Goal: Task Accomplishment & Management: Manage account settings

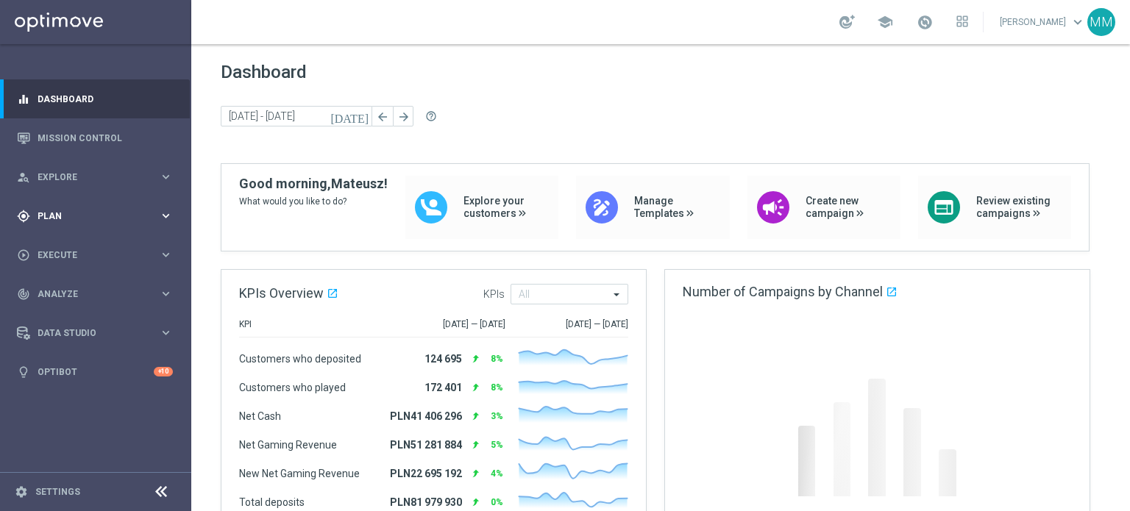
click at [74, 217] on span "Plan" at bounding box center [98, 216] width 121 height 9
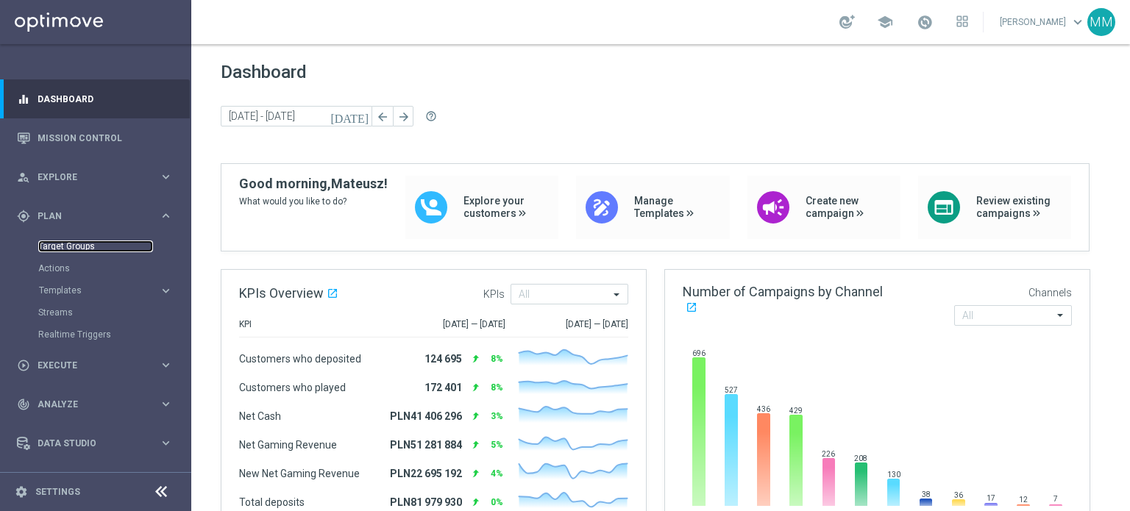
click at [71, 243] on link "Target Groups" at bounding box center [95, 247] width 115 height 12
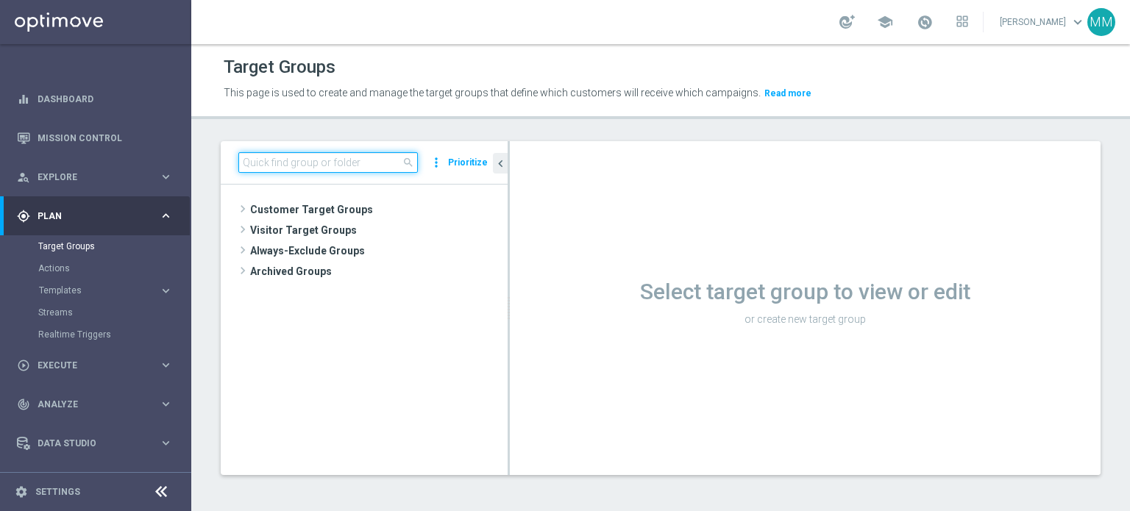
click at [280, 157] on input at bounding box center [327, 162] width 179 height 21
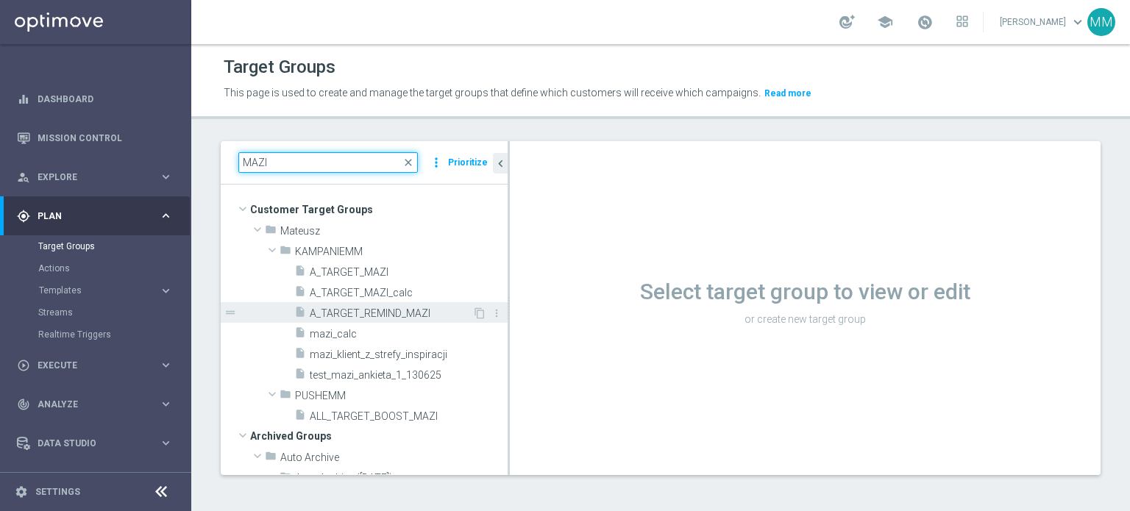
type input "MAZI"
click at [405, 305] on div "insert_drive_file A_TARGET_REMIND_MAZI" at bounding box center [383, 312] width 178 height 21
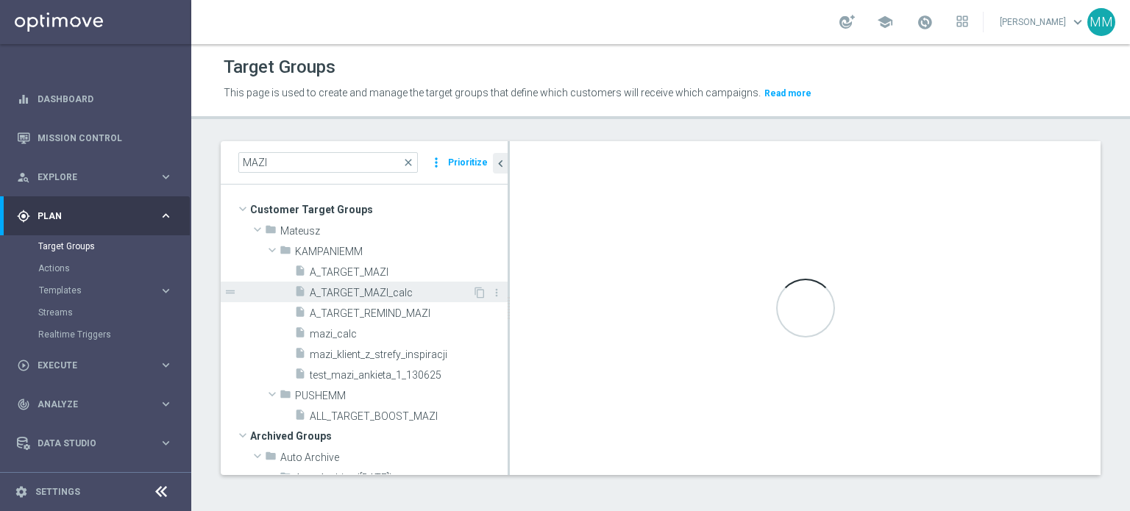
click at [404, 293] on span "A_TARGET_MAZI_calc" at bounding box center [391, 293] width 163 height 13
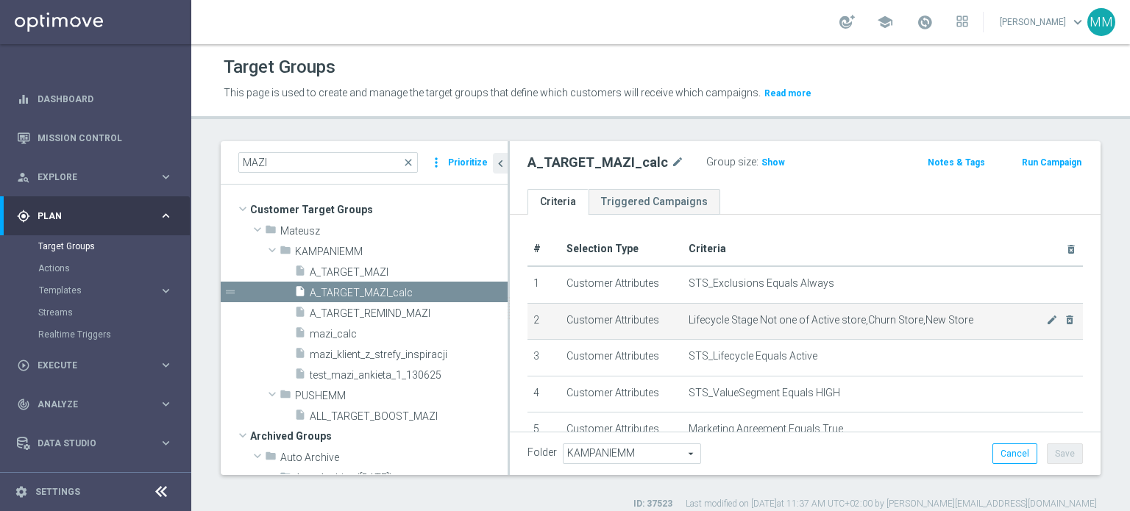
scroll to position [311, 0]
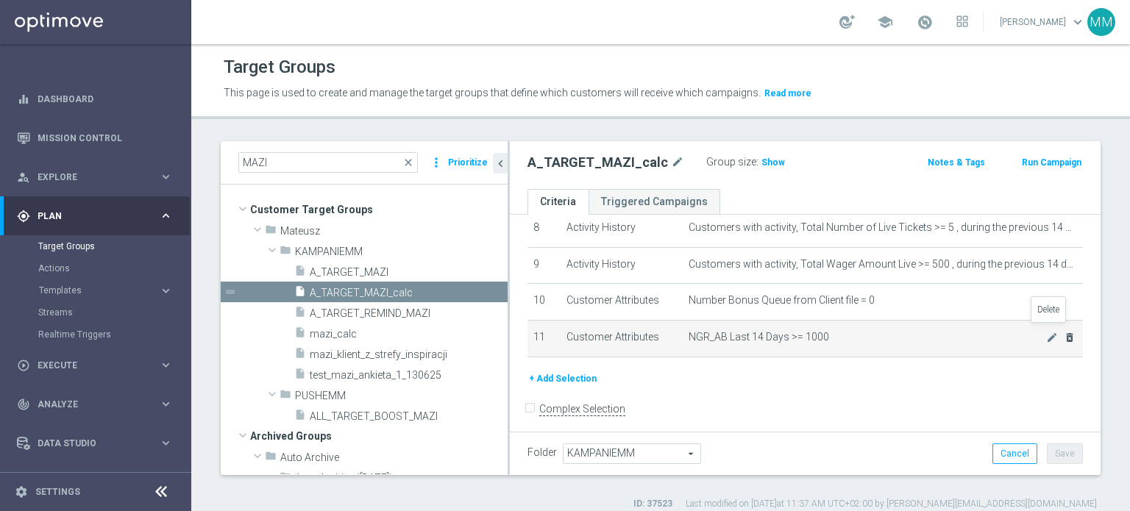
click at [1064, 334] on icon "delete_forever" at bounding box center [1070, 338] width 12 height 12
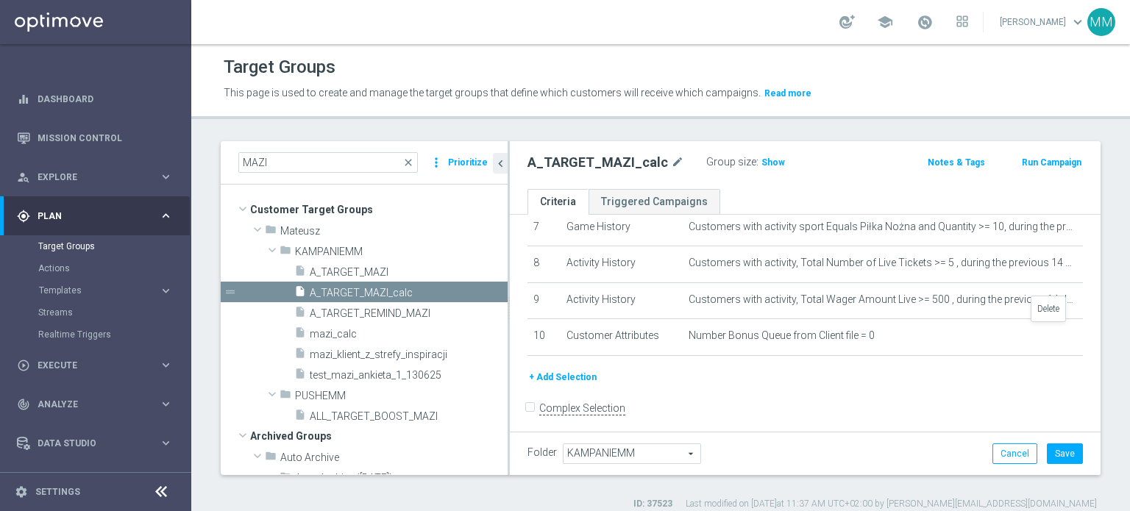
click at [0, 0] on icon "delete_forever" at bounding box center [0, 0] width 0 height 0
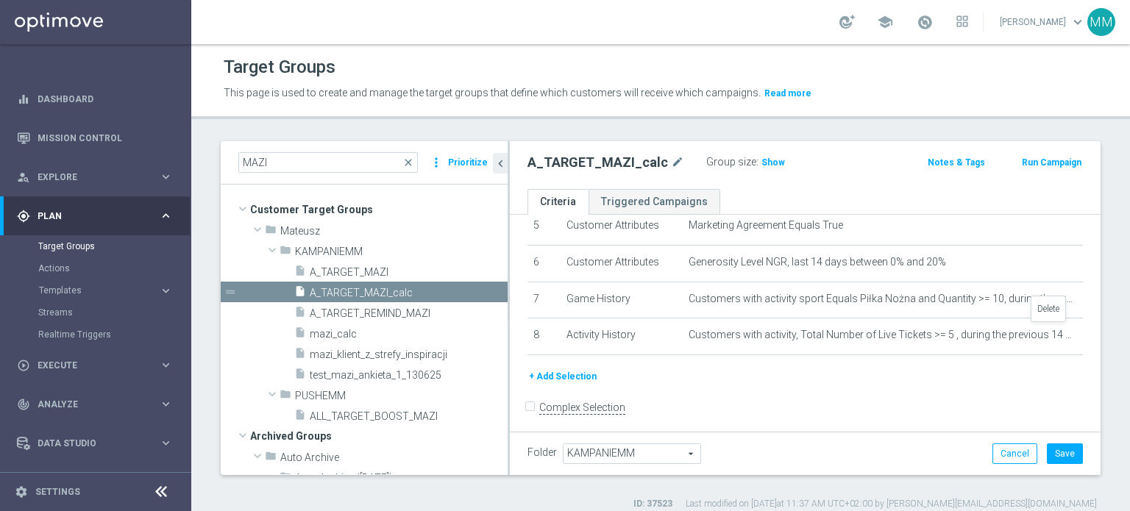
click at [0, 0] on icon "delete_forever" at bounding box center [0, 0] width 0 height 0
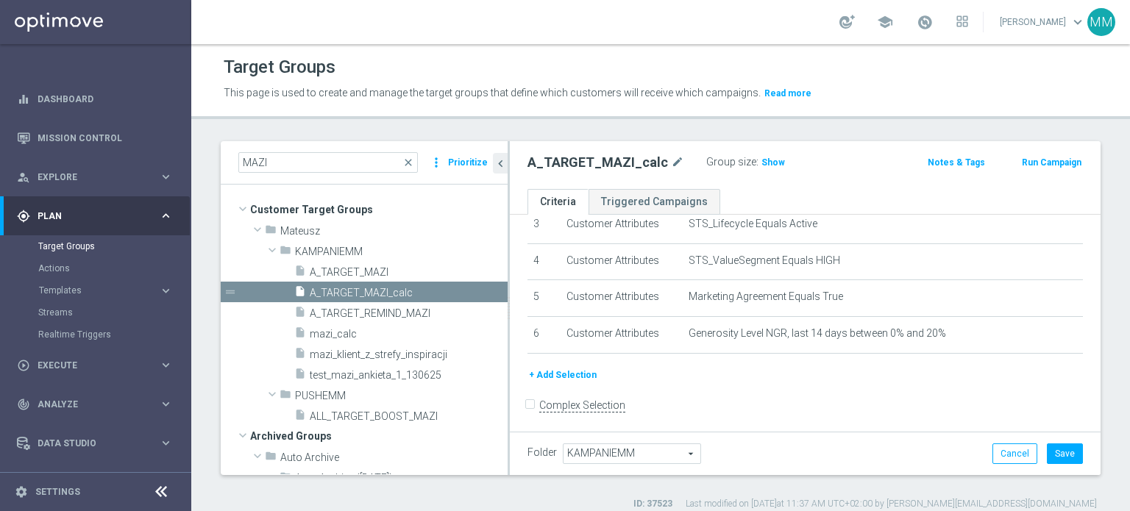
scroll to position [132, 0]
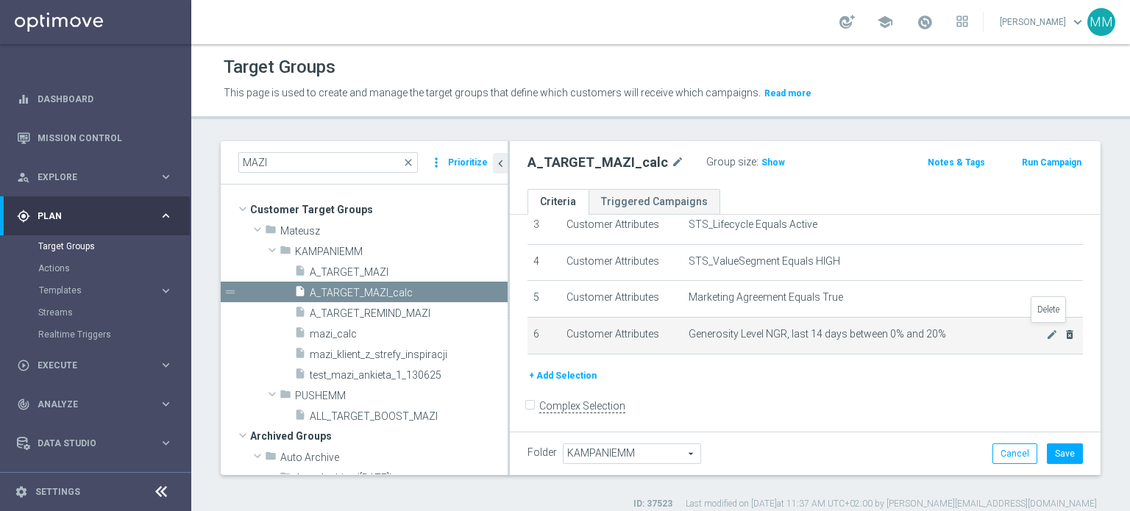
click at [1064, 334] on icon "delete_forever" at bounding box center [1070, 335] width 12 height 12
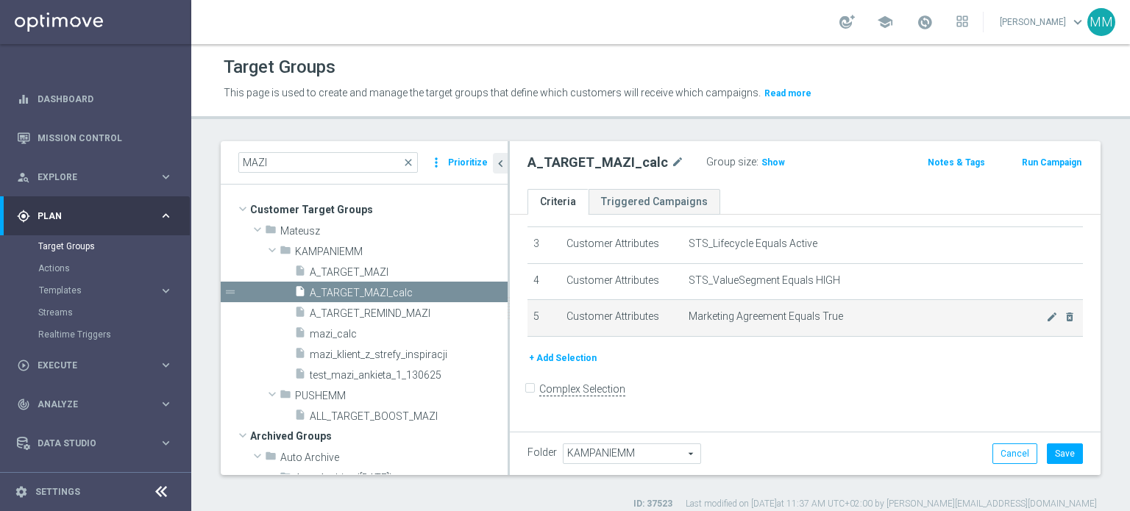
scroll to position [96, 0]
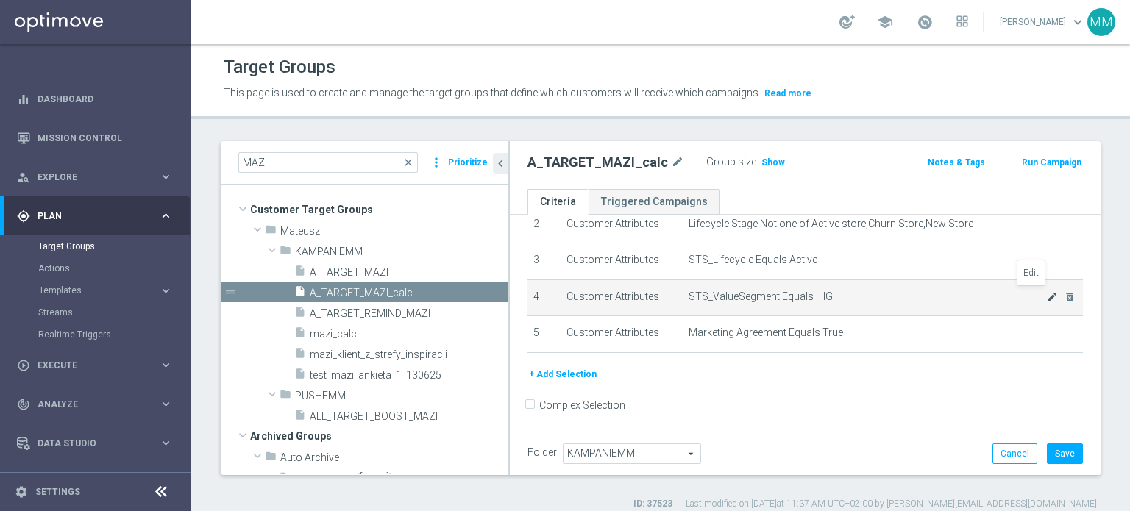
click at [1046, 296] on icon "mode_edit" at bounding box center [1052, 297] width 12 height 12
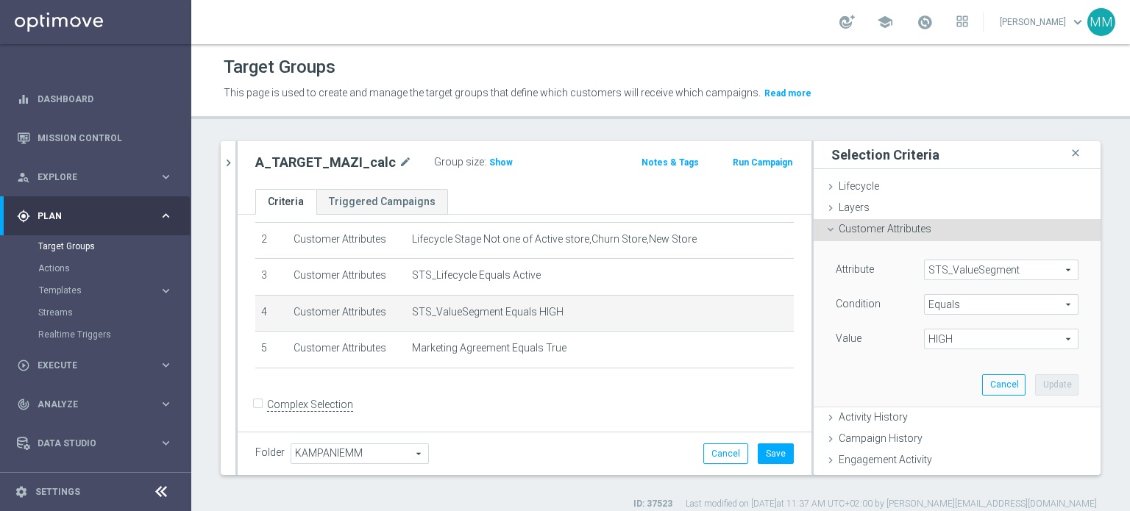
click at [966, 341] on span "HIGH" at bounding box center [1001, 339] width 153 height 19
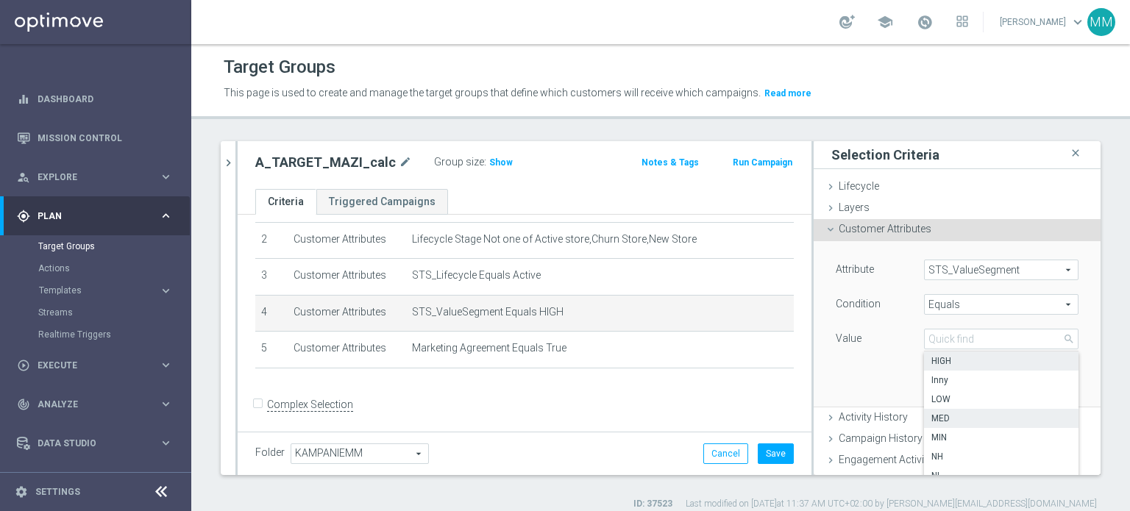
scroll to position [74, 0]
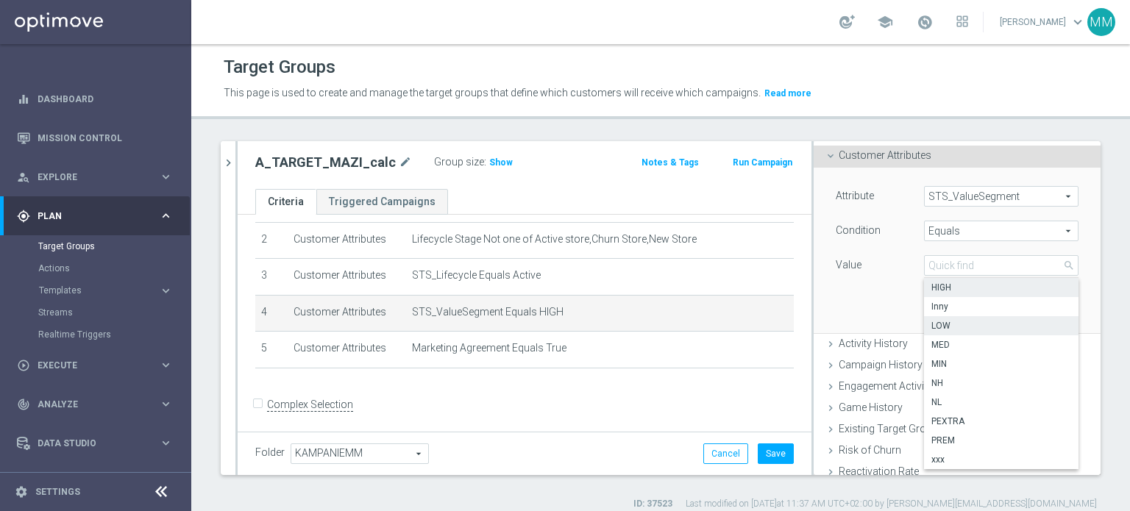
click at [939, 325] on span "LOW" at bounding box center [1001, 326] width 140 height 12
type input "LOW"
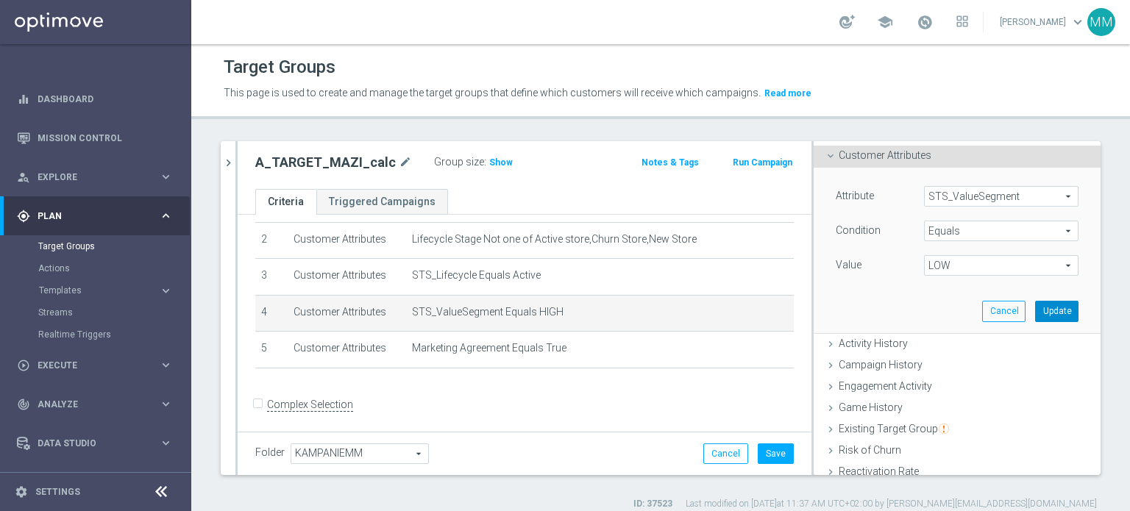
click at [1035, 315] on button "Update" at bounding box center [1056, 311] width 43 height 21
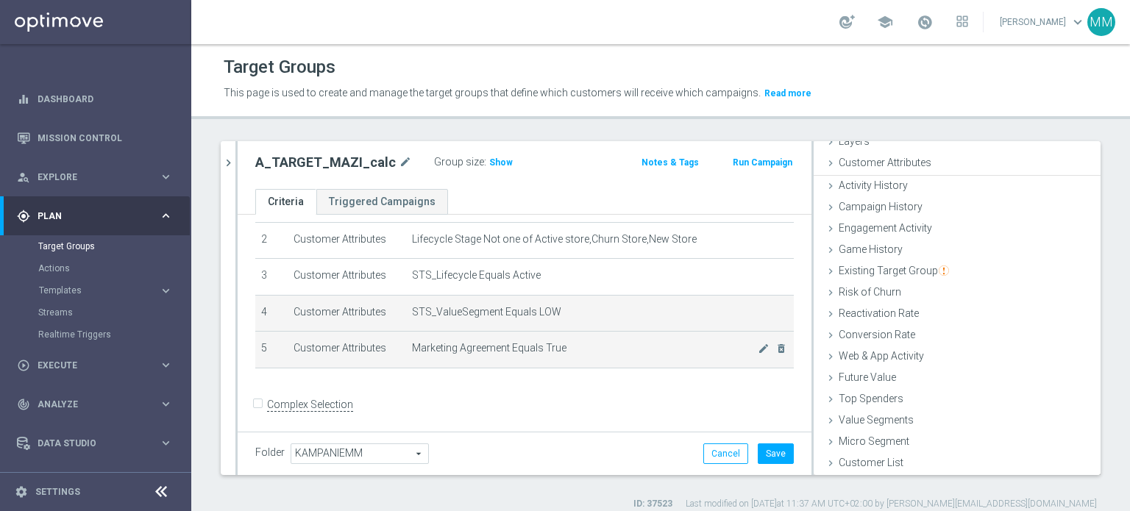
scroll to position [64, 0]
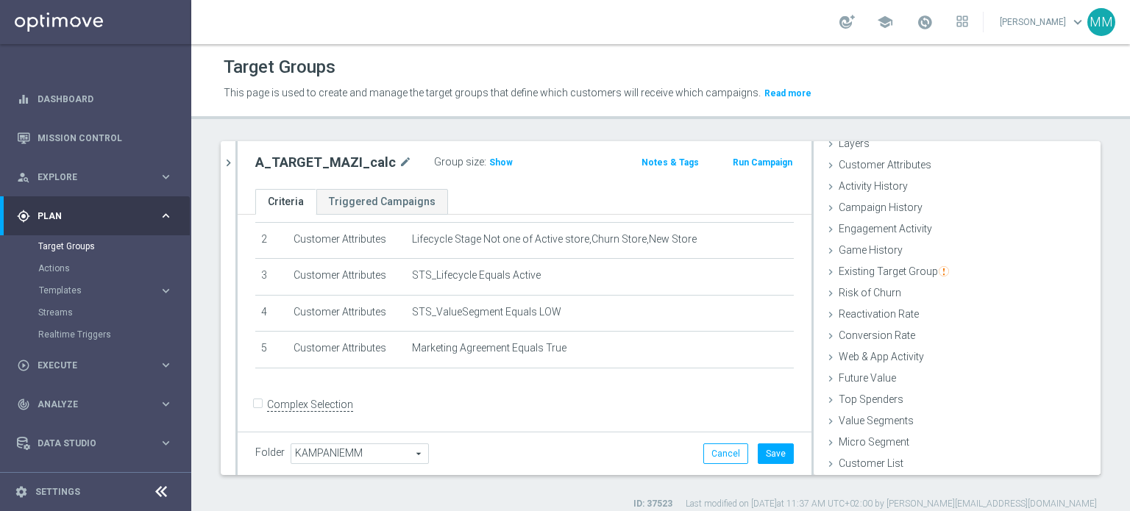
click at [478, 171] on div "Group size : Show" at bounding box center [507, 162] width 147 height 21
click at [489, 163] on span "Show" at bounding box center [501, 162] width 24 height 10
click at [775, 460] on button "Save" at bounding box center [776, 454] width 36 height 21
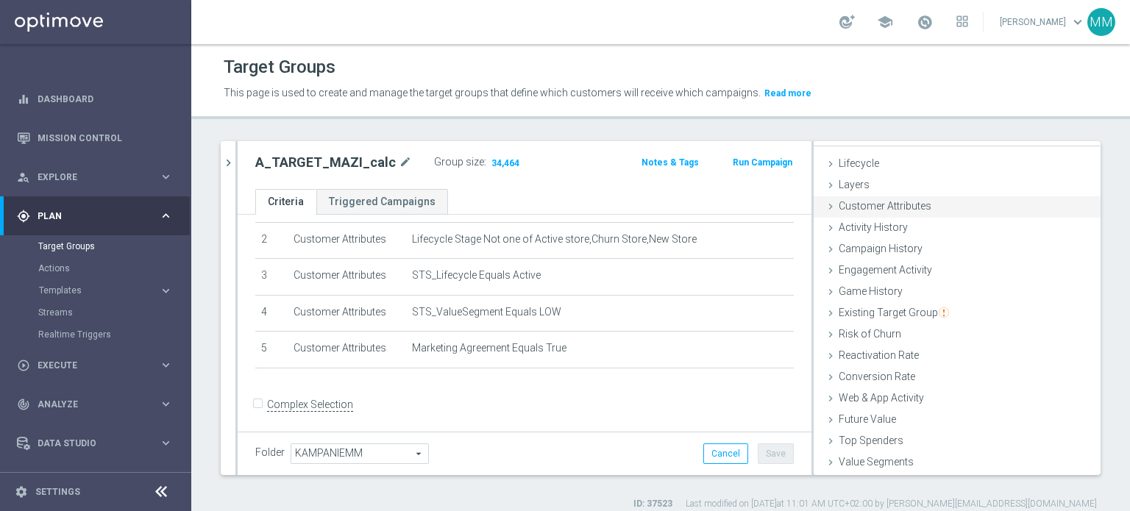
scroll to position [0, 0]
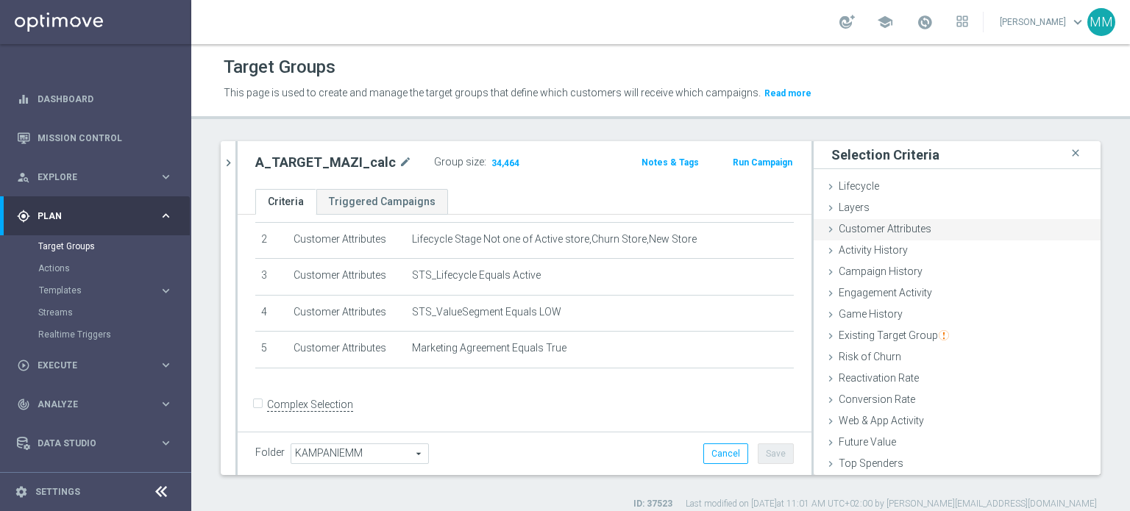
click at [914, 224] on span "Customer Attributes" at bounding box center [885, 229] width 93 height 12
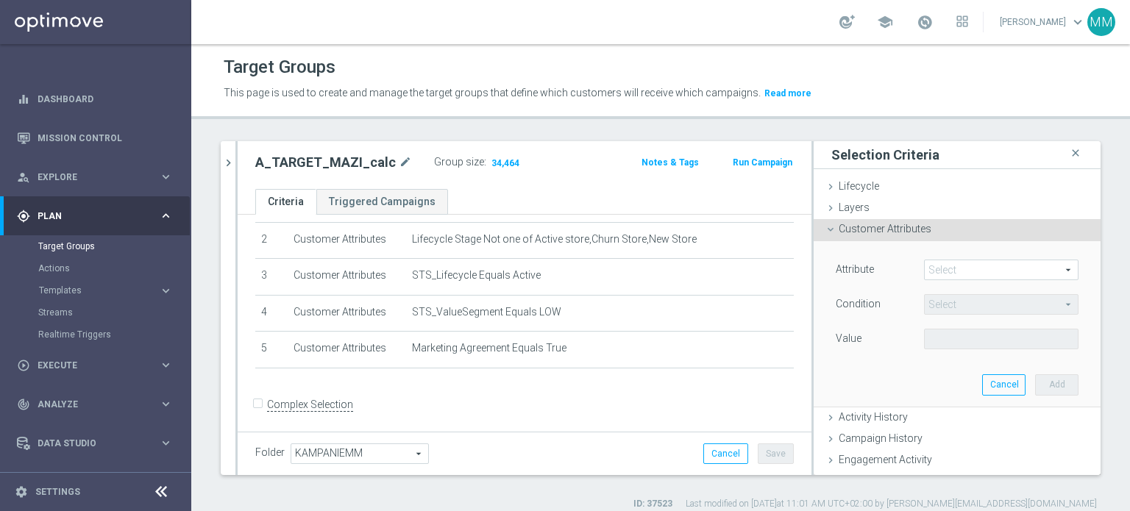
click at [935, 266] on span at bounding box center [1001, 269] width 153 height 19
click at [0, 0] on input "search" at bounding box center [0, 0] width 0 height 0
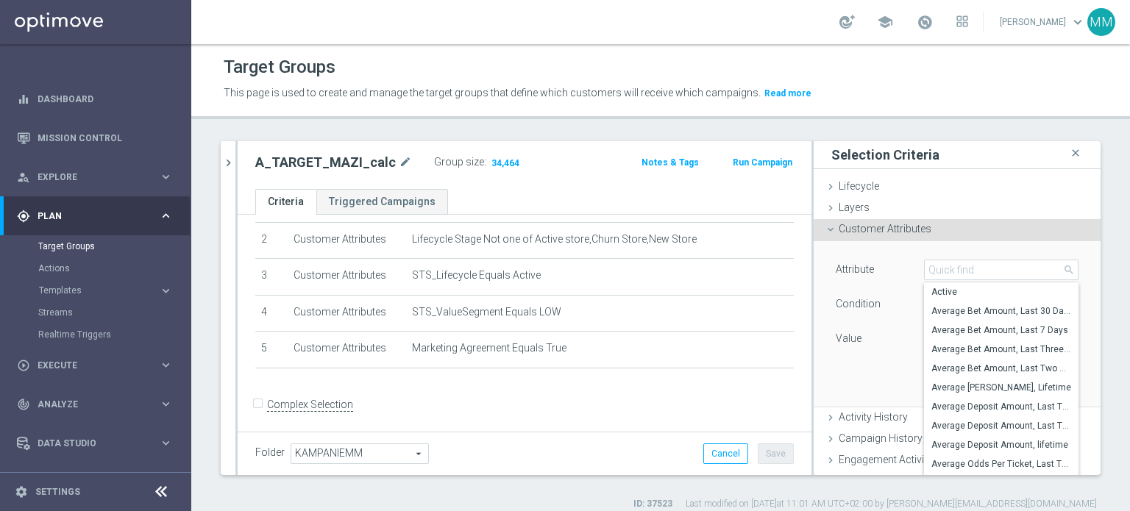
click at [875, 234] on span "Customer Attributes" at bounding box center [885, 229] width 93 height 12
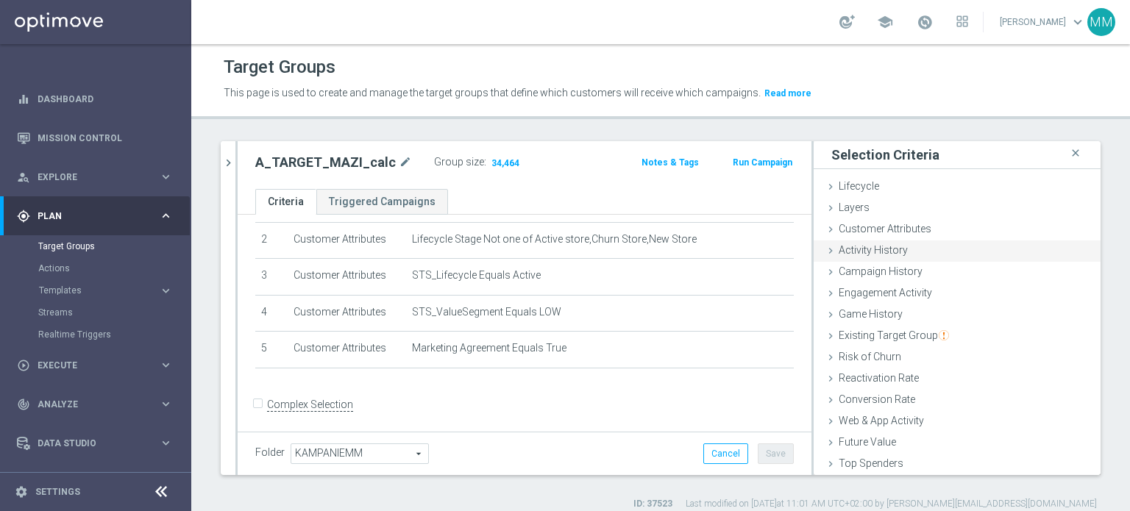
click at [898, 246] on div "Activity History done" at bounding box center [957, 252] width 287 height 22
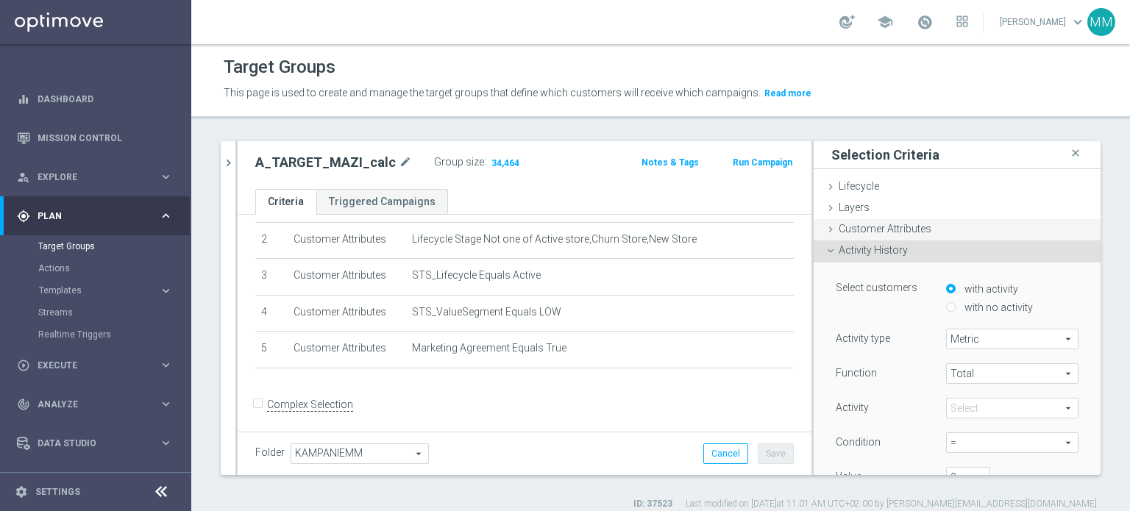
click at [900, 229] on span "Customer Attributes" at bounding box center [885, 229] width 93 height 12
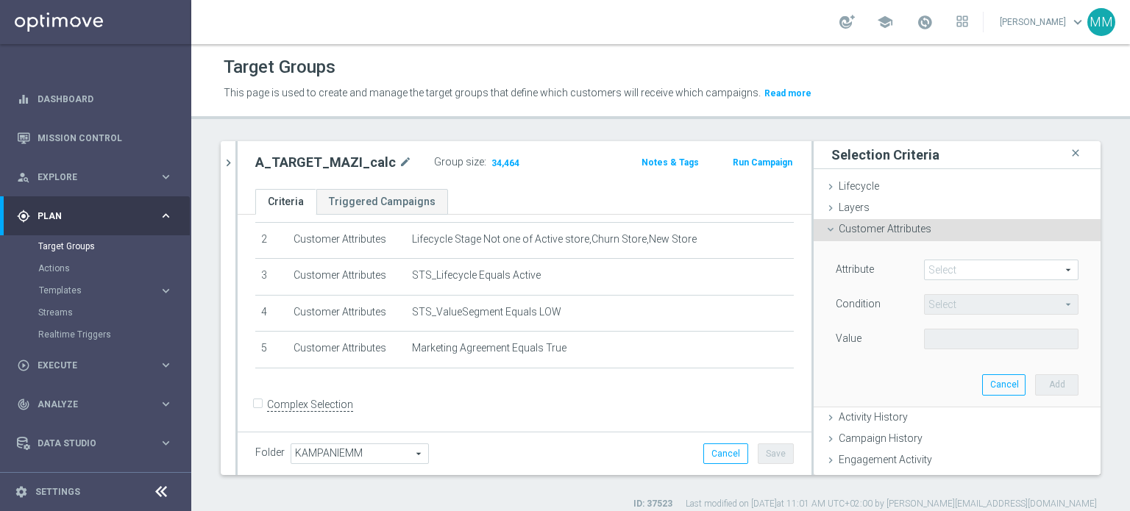
scroll to position [221, 0]
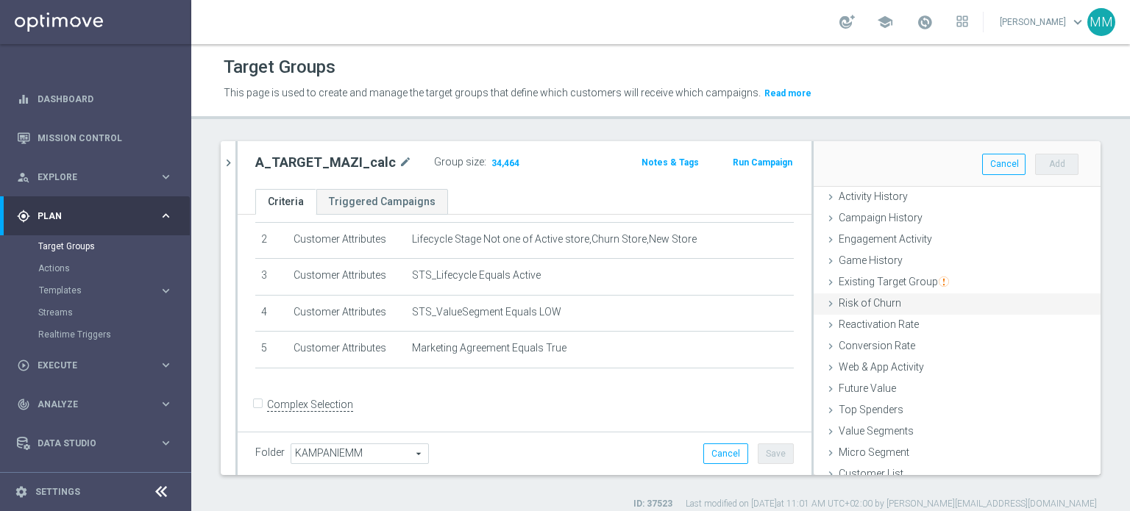
click at [870, 301] on span "Risk of Churn" at bounding box center [870, 303] width 63 height 12
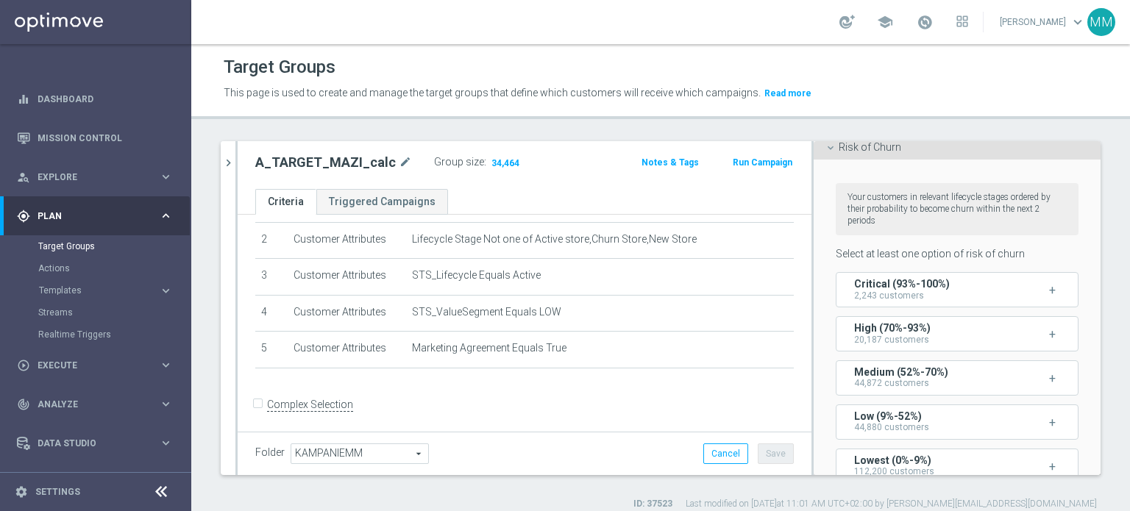
scroll to position [0, 0]
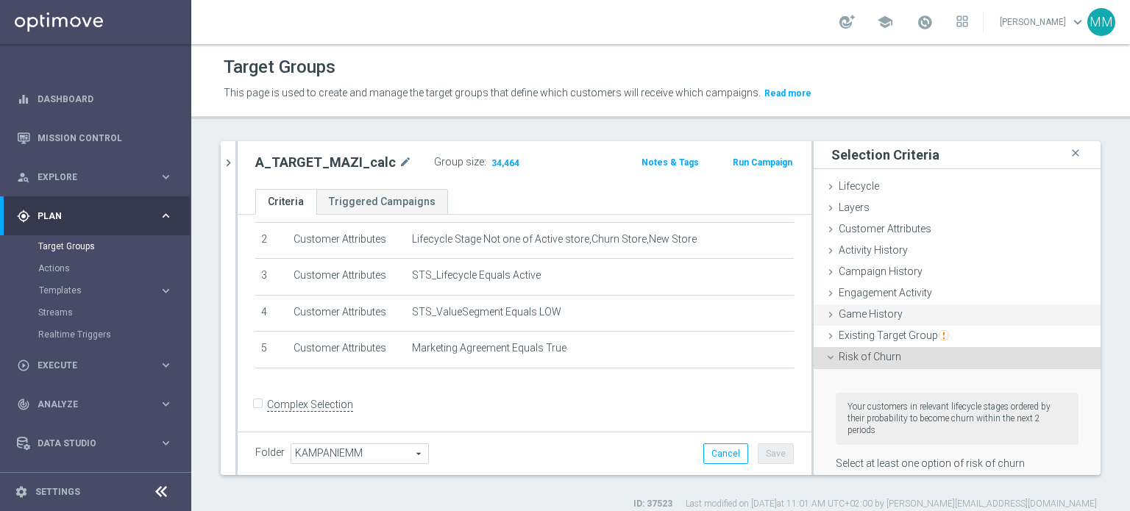
click at [869, 323] on div "Game History done" at bounding box center [957, 316] width 287 height 22
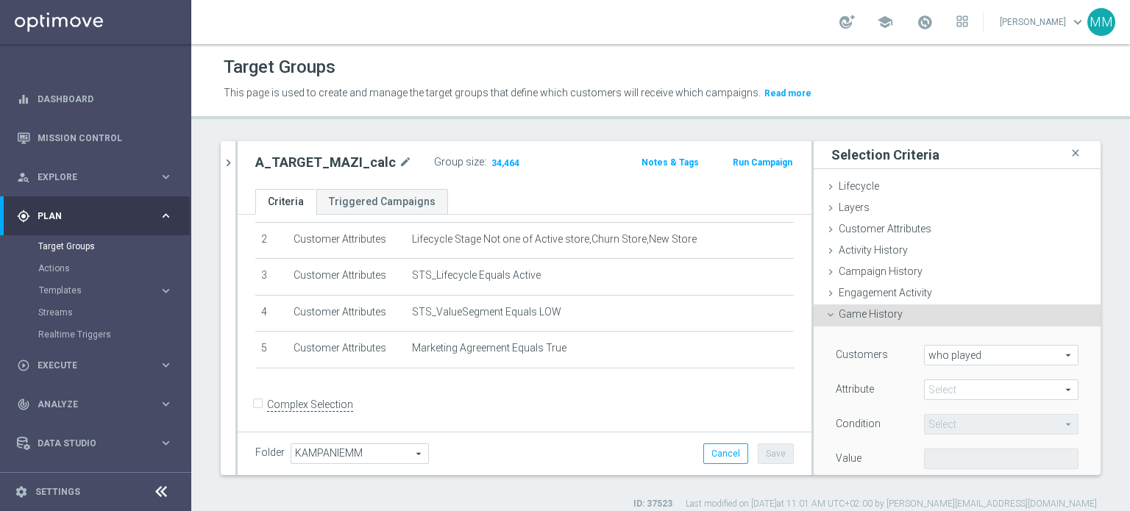
scroll to position [147, 0]
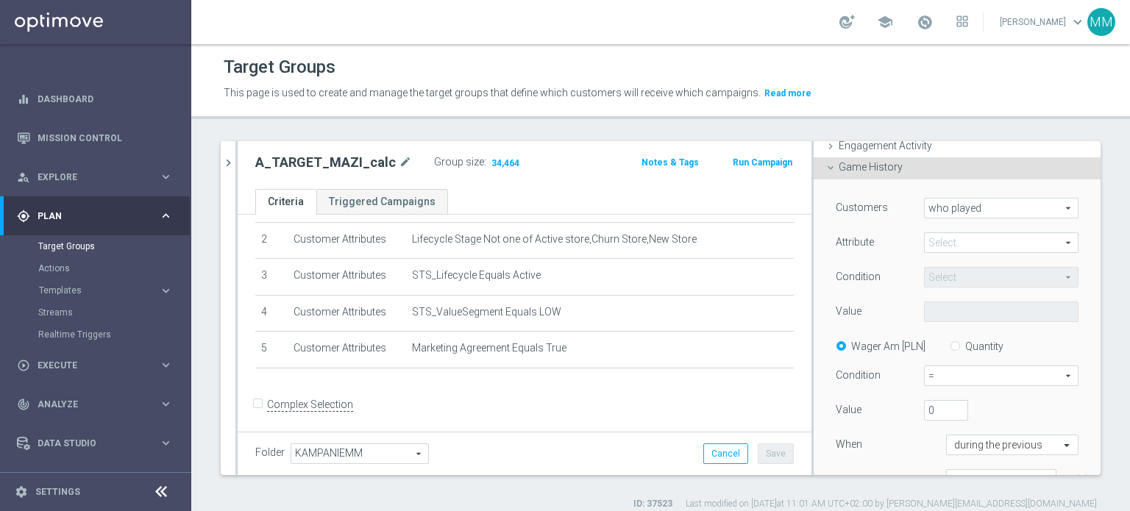
click at [942, 252] on span at bounding box center [1001, 242] width 153 height 19
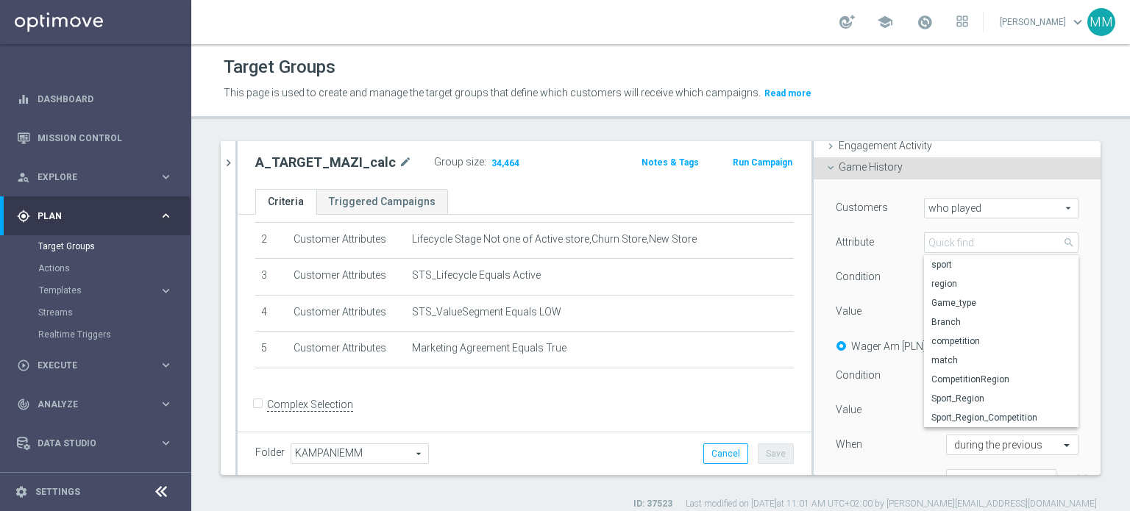
click at [938, 263] on span "sport" at bounding box center [1001, 265] width 140 height 12
type input "sport"
type input "Equals"
click at [961, 313] on span at bounding box center [1001, 311] width 153 height 19
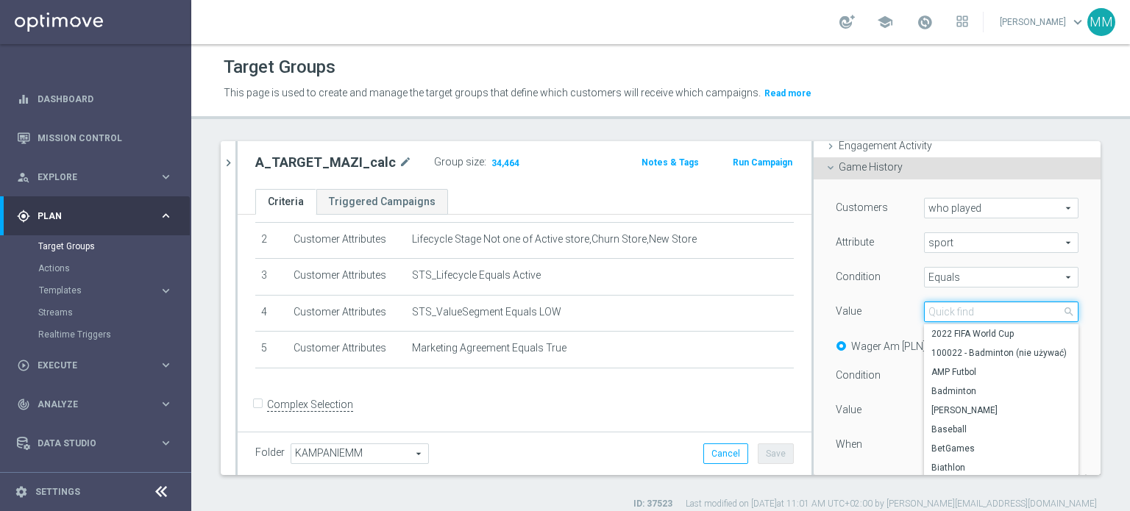
click at [961, 313] on input "search" at bounding box center [1001, 312] width 154 height 21
type input "Kosz"
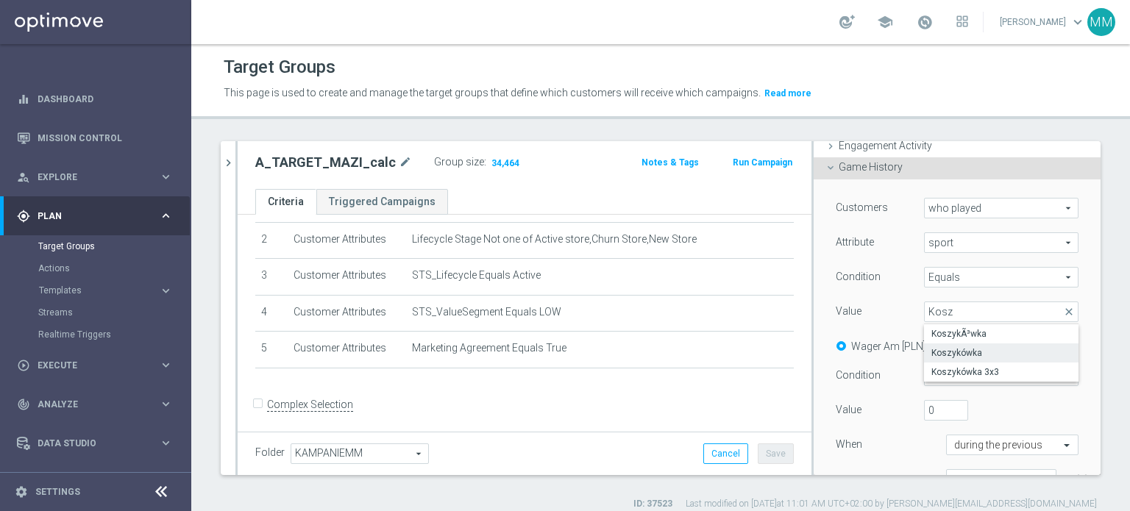
click at [944, 347] on span "Koszykówka" at bounding box center [1001, 353] width 140 height 12
type input "Koszykówka"
click at [965, 352] on label "Quantity" at bounding box center [984, 346] width 38 height 13
click at [954, 349] on input "Quantity" at bounding box center [958, 344] width 10 height 10
radio input "true"
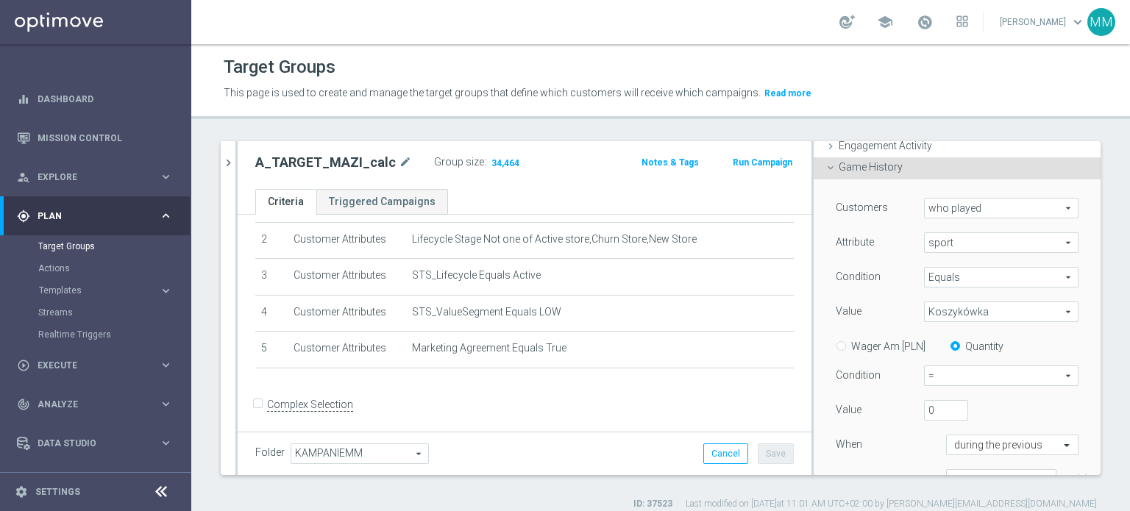
click at [953, 370] on span "=" at bounding box center [1001, 375] width 153 height 19
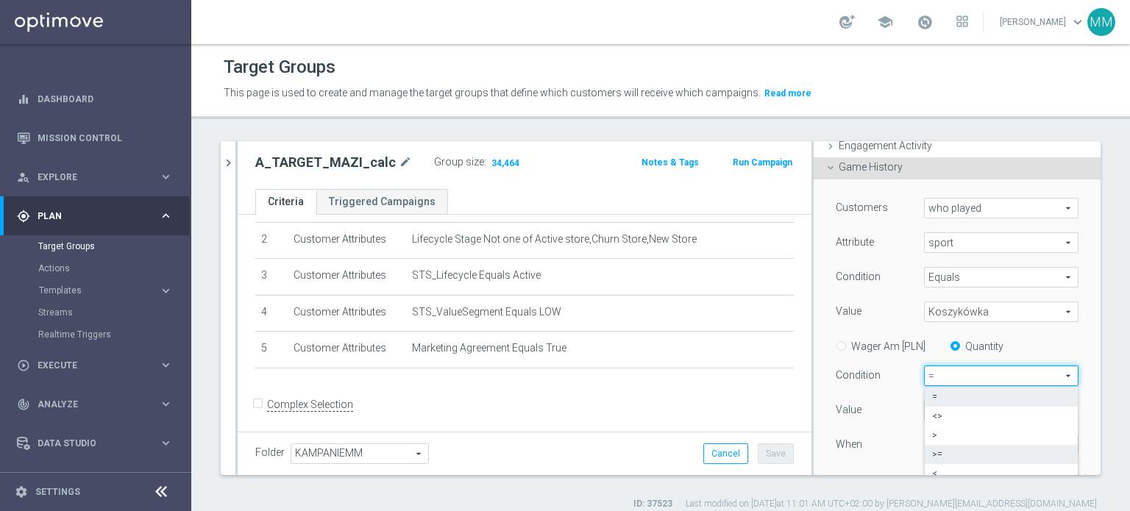
click at [953, 450] on span ">=" at bounding box center [1001, 455] width 138 height 12
type input ">="
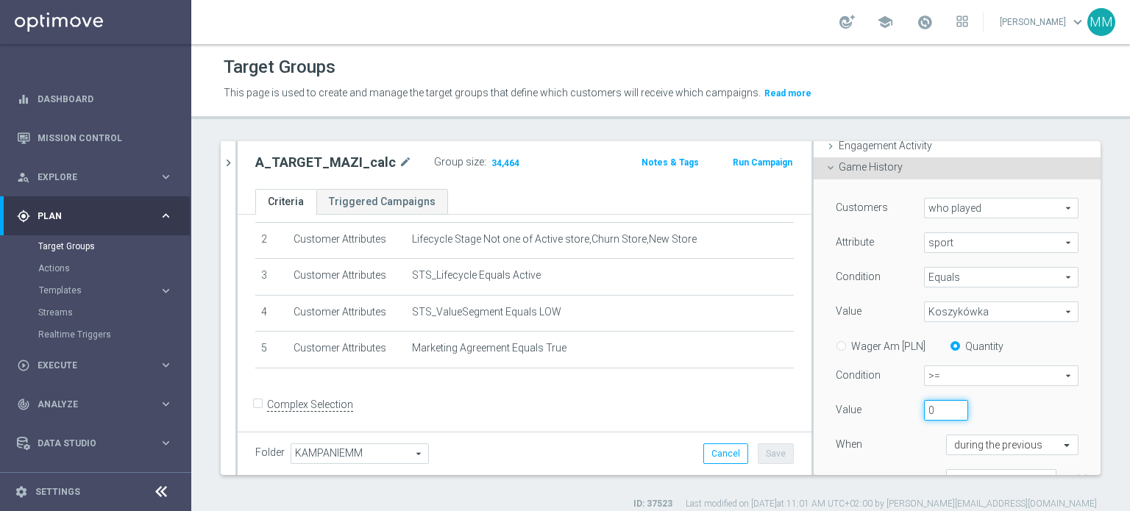
drag, startPoint x: 929, startPoint y: 410, endPoint x: 886, endPoint y: 408, distance: 43.4
click at [886, 408] on div "Value 0" at bounding box center [957, 412] width 265 height 24
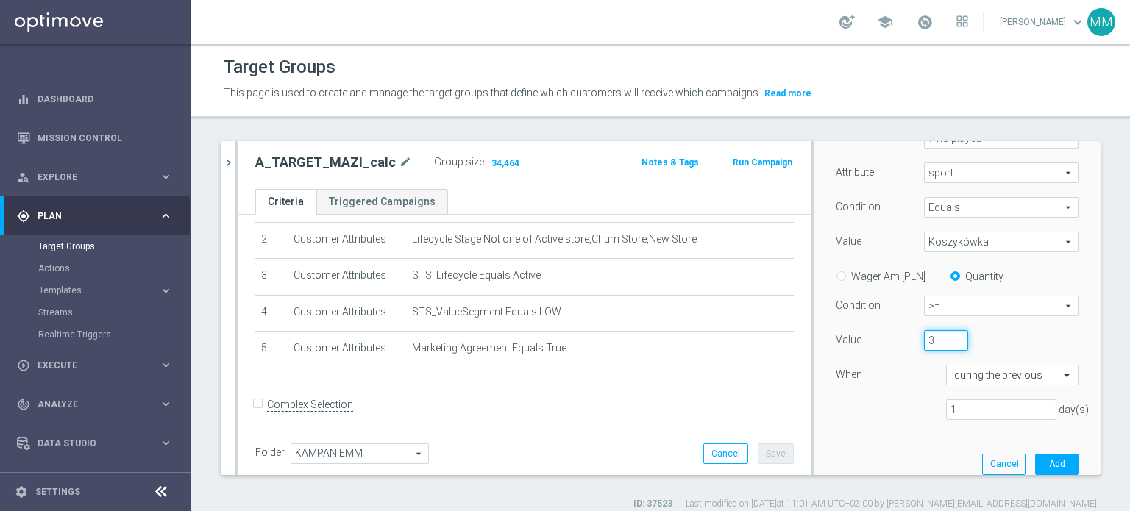
scroll to position [294, 0]
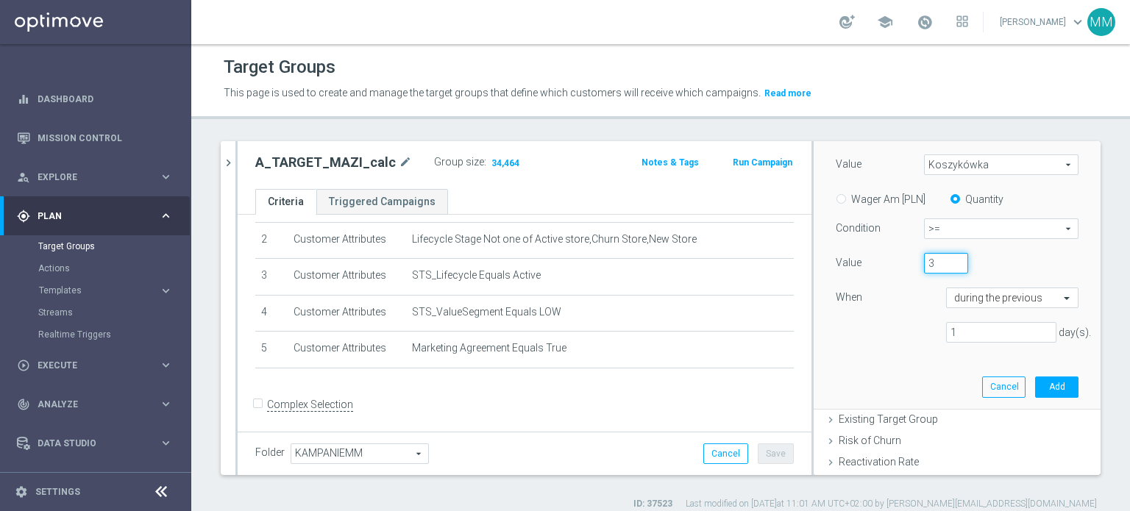
type input "3"
click at [946, 342] on input "1" at bounding box center [1001, 332] width 110 height 21
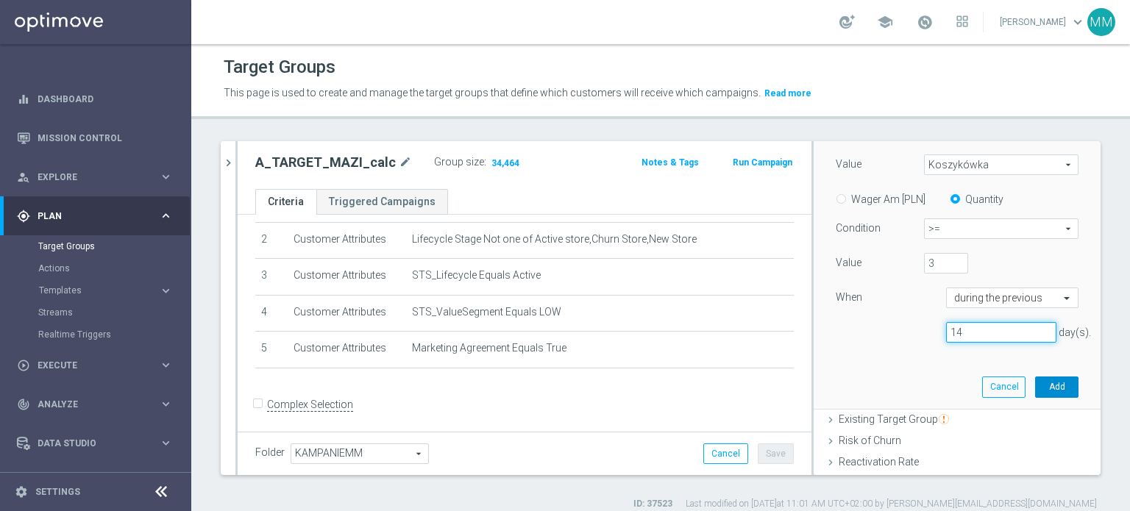
type input "14"
click at [1035, 389] on button "Add" at bounding box center [1056, 387] width 43 height 21
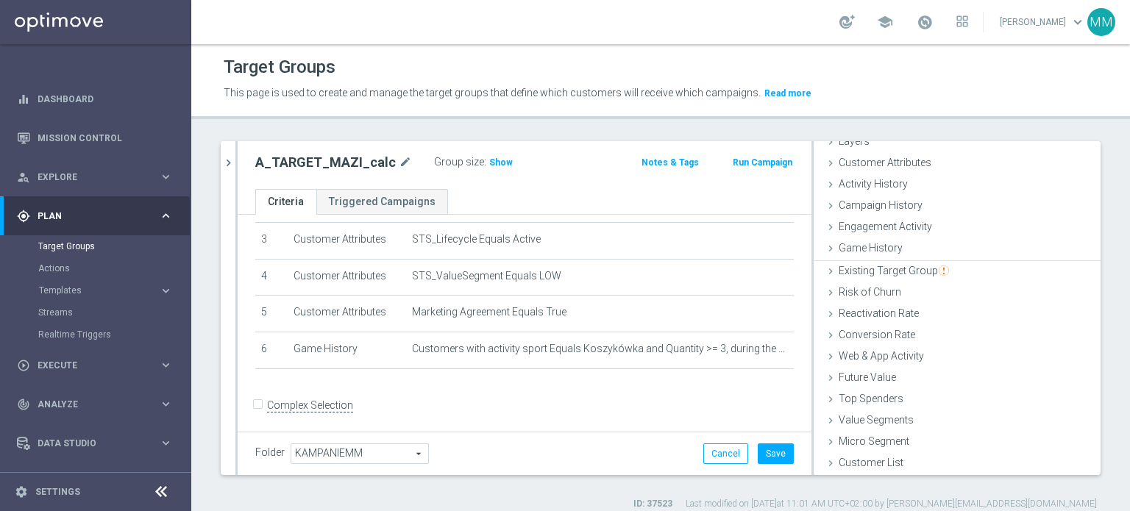
scroll to position [64, 0]
click at [494, 164] on span "Show" at bounding box center [501, 162] width 24 height 10
click at [759, 455] on button "Save" at bounding box center [776, 454] width 36 height 21
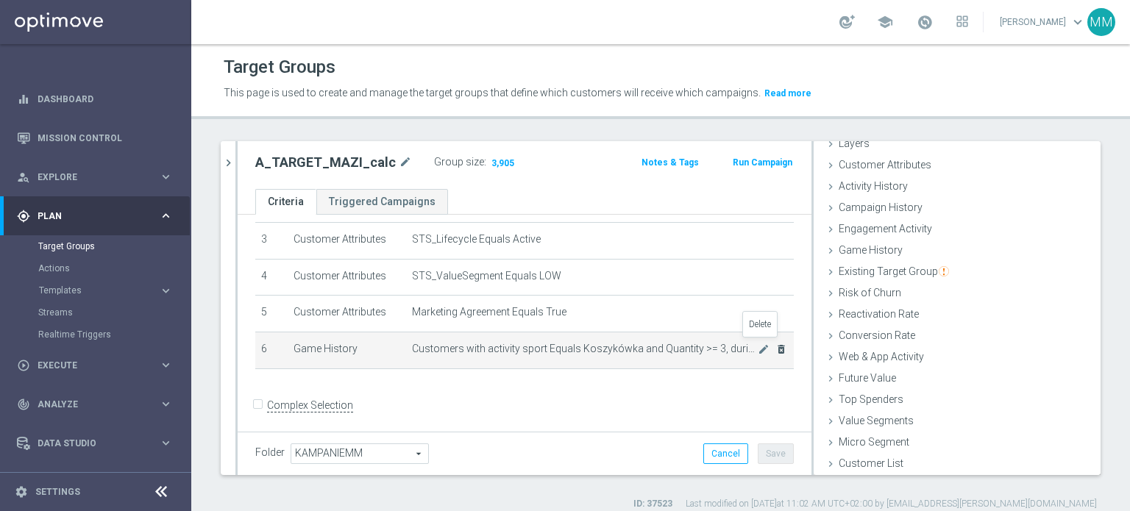
click at [775, 346] on icon "delete_forever" at bounding box center [781, 350] width 12 height 12
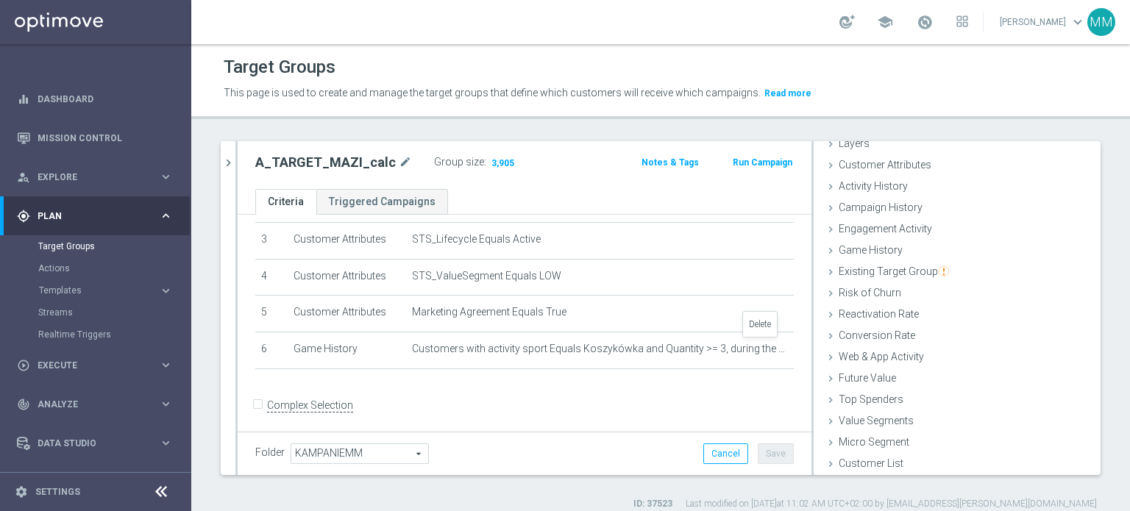
scroll to position [81, 0]
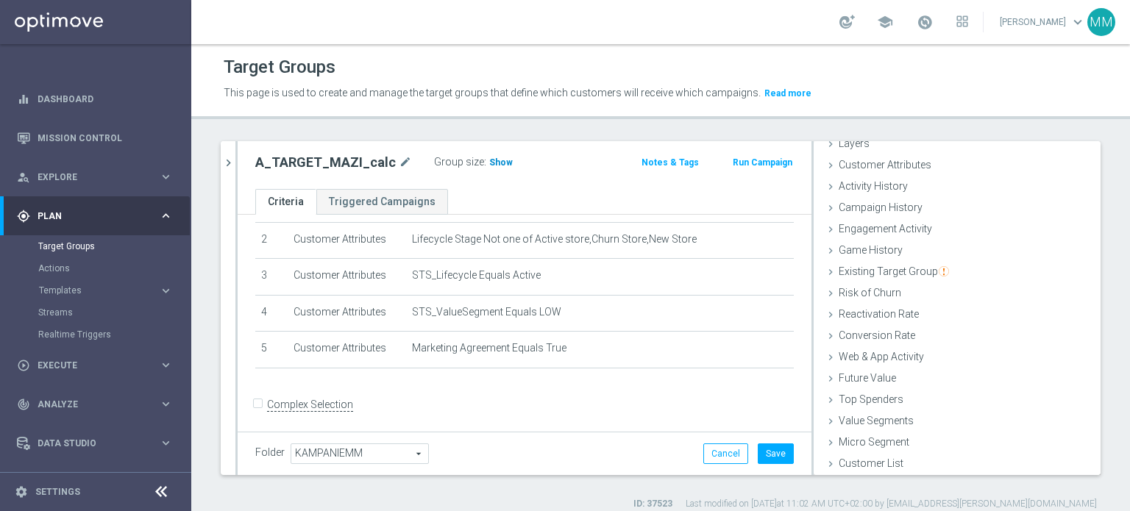
click at [494, 165] on span "Show" at bounding box center [501, 162] width 24 height 10
click at [736, 446] on button "Cancel" at bounding box center [725, 454] width 45 height 21
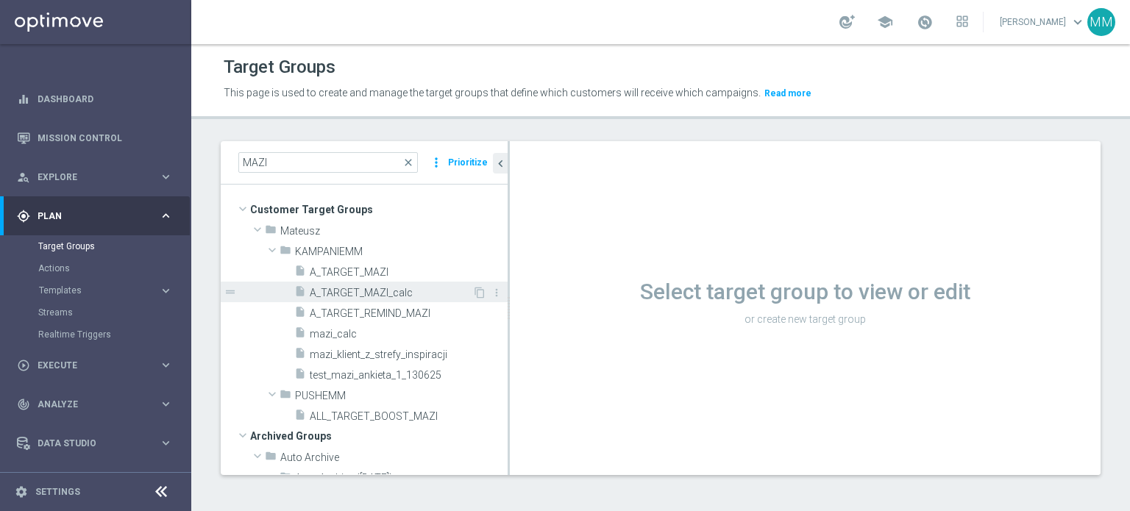
click at [344, 293] on span "A_TARGET_MAZI_calc" at bounding box center [391, 293] width 163 height 13
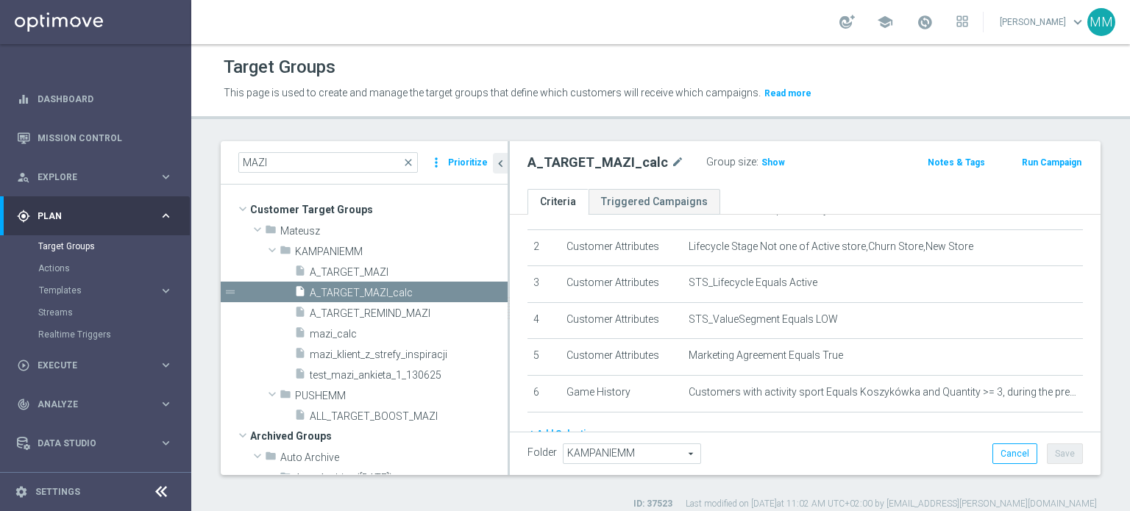
scroll to position [132, 0]
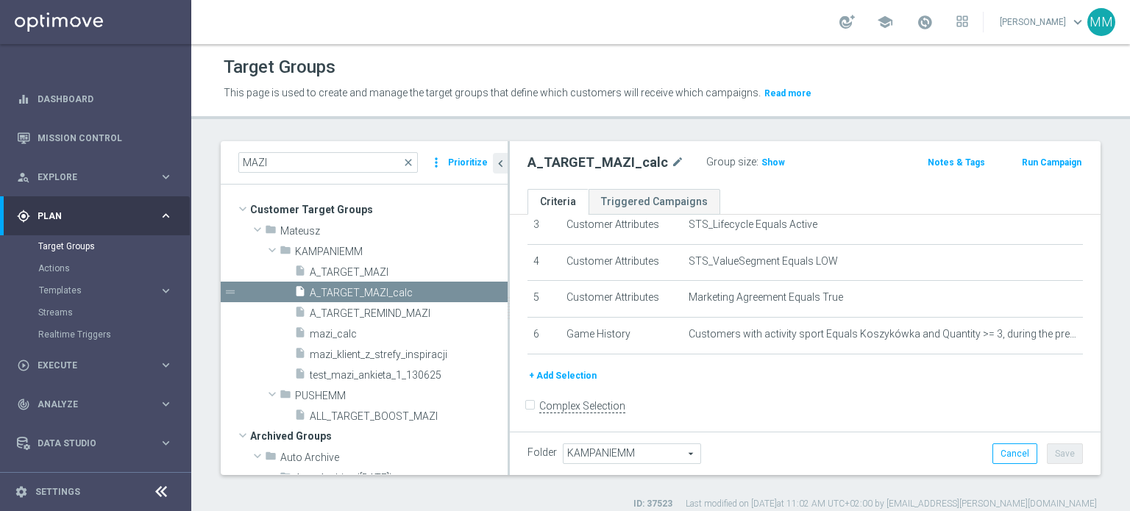
drag, startPoint x: 756, startPoint y: 166, endPoint x: 744, endPoint y: 198, distance: 34.4
click at [761, 166] on span "Show" at bounding box center [773, 162] width 24 height 10
click at [544, 375] on button "+ Add Selection" at bounding box center [562, 376] width 71 height 16
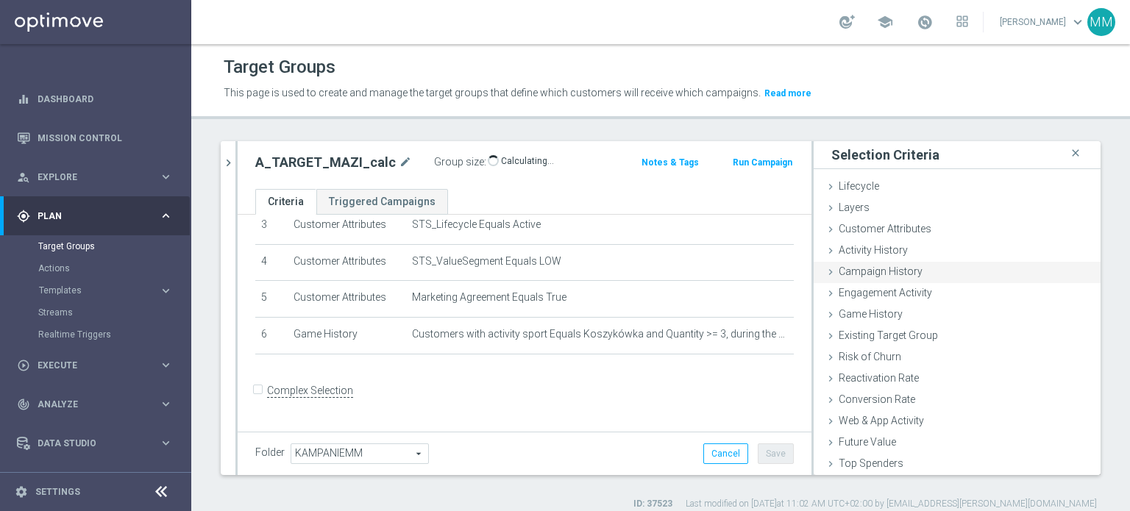
scroll to position [117, 0]
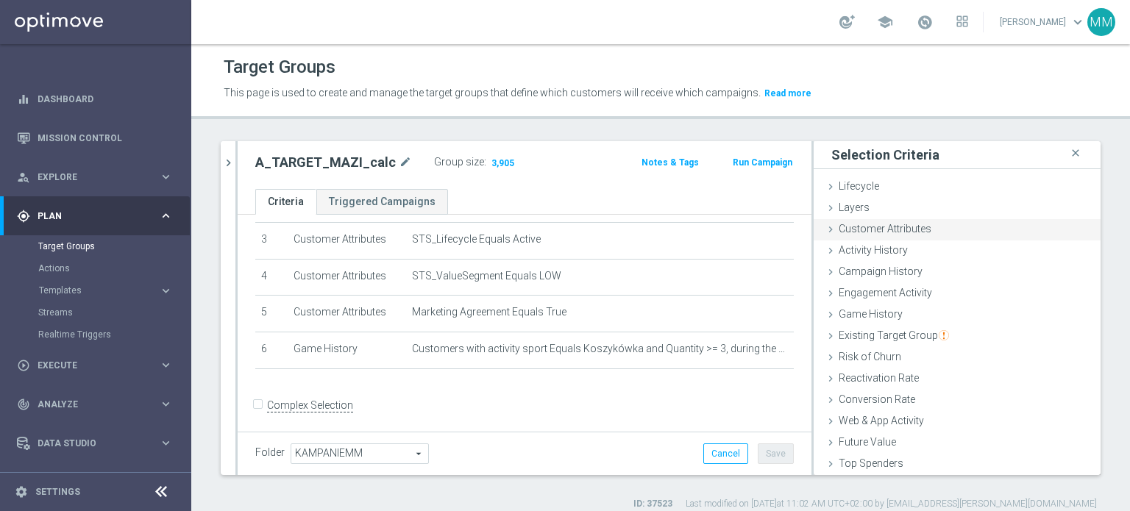
click at [964, 225] on div "Customer Attributes done selection updated" at bounding box center [957, 230] width 287 height 22
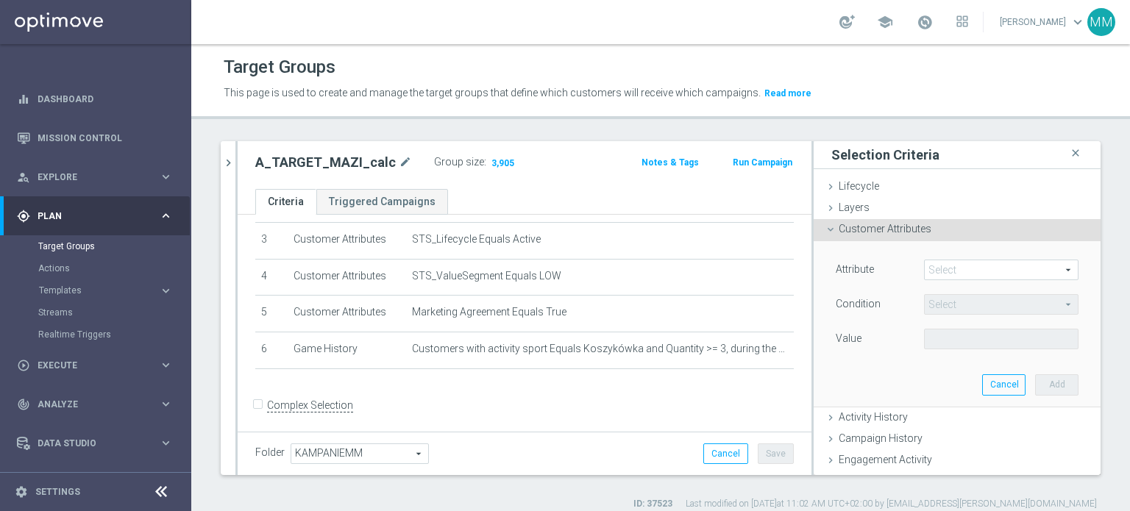
click at [936, 262] on span at bounding box center [1001, 269] width 153 height 19
click at [0, 0] on input "search" at bounding box center [0, 0] width 0 height 0
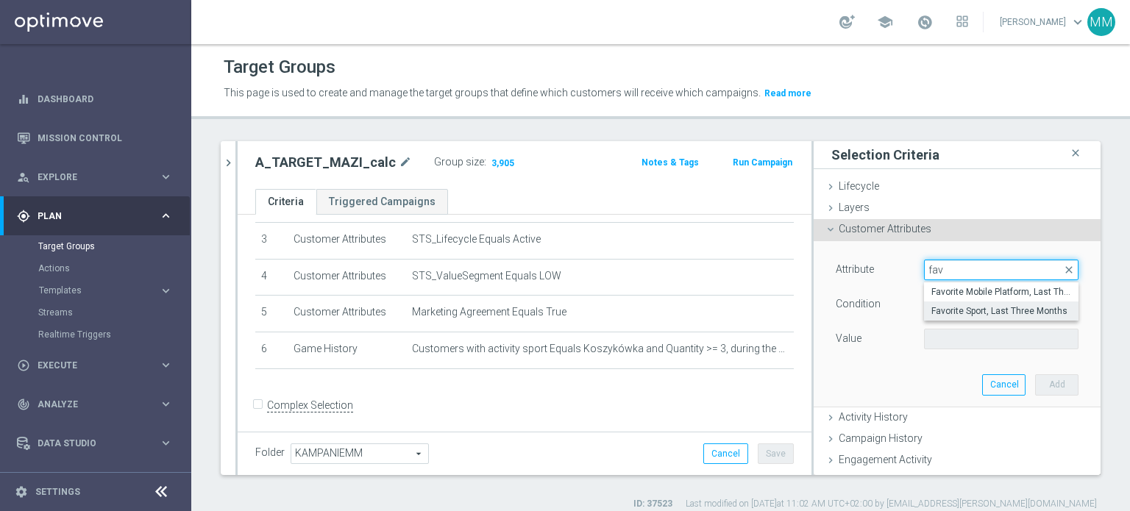
type input "fav"
click at [964, 313] on span "Favorite Sport, Last Three Months" at bounding box center [1001, 311] width 140 height 12
type input "Favorite Sport, Last Three Months"
type input "Equals"
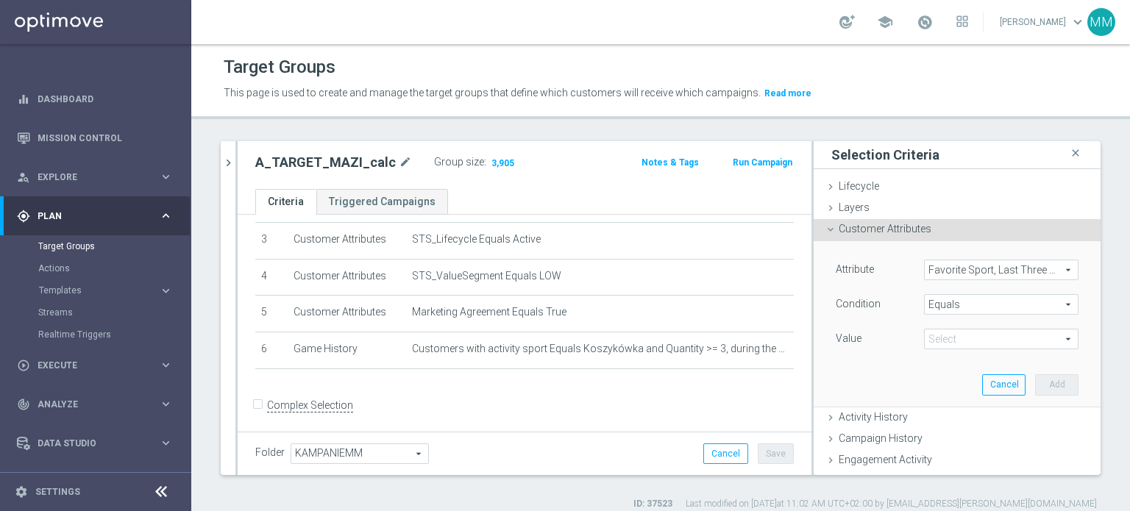
click at [950, 307] on span "Equals" at bounding box center [1001, 304] width 153 height 19
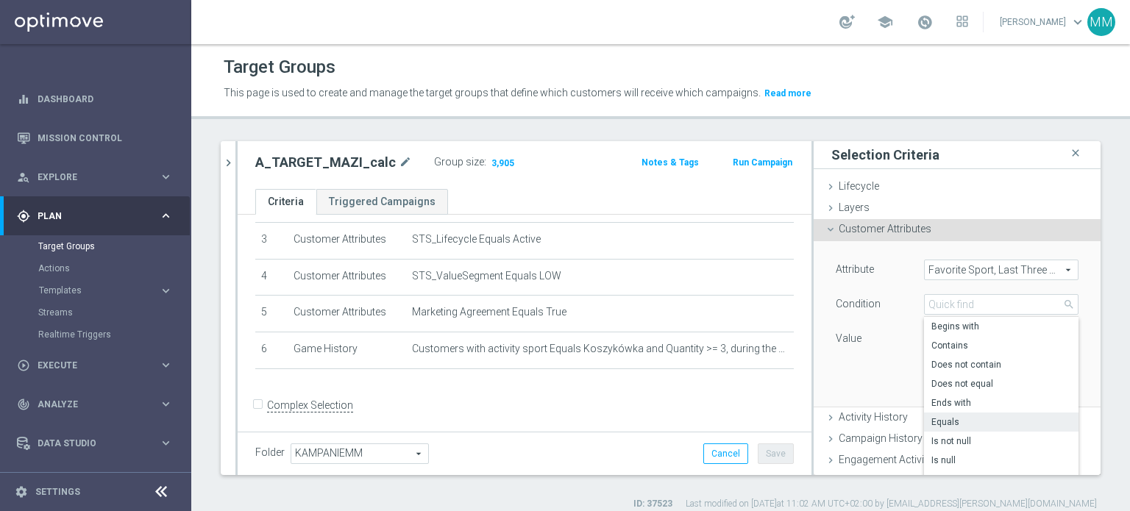
click at [942, 424] on span "Equals" at bounding box center [1001, 422] width 140 height 12
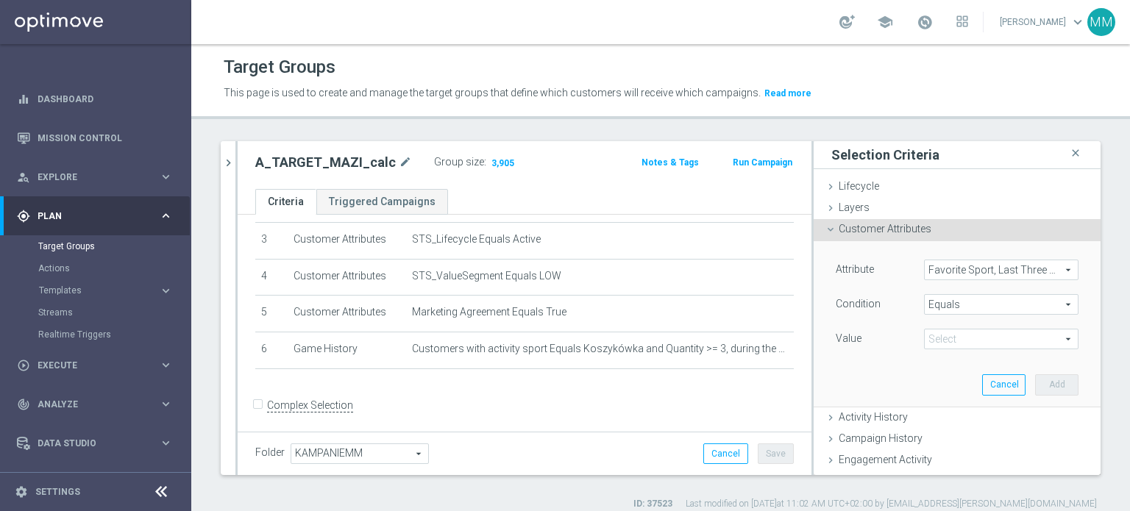
click at [939, 338] on span at bounding box center [1001, 339] width 153 height 19
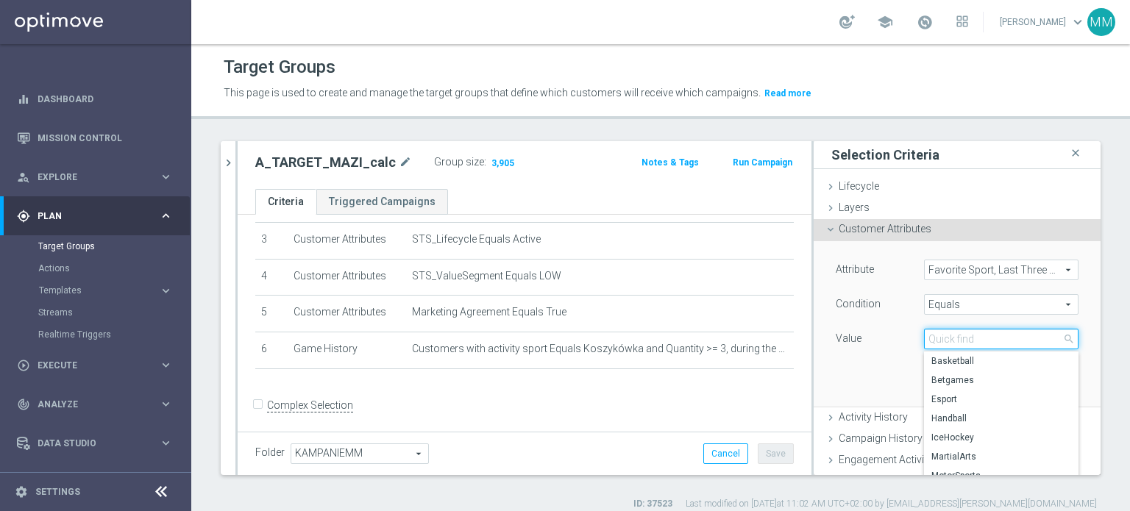
click at [939, 338] on input "search" at bounding box center [1001, 339] width 154 height 21
click at [931, 356] on span "Basketball" at bounding box center [1001, 361] width 140 height 12
type input "Basketball"
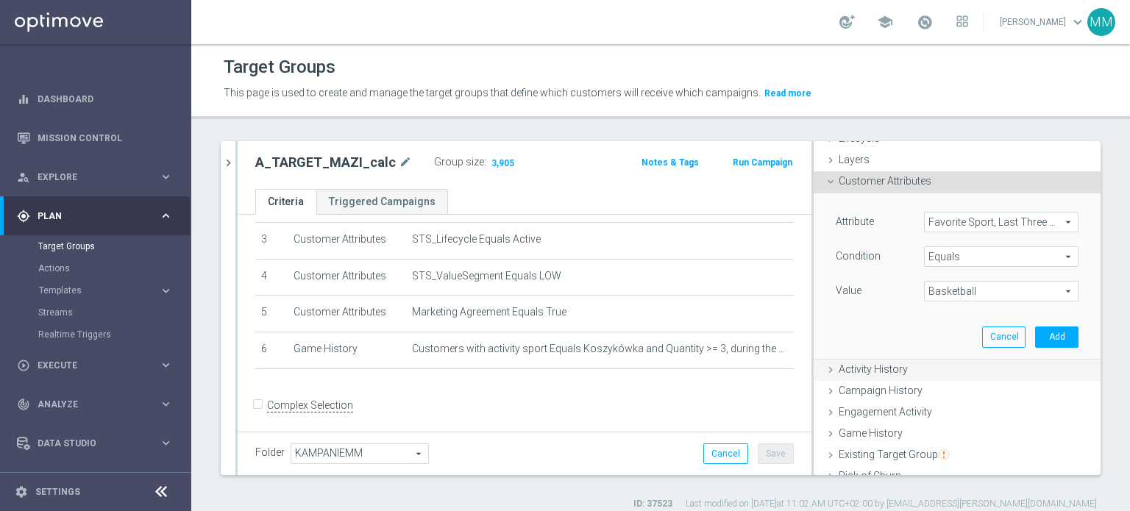
scroll to position [74, 0]
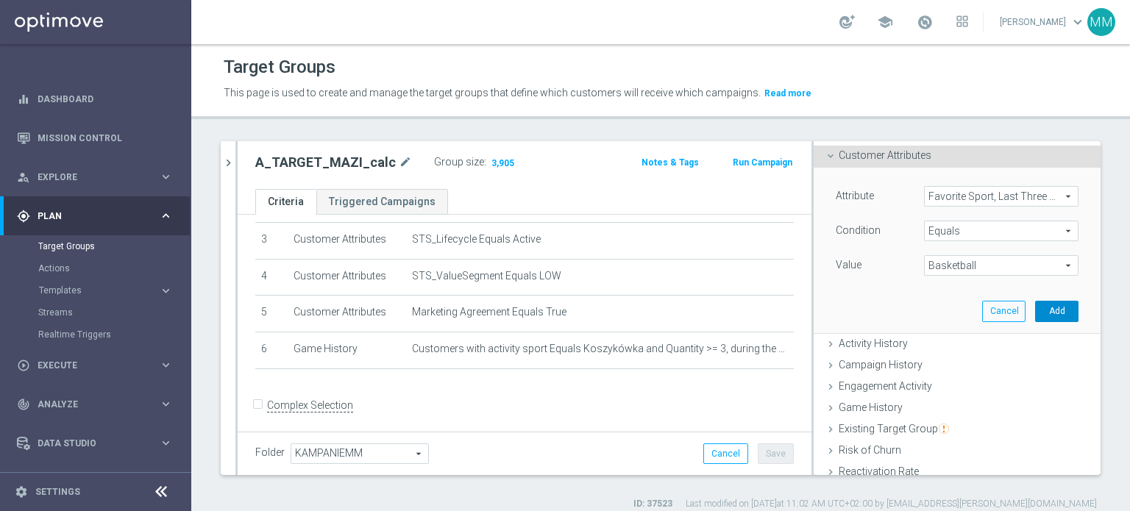
click at [1035, 314] on button "Add" at bounding box center [1056, 311] width 43 height 21
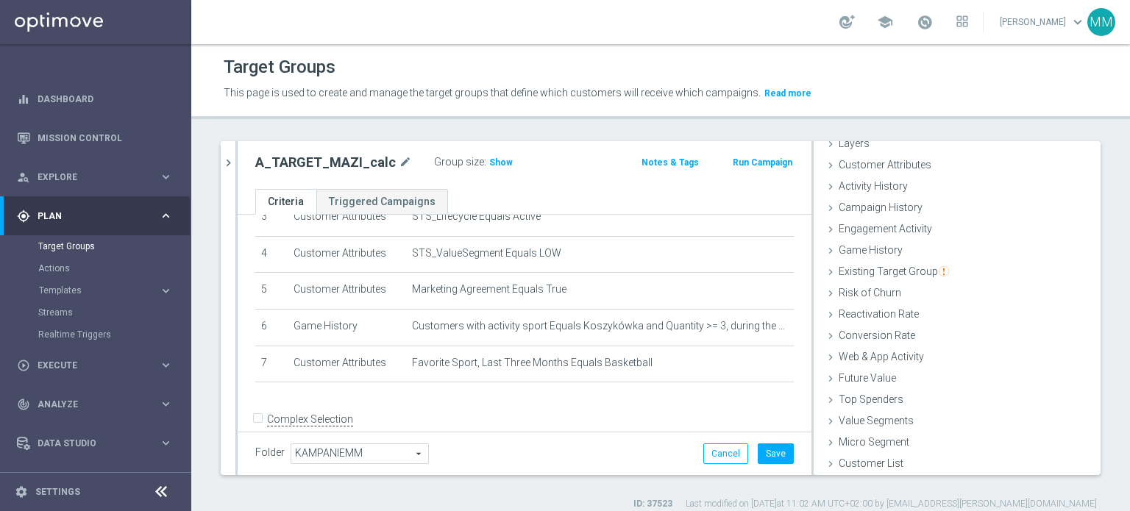
scroll to position [152, 0]
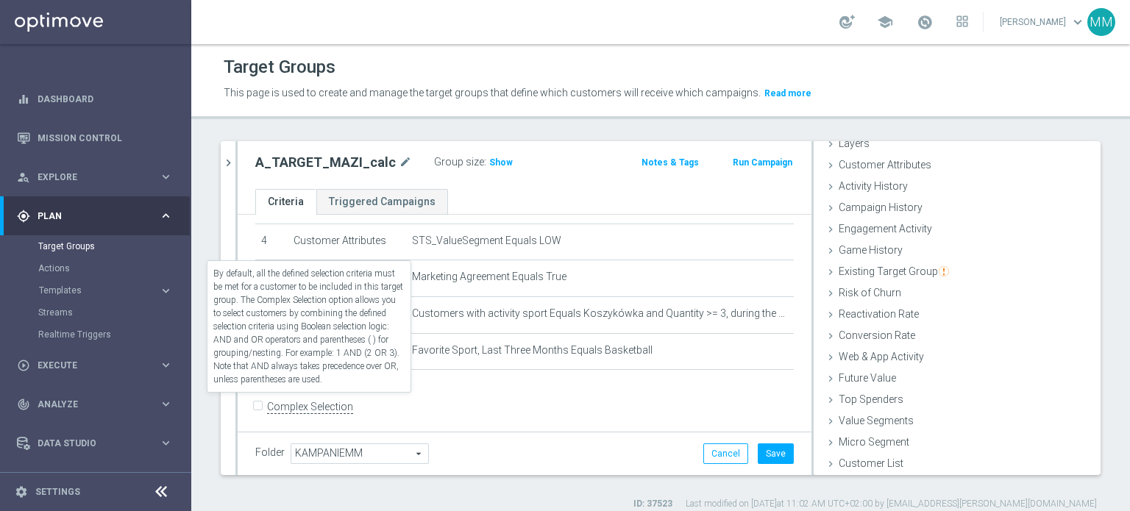
click at [327, 400] on label "Complex Selection" at bounding box center [310, 407] width 86 height 14
click at [265, 399] on input "Complex Selection" at bounding box center [260, 408] width 10 height 21
checkbox input "true"
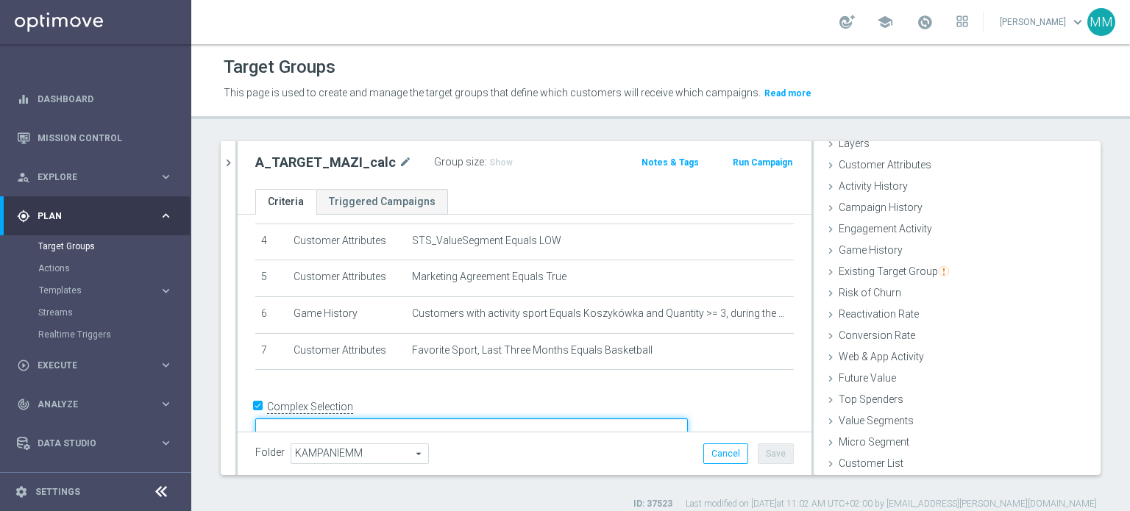
click at [403, 419] on textarea at bounding box center [471, 432] width 433 height 26
paste textarea "AND"
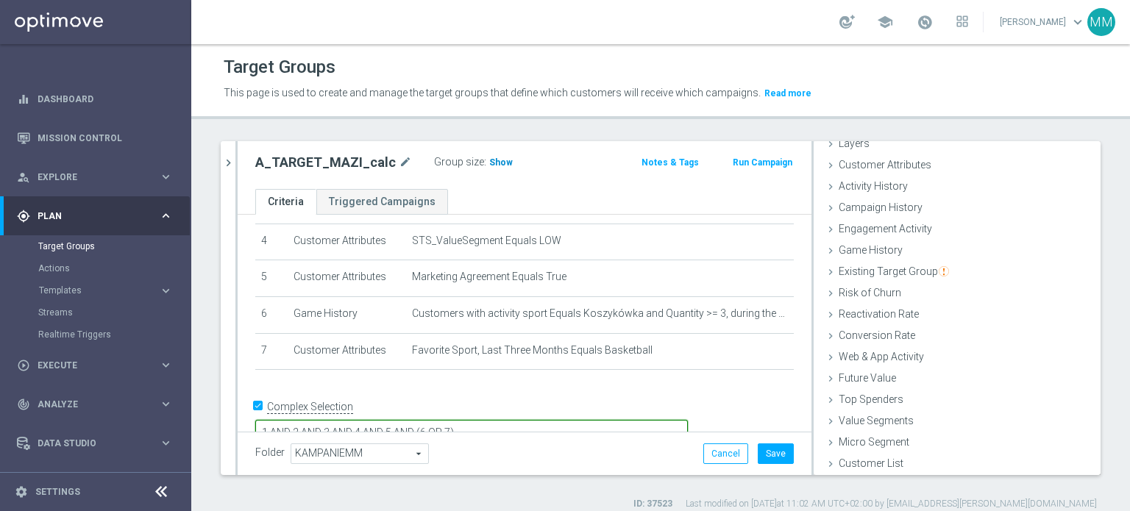
type textarea "1 AND 2 AND 3 AND 4 AND 5 AND (6 OR 7)"
click at [492, 164] on span "Show" at bounding box center [501, 162] width 24 height 10
click at [774, 455] on button "Save" at bounding box center [776, 454] width 36 height 21
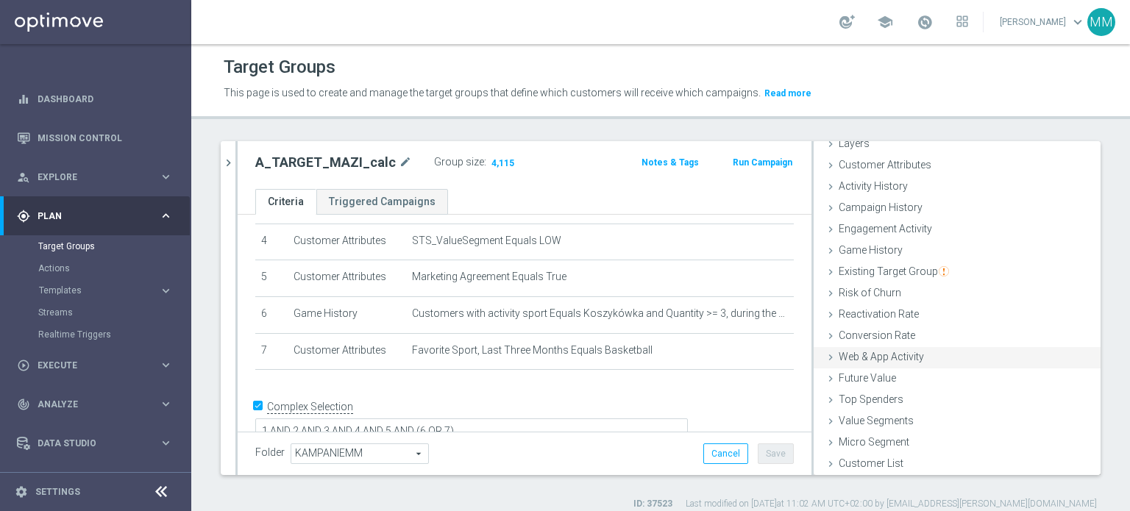
click at [899, 357] on span "Web & App Activity" at bounding box center [881, 357] width 85 height 12
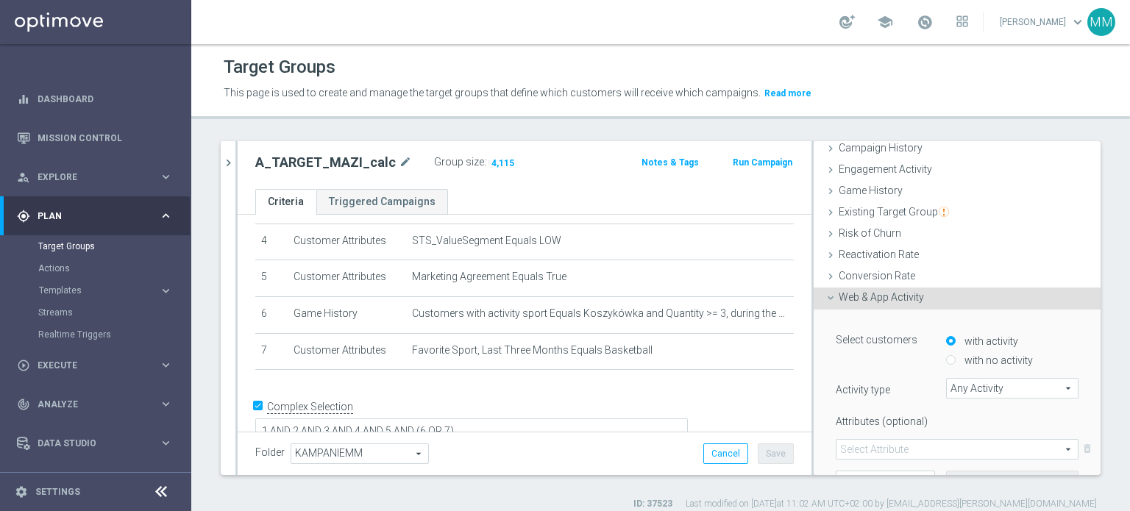
click at [961, 357] on label "with no activity" at bounding box center [997, 360] width 72 height 13
click at [946, 357] on input "with no activity" at bounding box center [951, 361] width 10 height 10
radio input "true"
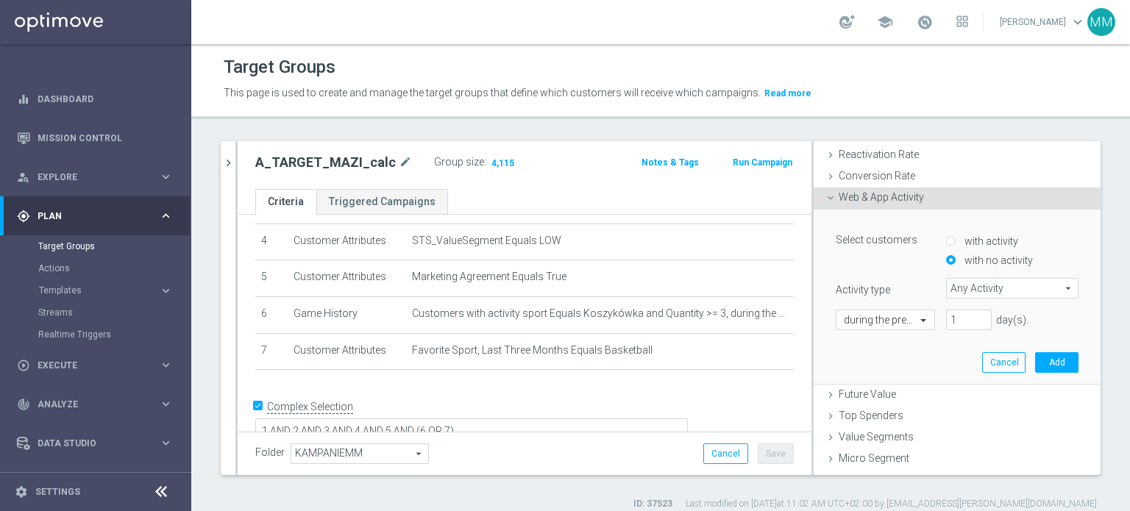
scroll to position [238, 0]
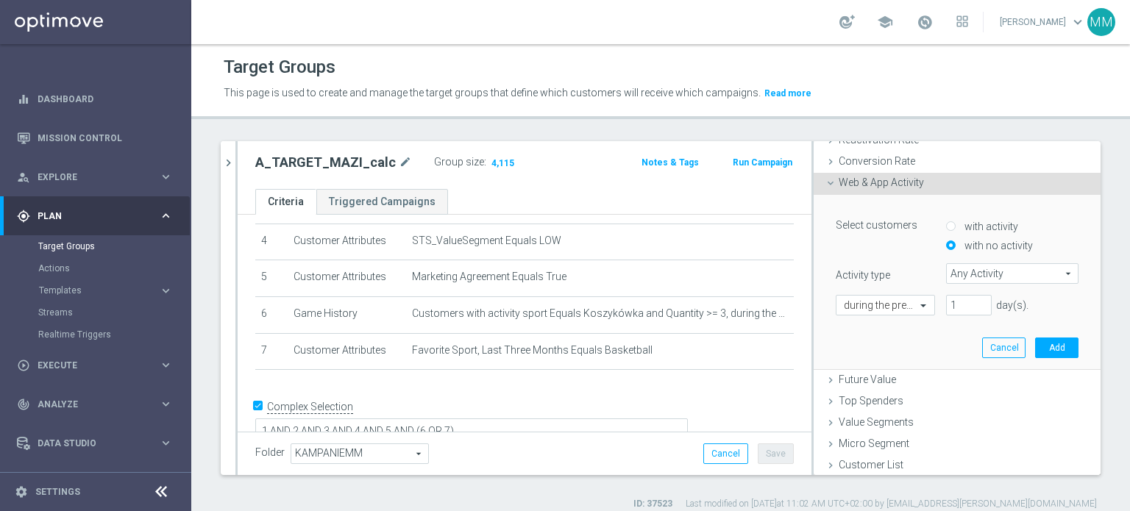
click at [980, 270] on span "Any Activity" at bounding box center [1012, 273] width 131 height 19
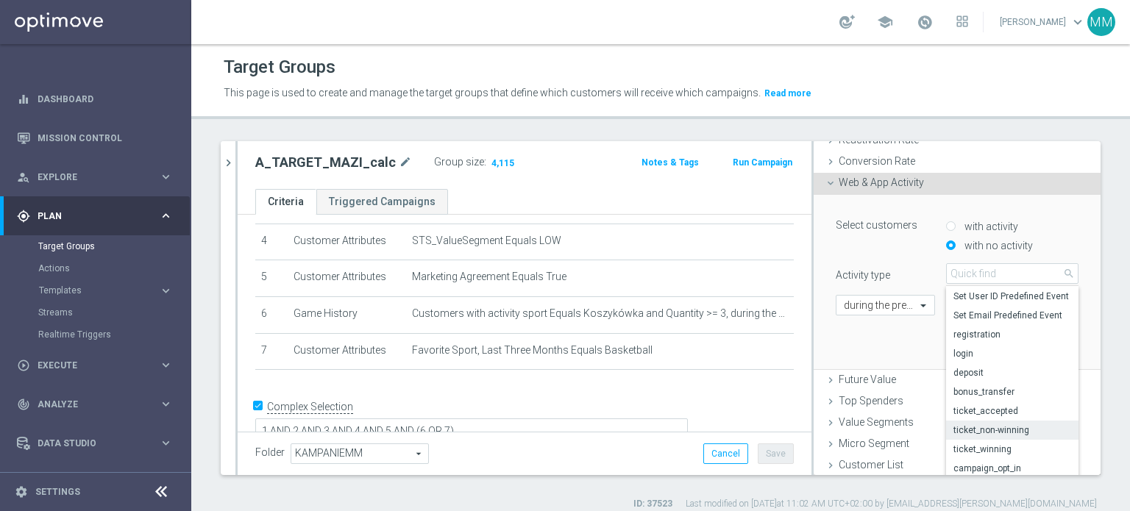
scroll to position [71, 0]
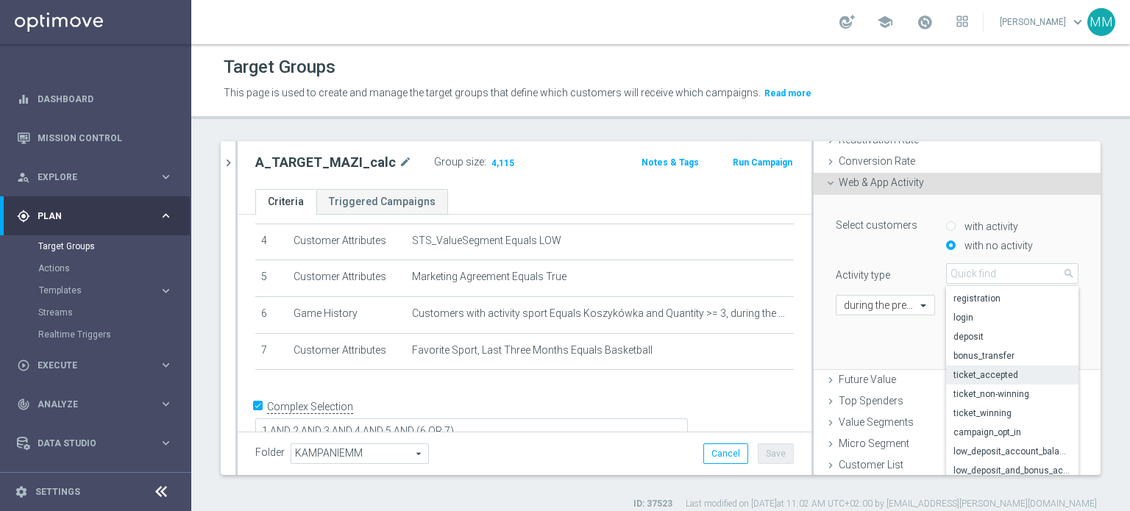
click at [992, 373] on span "ticket_accepted" at bounding box center [1012, 375] width 118 height 12
type input "ticket_accepted"
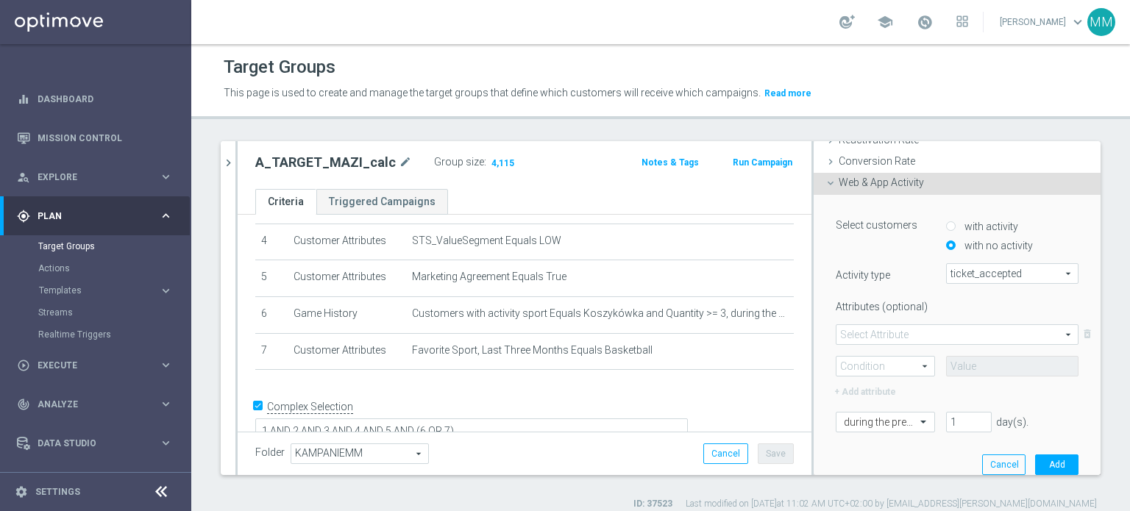
scroll to position [312, 0]
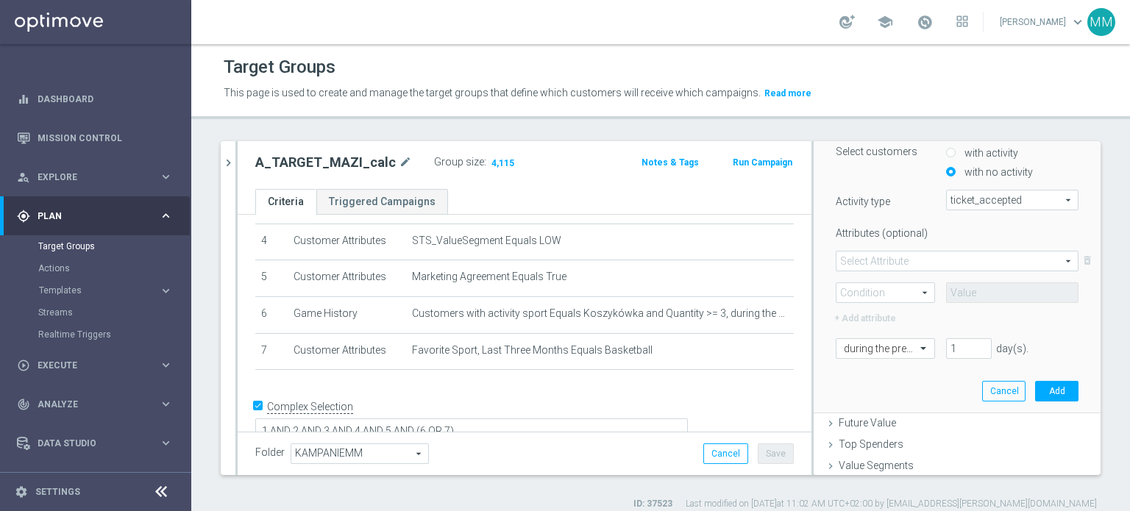
click at [885, 264] on span at bounding box center [956, 261] width 241 height 19
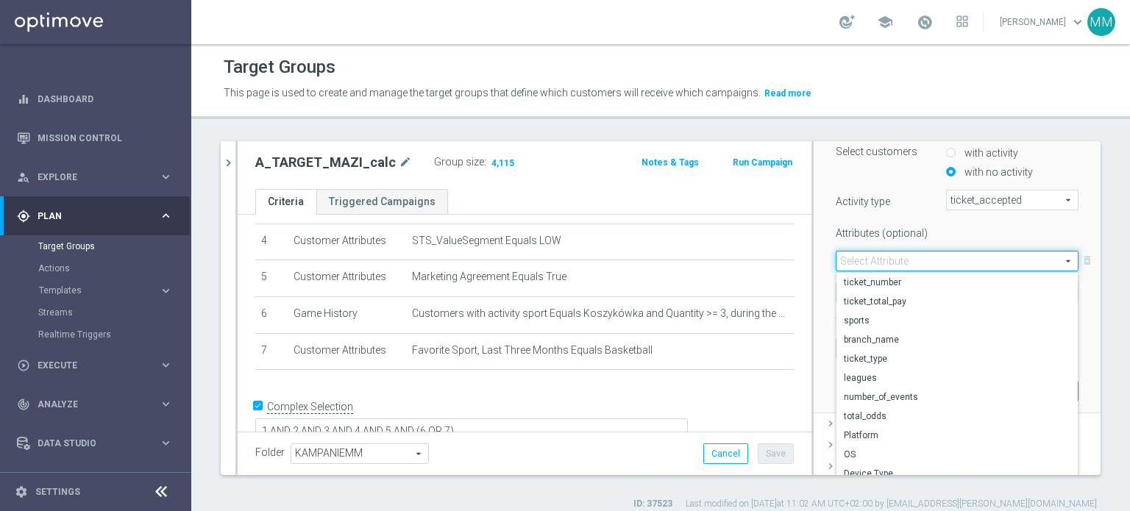
click at [907, 229] on label "Attributes (optional)" at bounding box center [880, 230] width 110 height 18
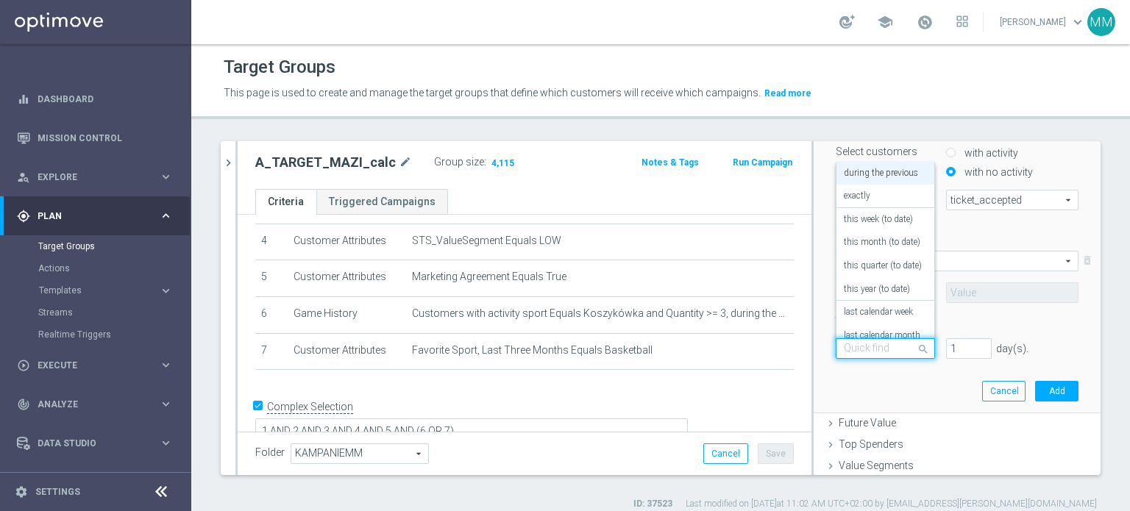
click at [916, 346] on span at bounding box center [925, 348] width 18 height 20
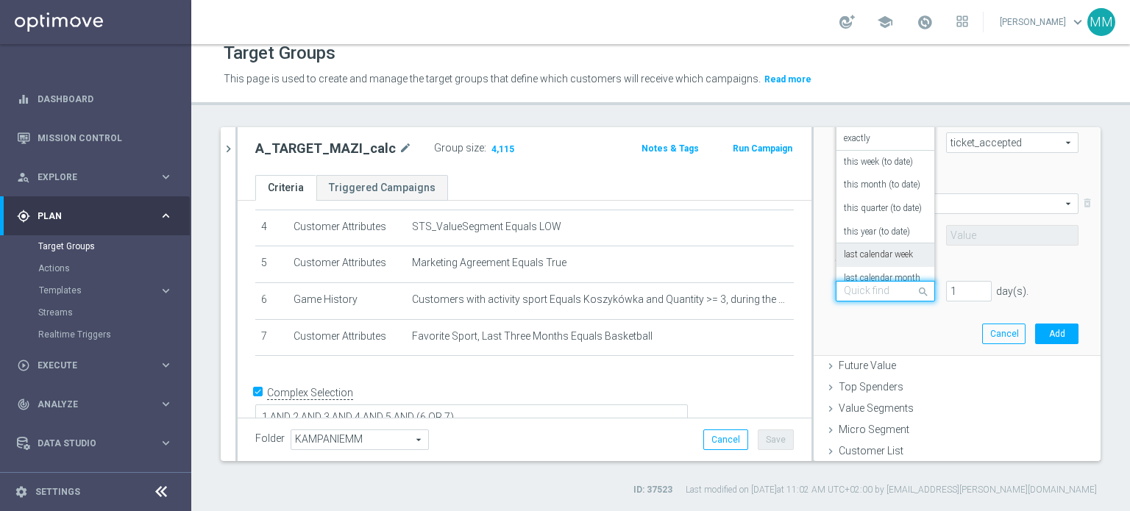
scroll to position [129, 0]
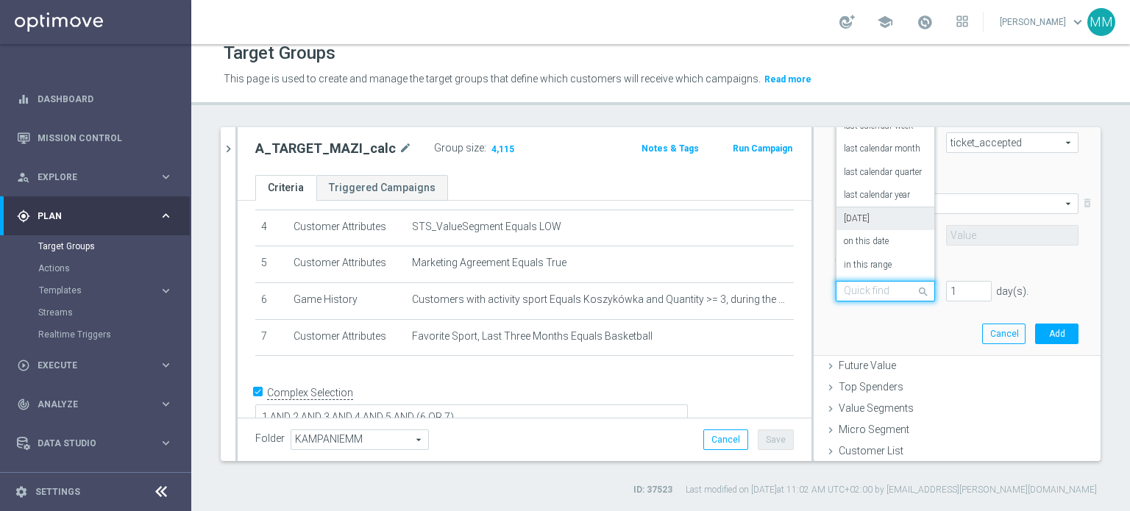
click at [871, 223] on div "[DATE]" at bounding box center [885, 219] width 83 height 24
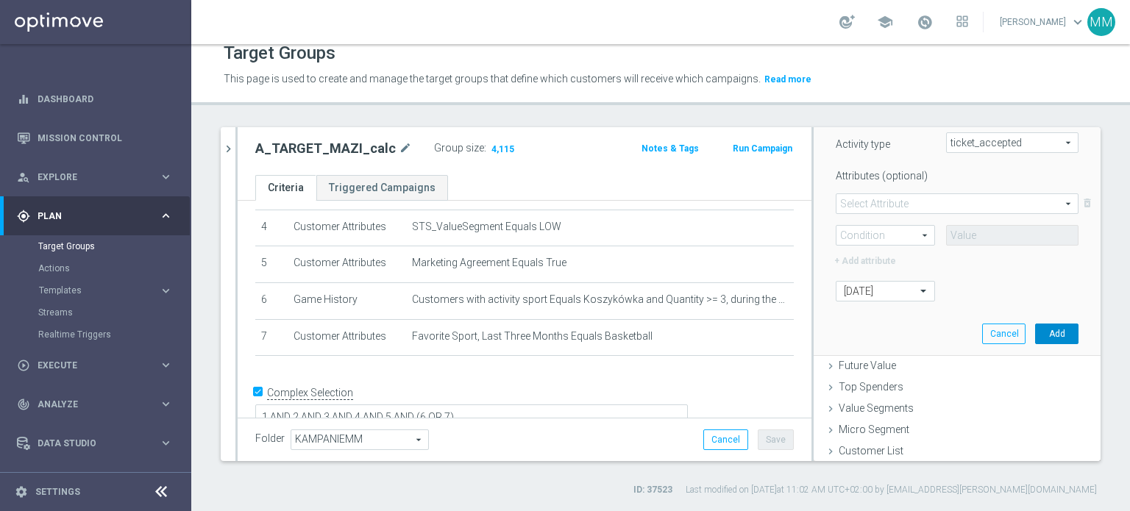
click at [1043, 329] on button "Add" at bounding box center [1056, 334] width 43 height 21
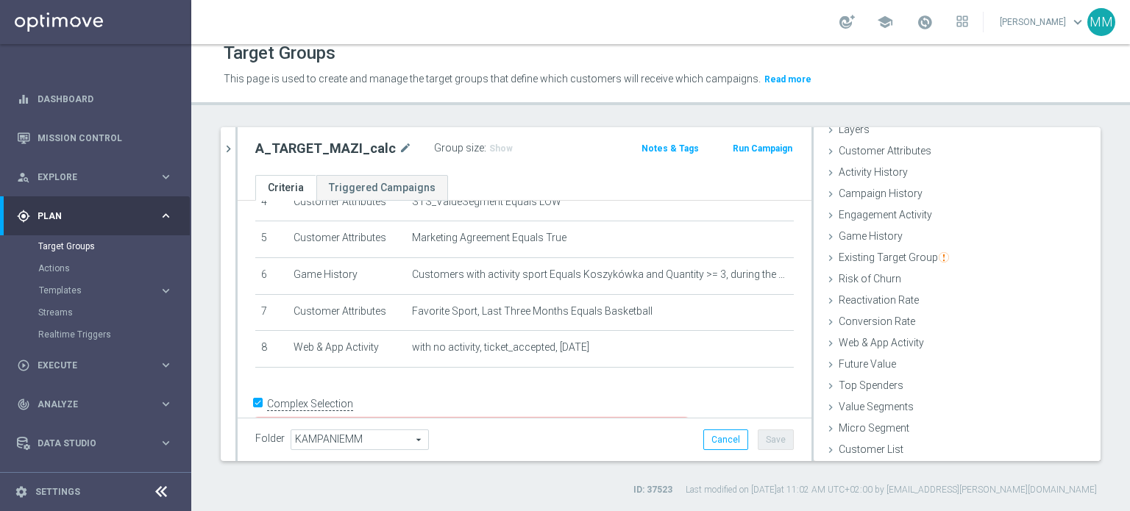
scroll to position [191, 0]
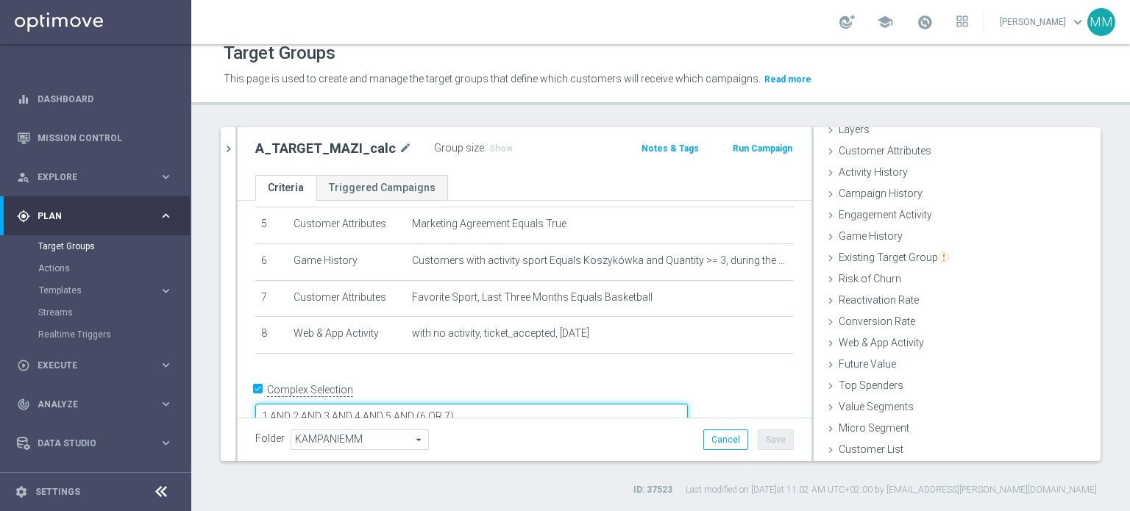
click at [589, 404] on textarea "1 AND 2 AND 3 AND 4 AND 5 AND (6 OR 7)" at bounding box center [471, 417] width 433 height 26
type textarea "1 AND 2 AND 3 AND 4 AND 5 AND (6 OR 7) AND 8"
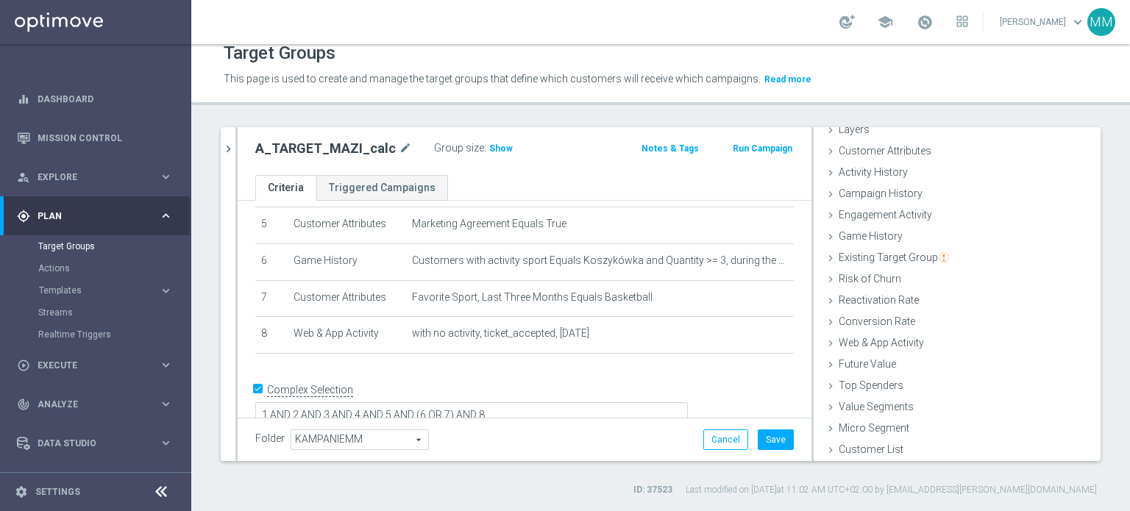
scroll to position [191, 0]
click at [500, 149] on span "Show" at bounding box center [501, 148] width 24 height 10
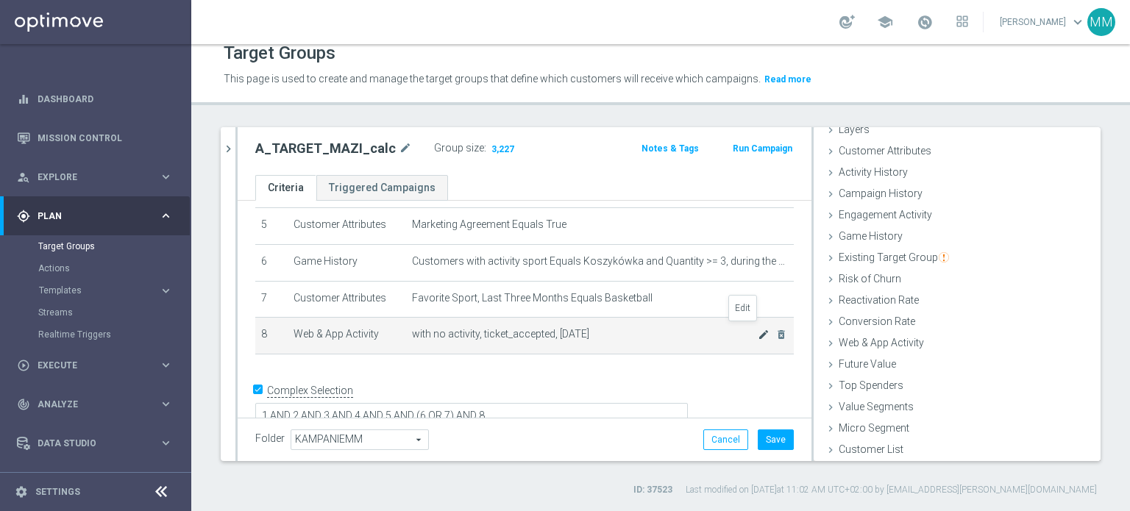
click at [758, 331] on icon "mode_edit" at bounding box center [764, 335] width 12 height 12
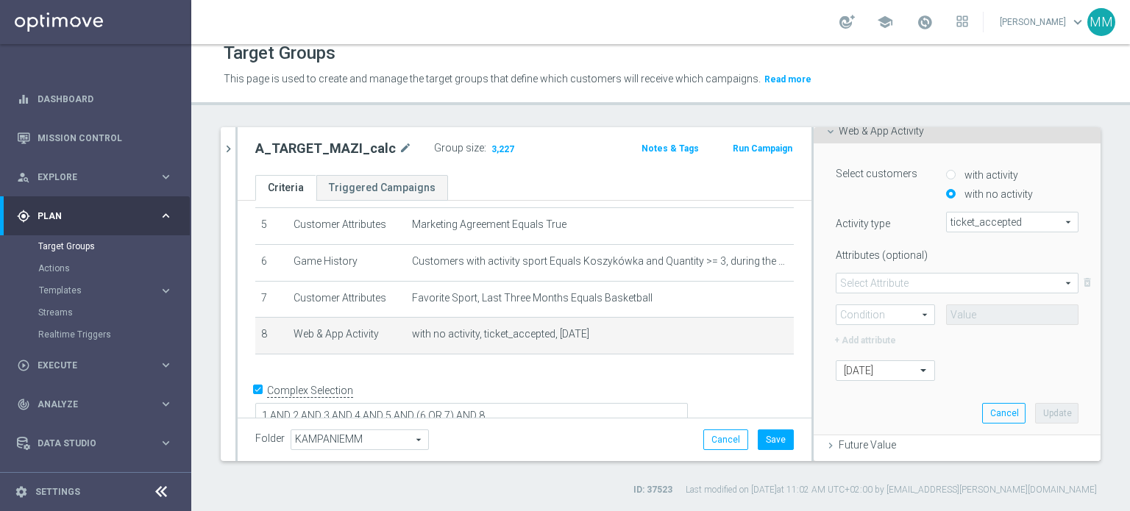
scroll to position [355, 0]
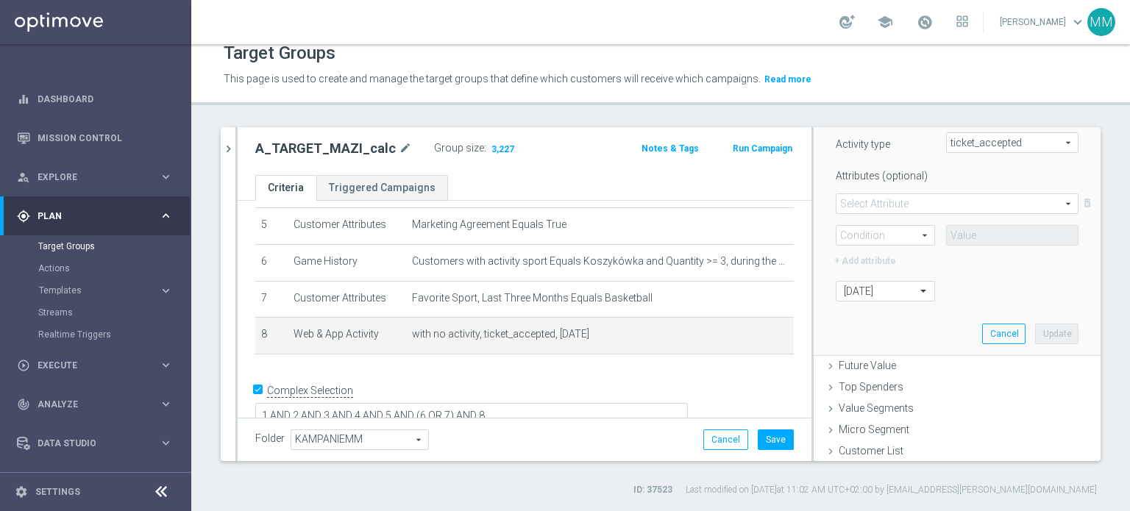
click at [903, 207] on span at bounding box center [956, 203] width 241 height 19
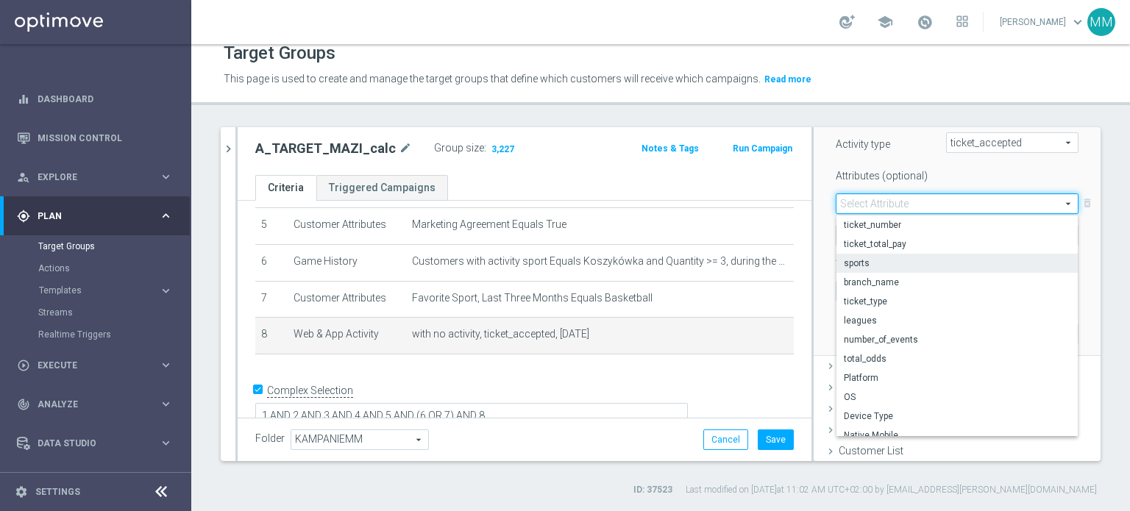
click at [911, 269] on label "sports" at bounding box center [956, 263] width 241 height 19
type input "sports"
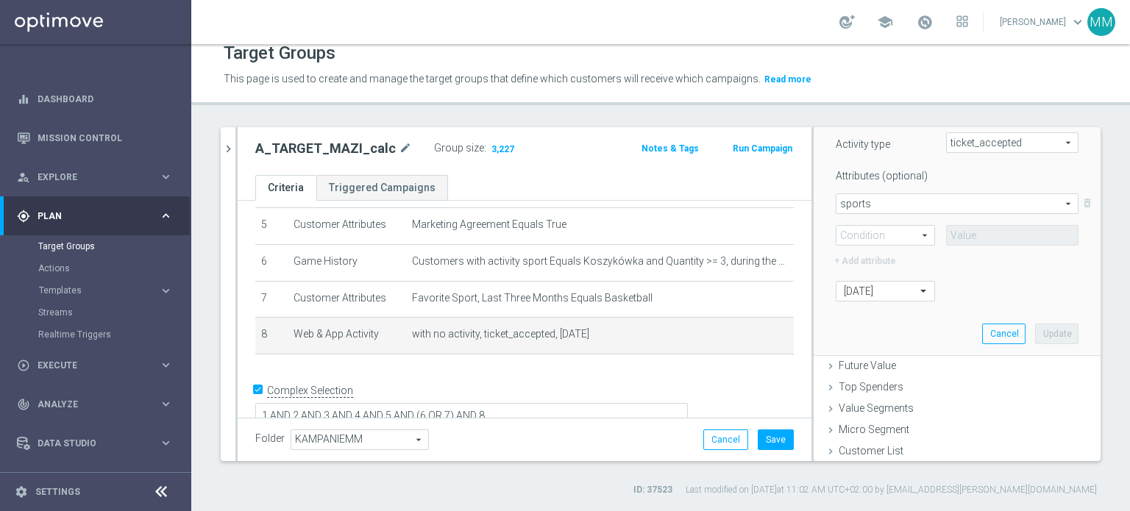
click at [886, 237] on span at bounding box center [885, 235] width 98 height 19
click at [869, 258] on span "Equals" at bounding box center [885, 257] width 83 height 12
click at [886, 240] on span "Equals" at bounding box center [885, 236] width 98 height 19
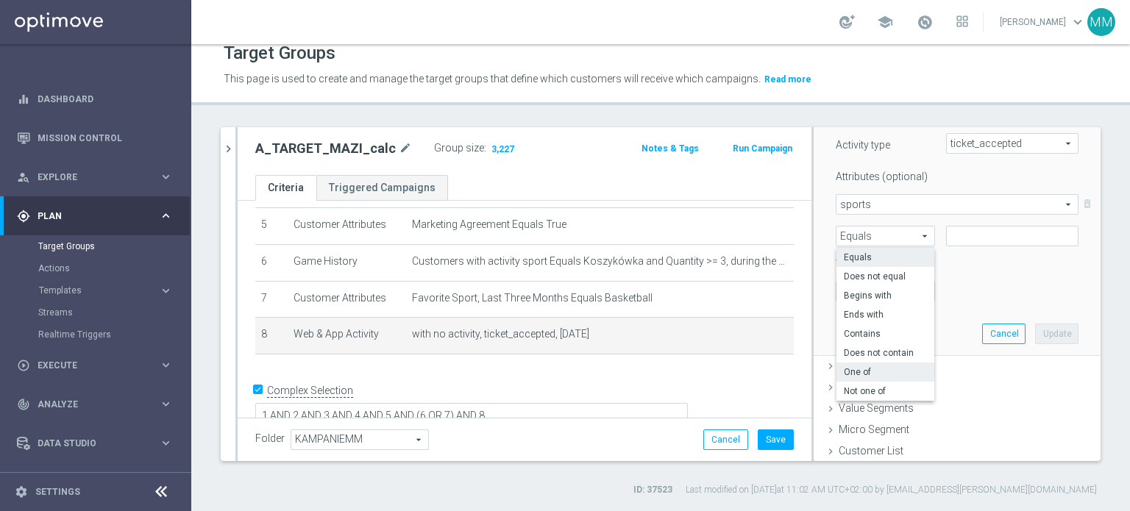
click at [873, 376] on span "One of" at bounding box center [885, 372] width 83 height 12
type input "One of"
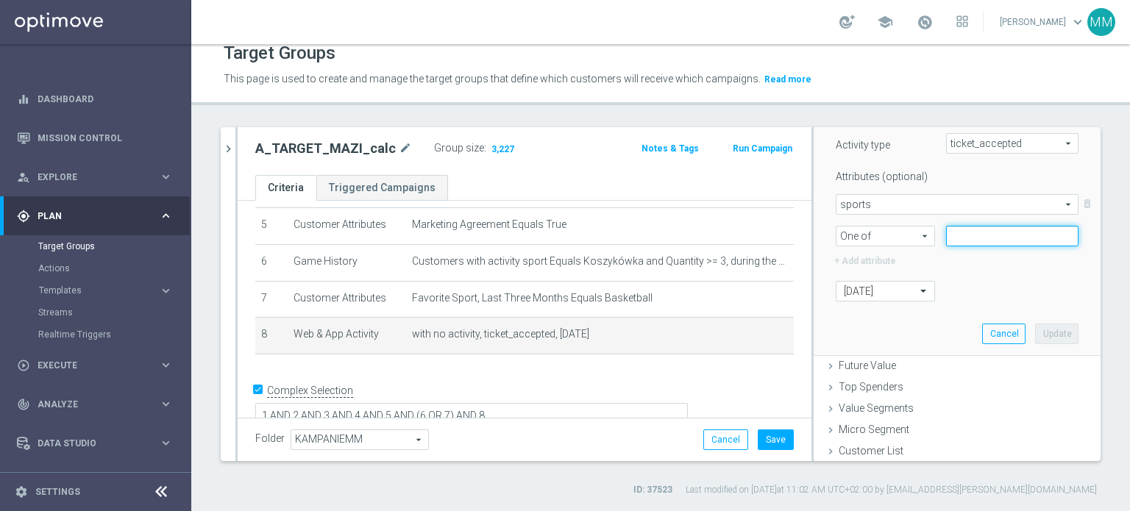
click at [946, 230] on input "text" at bounding box center [1012, 236] width 132 height 21
click at [953, 226] on input "text" at bounding box center [1012, 236] width 132 height 21
click at [978, 233] on input "186" at bounding box center [1012, 236] width 132 height 21
type input "186,50"
click at [1035, 331] on button "Update" at bounding box center [1056, 334] width 43 height 21
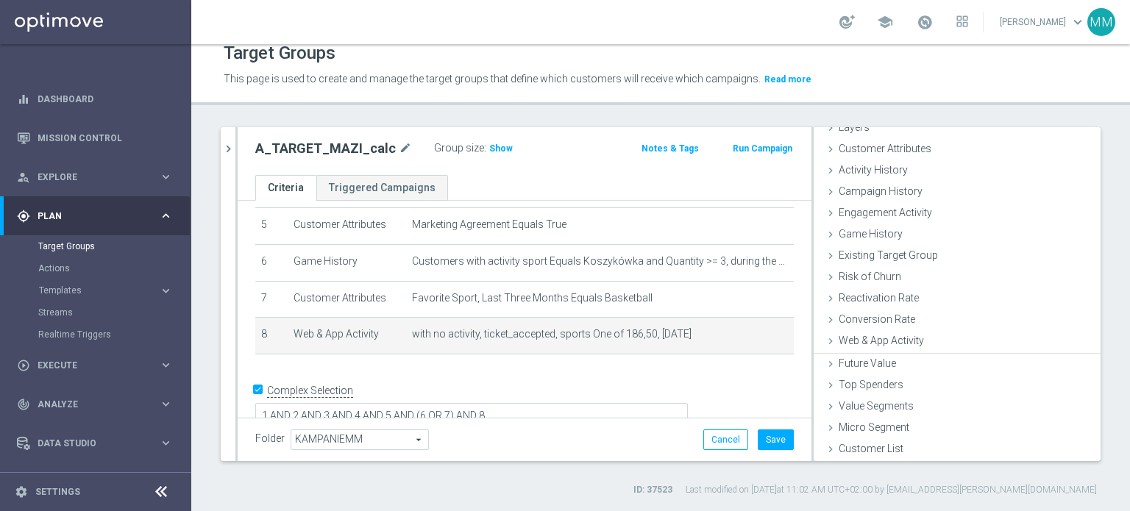
scroll to position [64, 0]
click at [498, 149] on span "Show" at bounding box center [501, 148] width 24 height 10
click at [775, 332] on icon "delete_forever" at bounding box center [781, 335] width 12 height 12
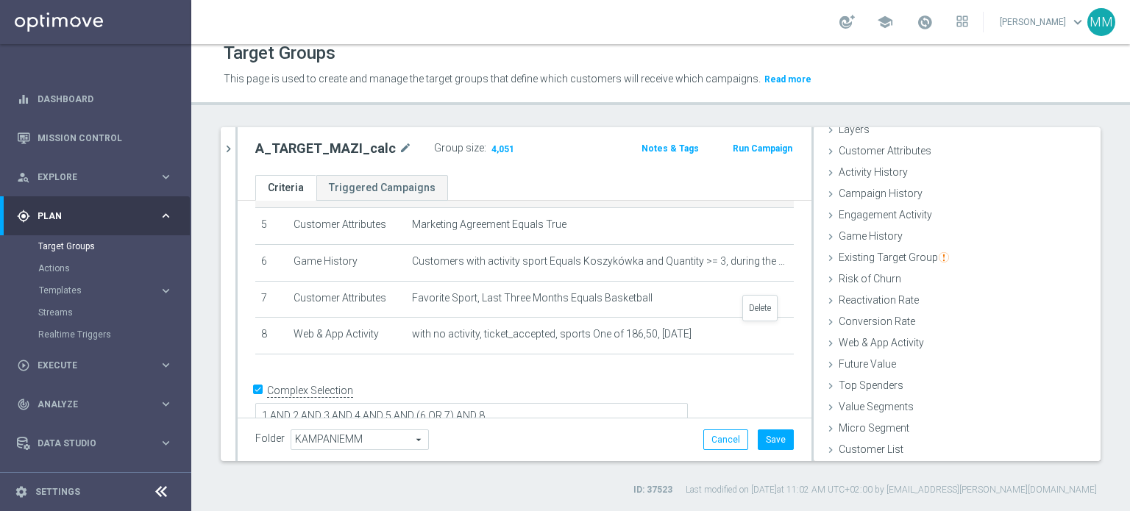
scroll to position [156, 0]
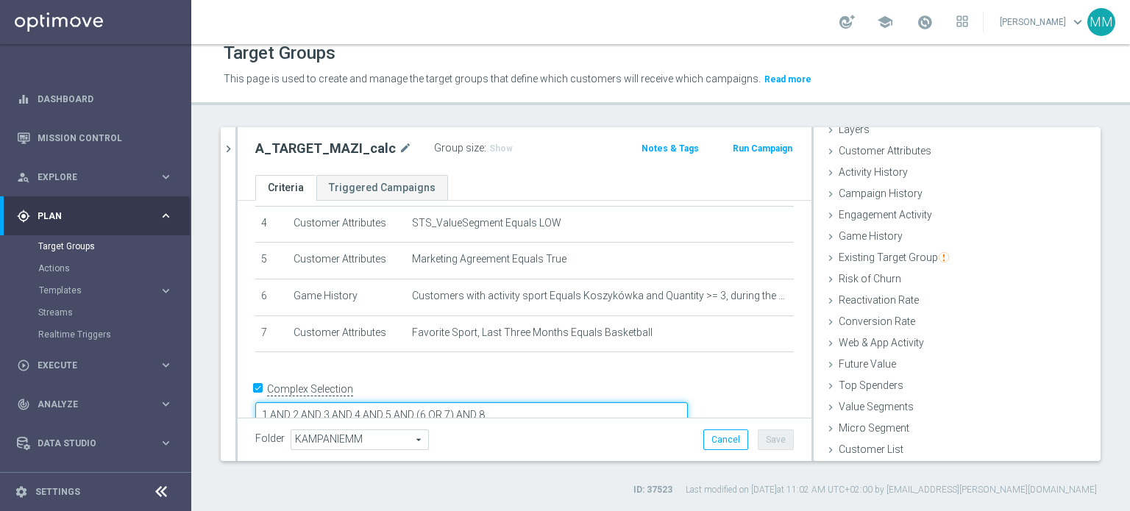
click at [594, 402] on textarea "1 AND 2 AND 3 AND 4 AND 5 AND (6 OR 7) AND 8" at bounding box center [471, 415] width 433 height 26
drag, startPoint x: 594, startPoint y: 386, endPoint x: 563, endPoint y: 391, distance: 31.2
click at [563, 402] on textarea "1 AND 2 AND 3 AND 4 AND 5 AND (6 OR 7) AND 8" at bounding box center [471, 415] width 433 height 26
type textarea "1 AND 2 AND 3 AND 4 AND 5 AND (6 OR 7)"
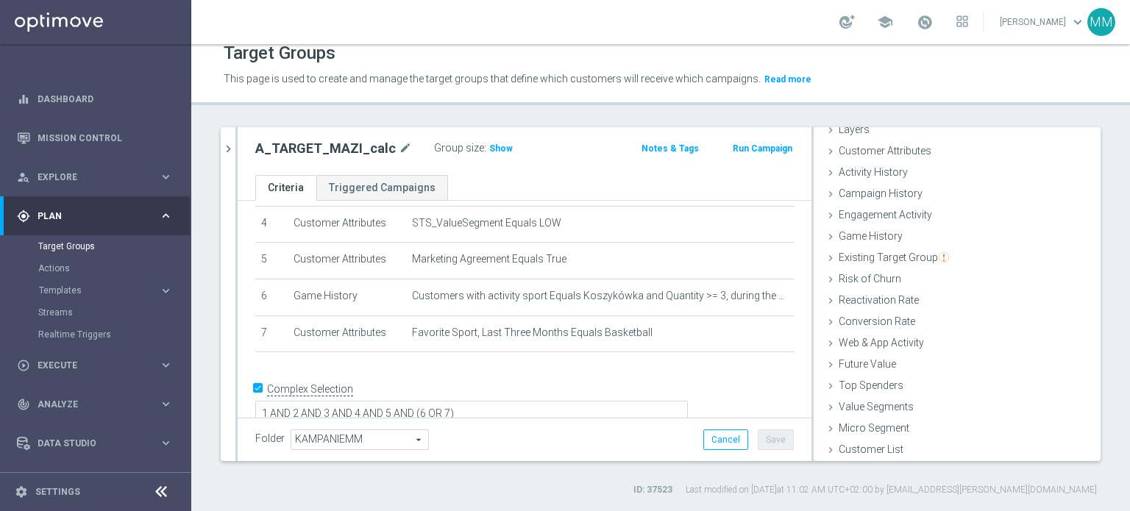
click at [495, 133] on div "A_TARGET_MAZI_calc mode_edit Group size : Show Notes & Tags Run Campaign" at bounding box center [525, 151] width 574 height 48
click at [495, 143] on span "Show" at bounding box center [501, 148] width 24 height 10
click at [895, 341] on span "Web & App Activity" at bounding box center [881, 343] width 85 height 12
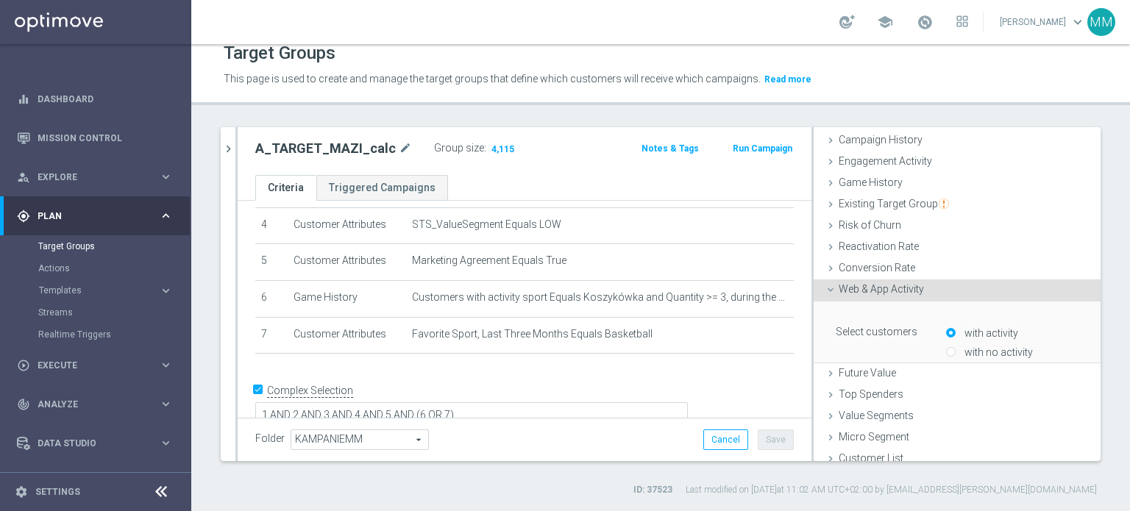
scroll to position [275, 0]
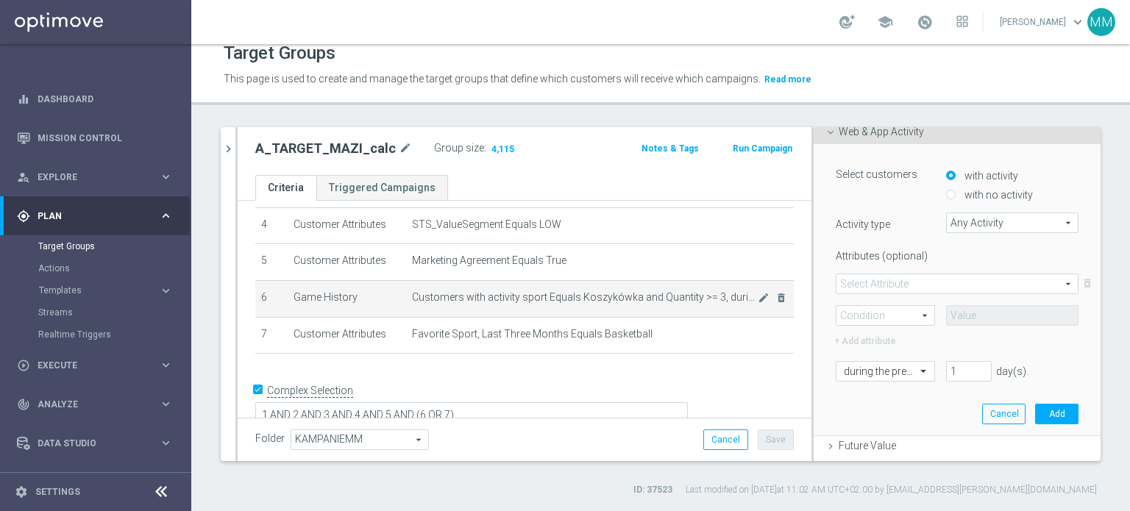
click at [580, 298] on span "Customers with activity sport Equals Koszykówka and Quantity >= 3, during the p…" at bounding box center [585, 297] width 346 height 13
click at [582, 298] on span "Customers with activity sport Equals Koszykówka and Quantity >= 3, during the p…" at bounding box center [585, 297] width 346 height 13
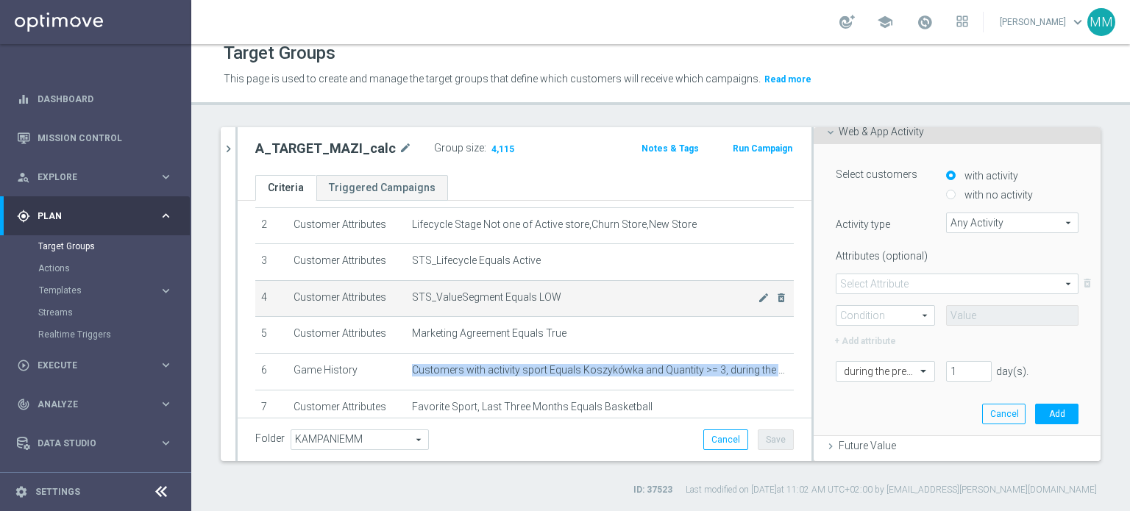
scroll to position [81, 0]
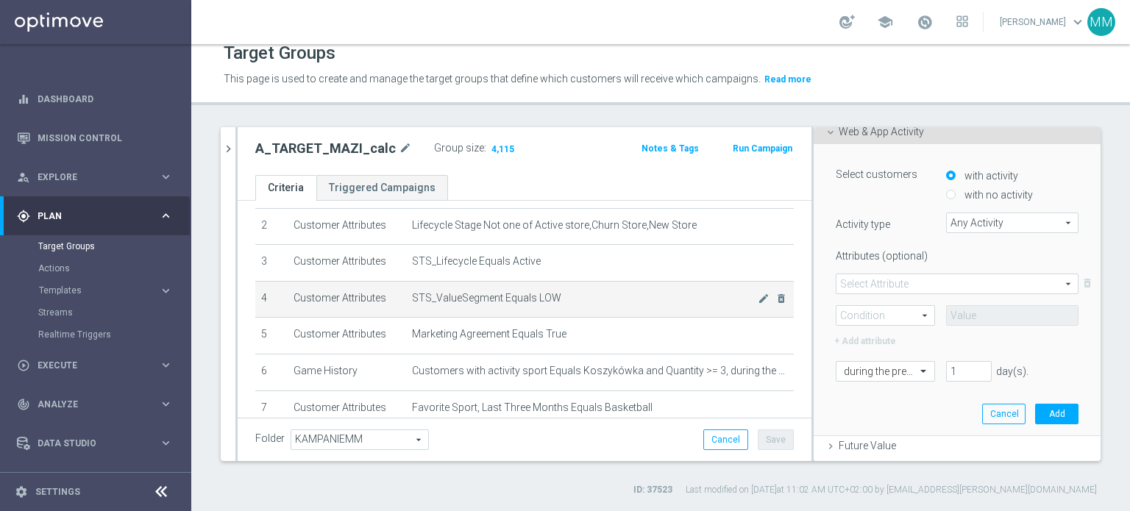
click at [550, 295] on span "STS_ValueSegment Equals LOW" at bounding box center [585, 298] width 346 height 13
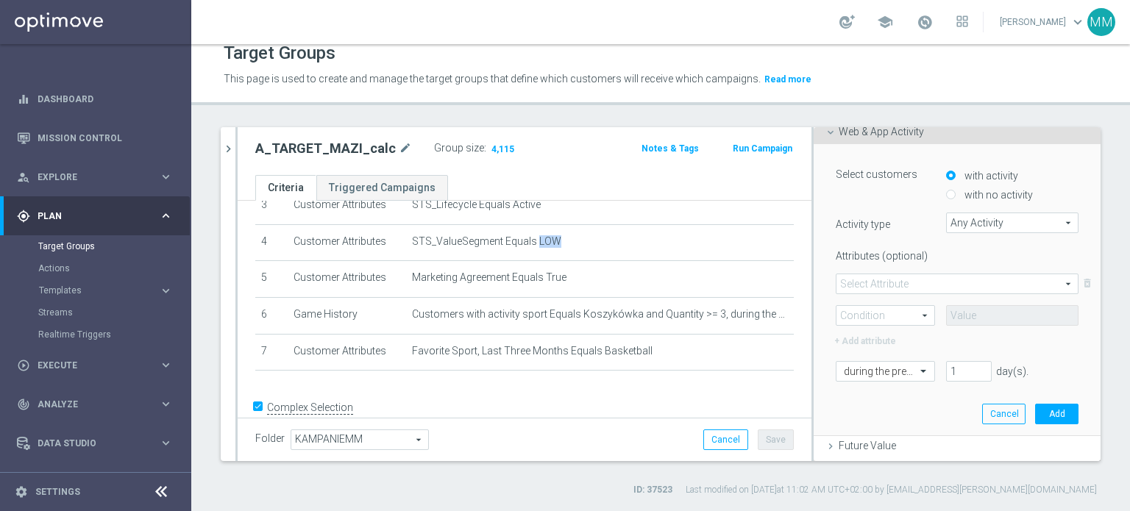
scroll to position [147, 0]
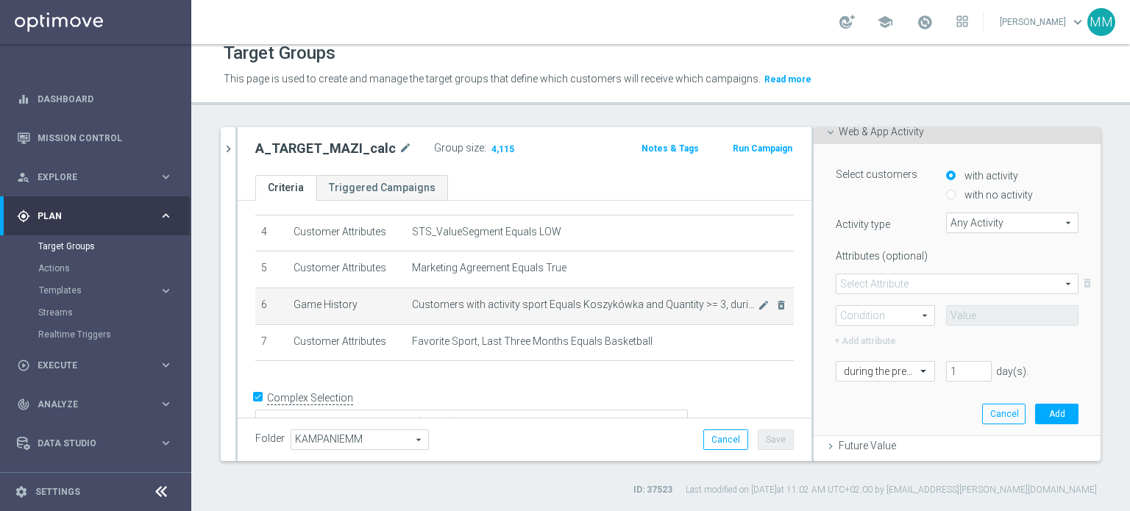
click at [521, 303] on span "Customers with activity sport Equals Koszykówka and Quantity >= 3, during the p…" at bounding box center [585, 305] width 346 height 13
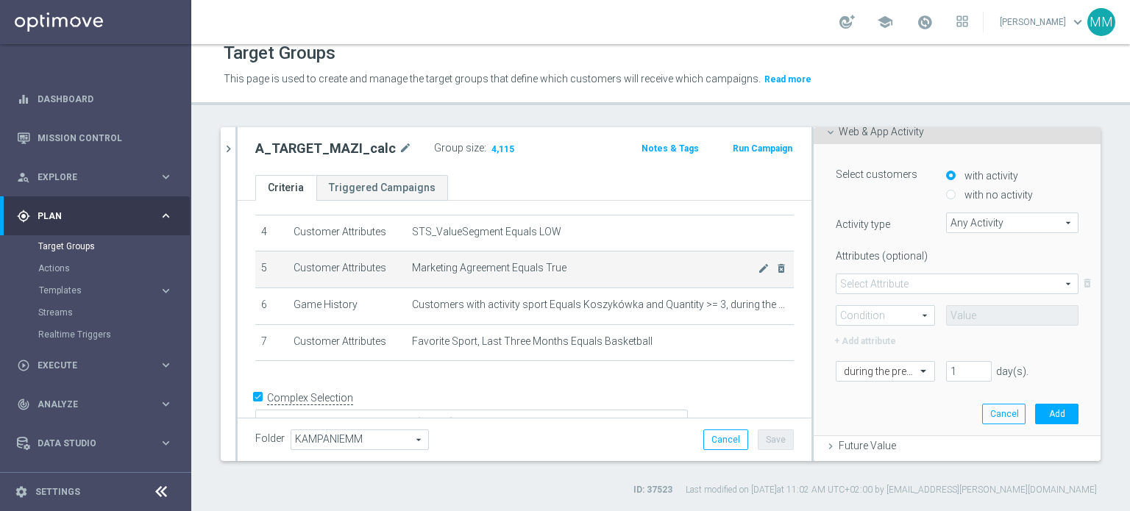
click at [520, 267] on span "Marketing Agreement Equals True" at bounding box center [585, 268] width 346 height 13
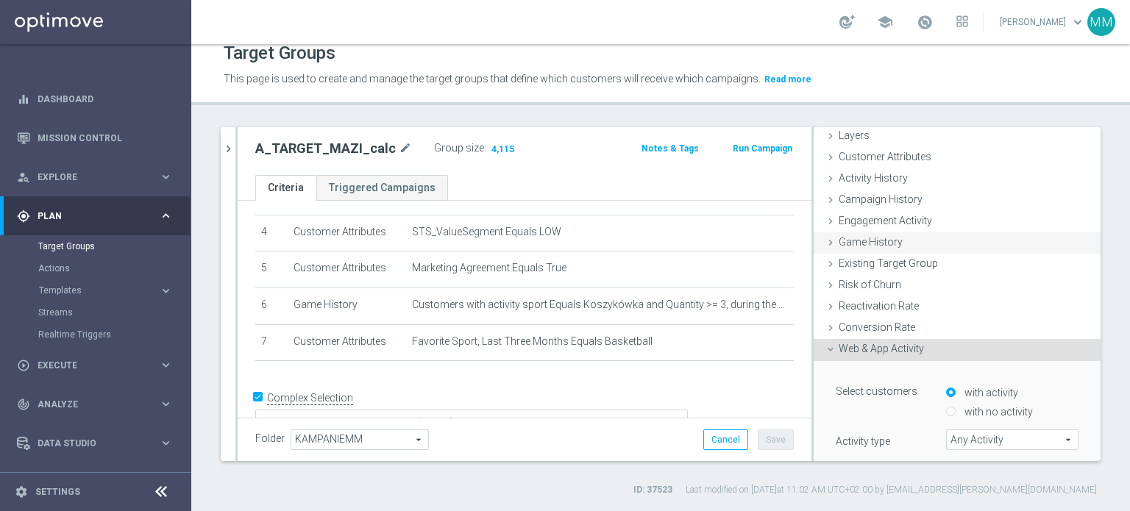
scroll to position [54, 0]
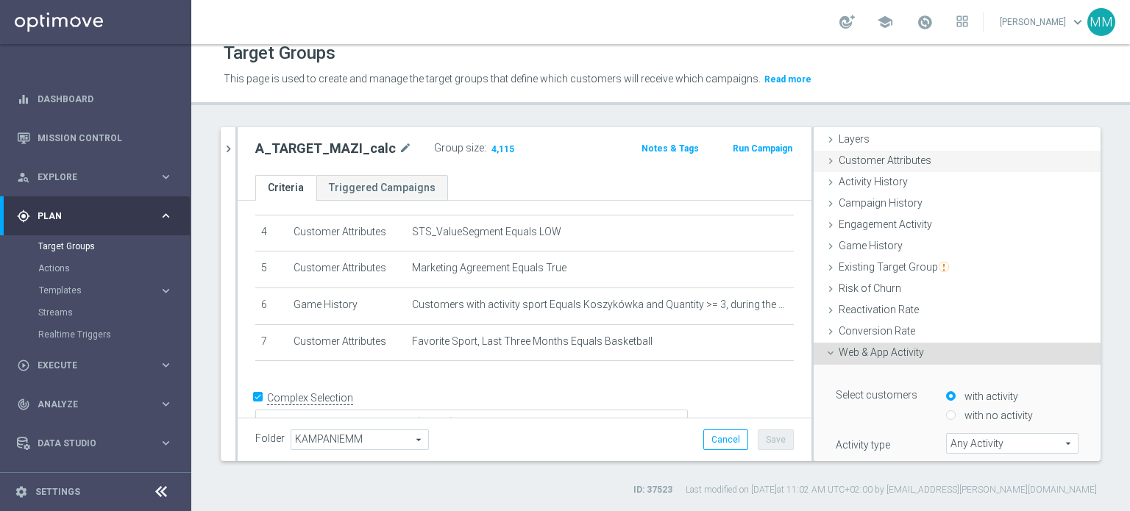
click at [912, 166] on div "Customer Attributes done selection saved" at bounding box center [957, 162] width 287 height 22
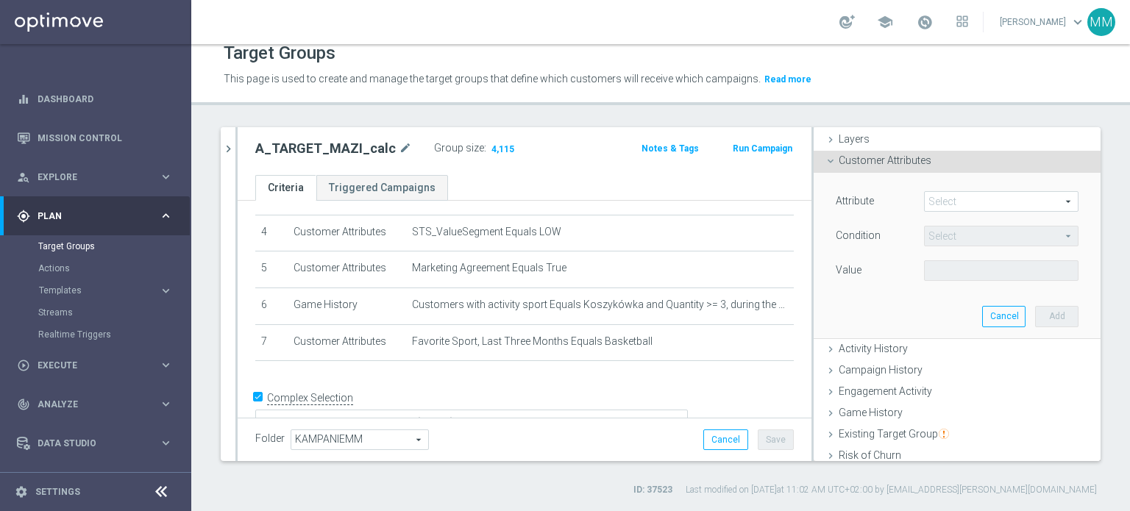
click at [958, 202] on span at bounding box center [1001, 201] width 153 height 19
click at [0, 0] on input "search" at bounding box center [0, 0] width 0 height 0
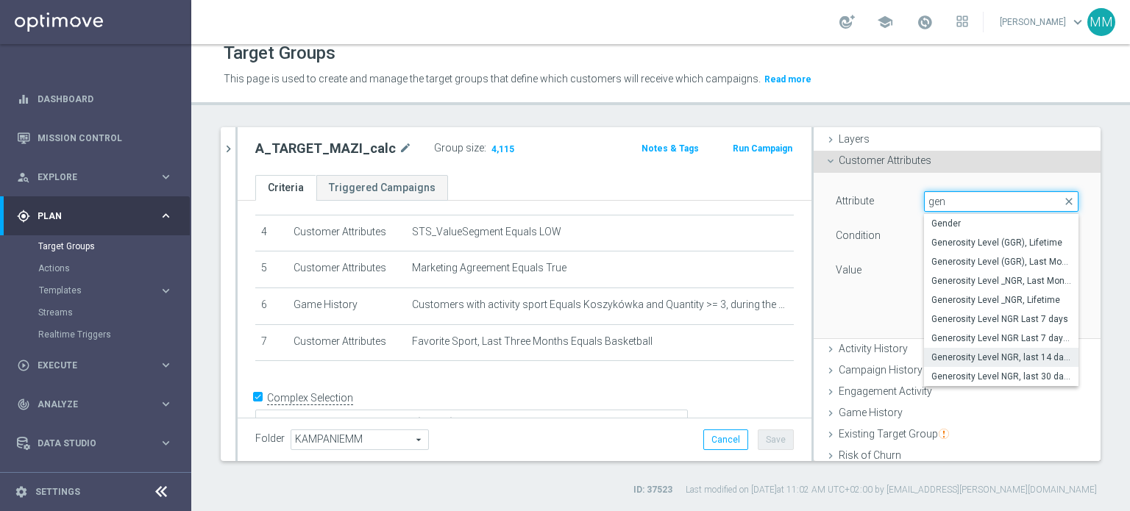
type input "gen"
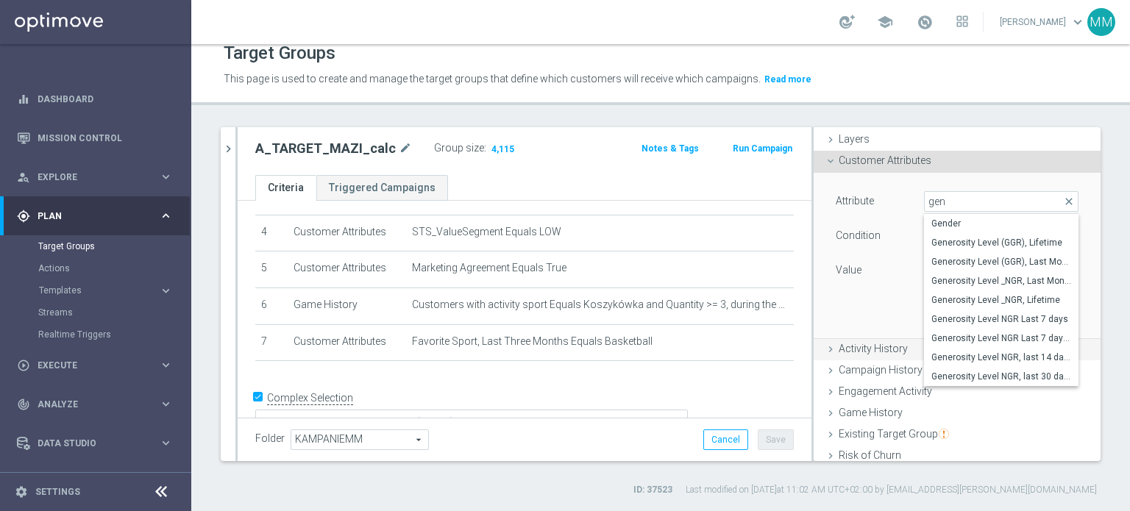
click at [1008, 355] on span "Generosity Level NGR, last 14 days" at bounding box center [1001, 358] width 140 height 12
type input "Generosity Level NGR, last 14 days"
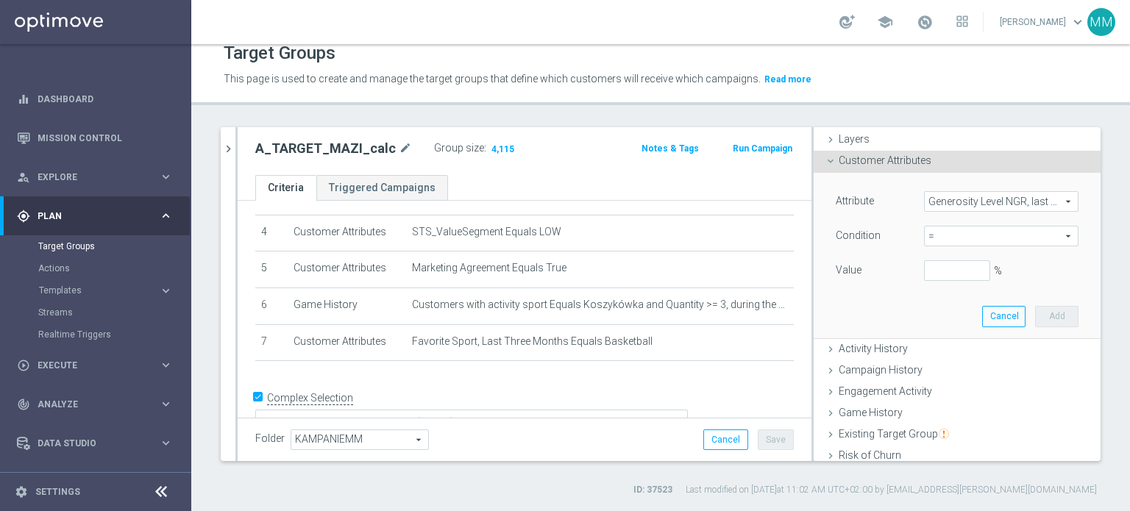
click at [945, 238] on span "=" at bounding box center [1001, 236] width 153 height 19
click at [964, 376] on span "between" at bounding box center [1001, 373] width 140 height 12
type input "between"
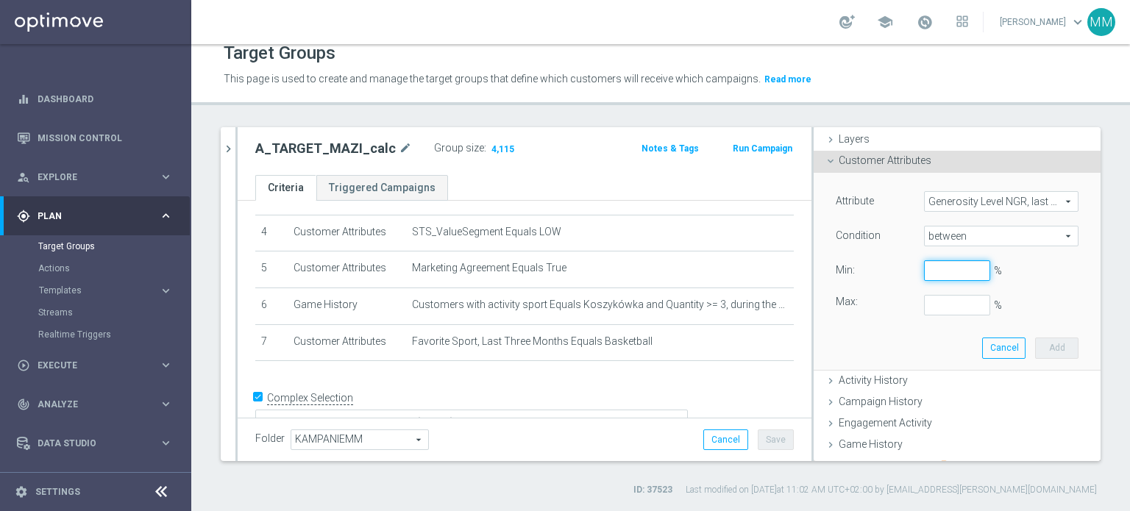
click at [933, 270] on input "%" at bounding box center [957, 270] width 66 height 21
type input "25"
type input "0"
click at [1035, 349] on button "Add" at bounding box center [1056, 348] width 43 height 21
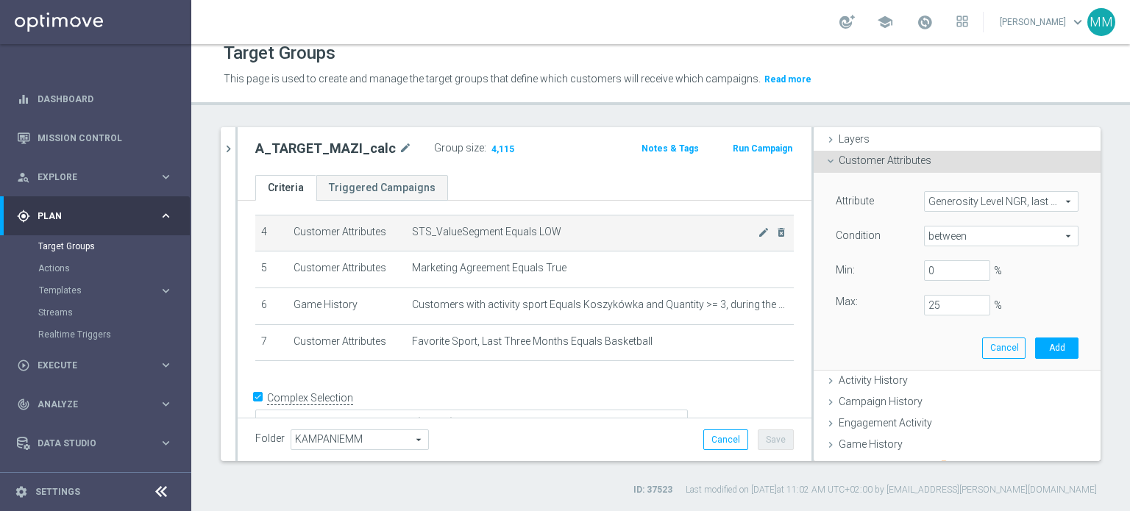
type input "0.25"
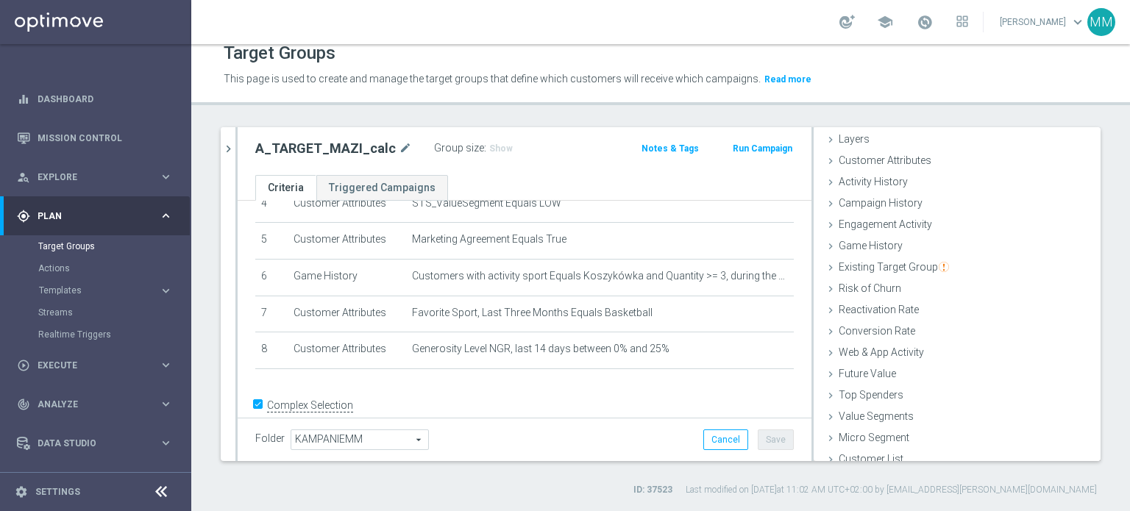
scroll to position [191, 0]
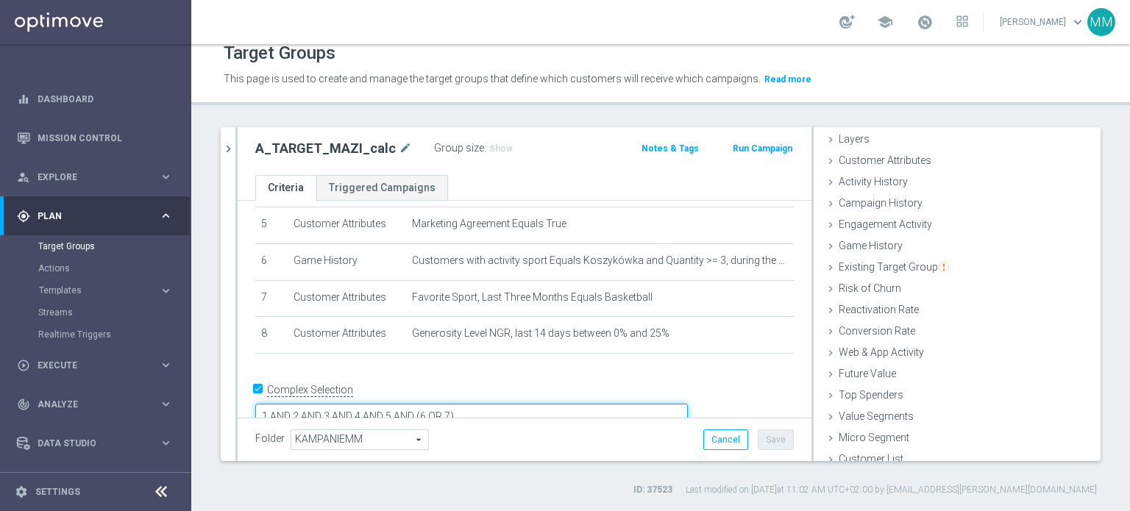
click at [591, 404] on textarea "1 AND 2 AND 3 AND 4 AND 5 AND (6 OR 7)" at bounding box center [471, 417] width 433 height 26
type textarea "1 AND 2 AND 3 AND 4 AND 5 AND (6 OR 7) AND 8"
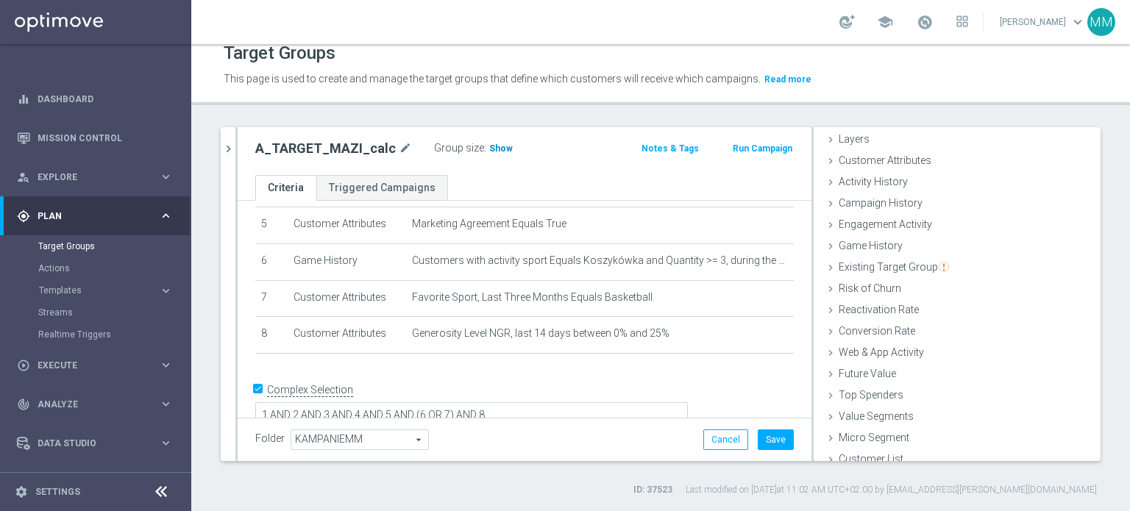
click at [491, 146] on span "Show" at bounding box center [501, 148] width 24 height 10
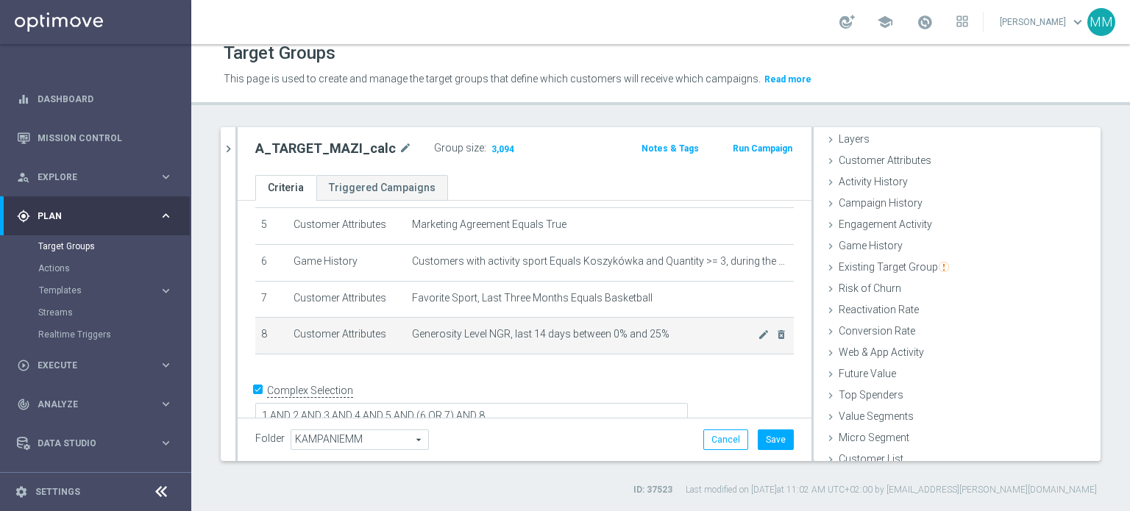
click at [454, 336] on td "Generosity Level NGR, last 14 days between 0% and 25% mode_edit delete_forever" at bounding box center [600, 336] width 388 height 37
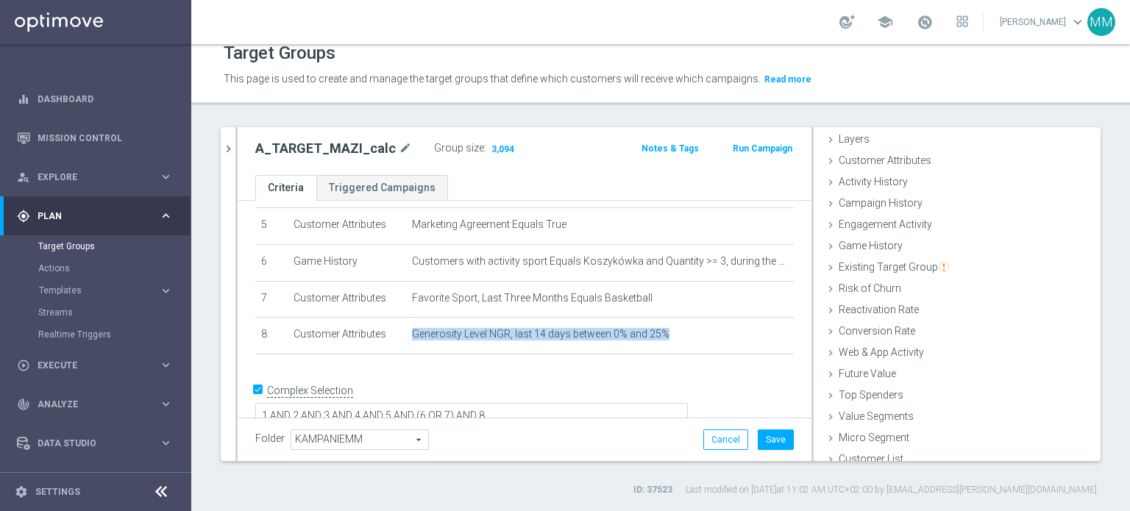
copy div "Generosity Level NGR, last 14 days between 0% and 25% mode_edit delete_forever"
click at [550, 332] on span "Generosity Level NGR, last 14 days between 0% and 25%" at bounding box center [585, 334] width 346 height 13
click at [769, 441] on button "Save" at bounding box center [776, 440] width 36 height 21
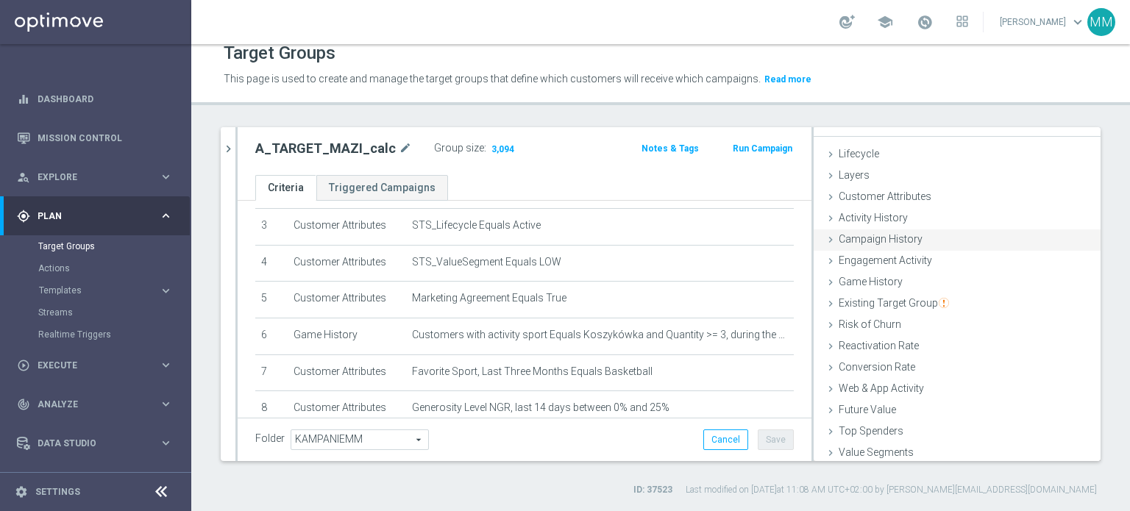
scroll to position [0, 0]
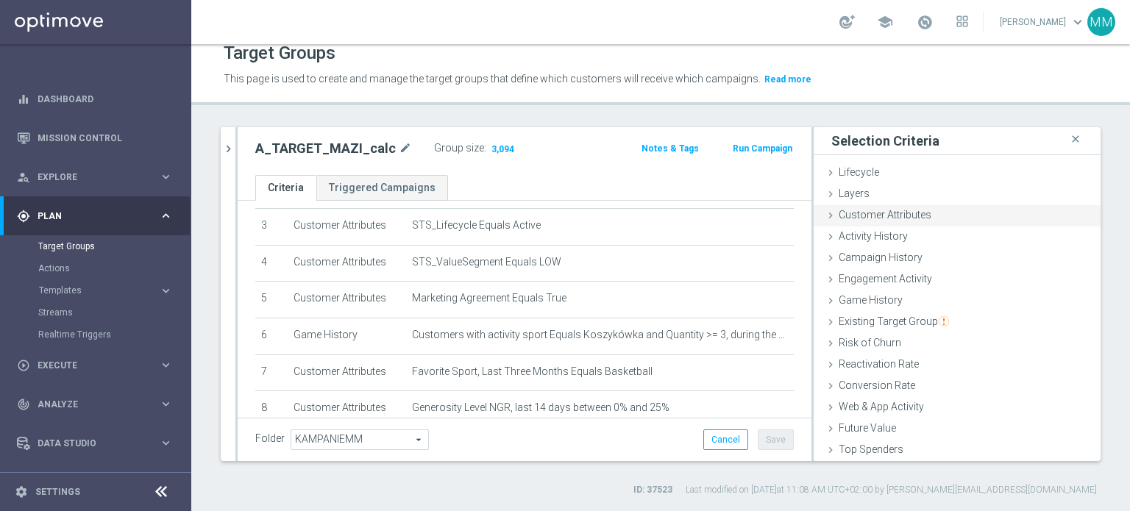
click at [909, 224] on div "Customer Attributes done selection saved" at bounding box center [957, 216] width 287 height 22
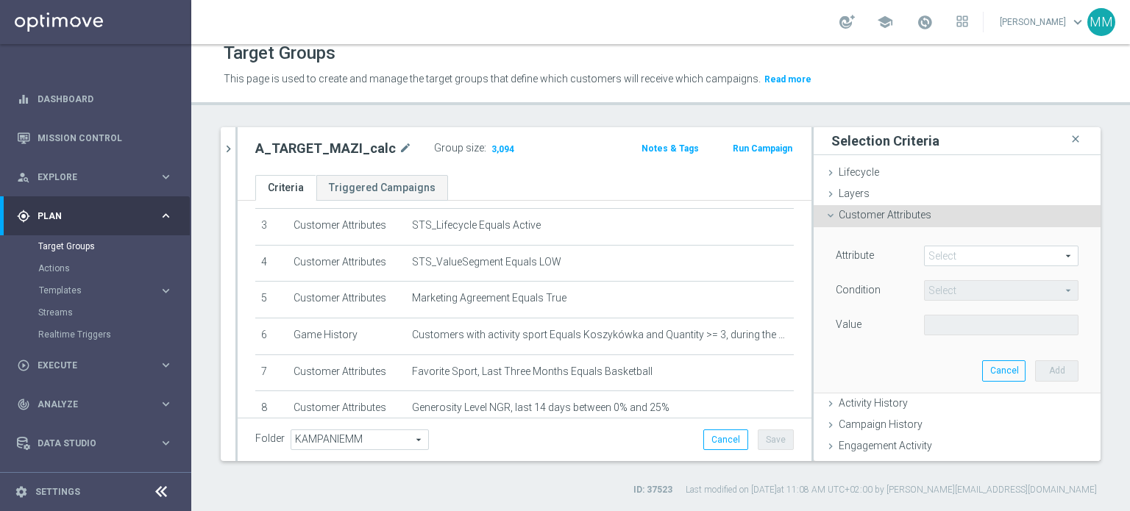
click at [912, 221] on div "Customer Attributes done selection saved" at bounding box center [957, 216] width 287 height 22
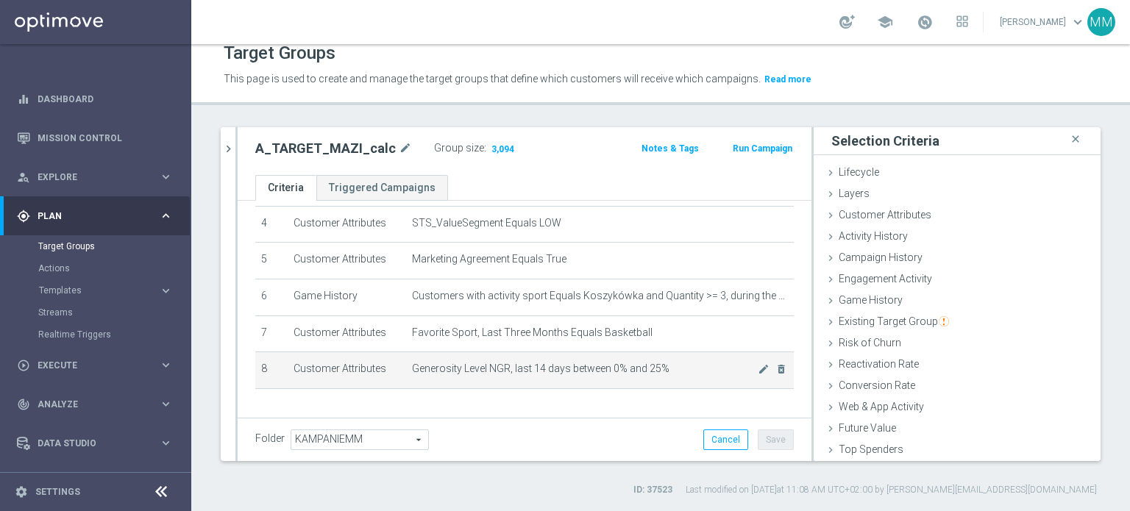
scroll to position [190, 0]
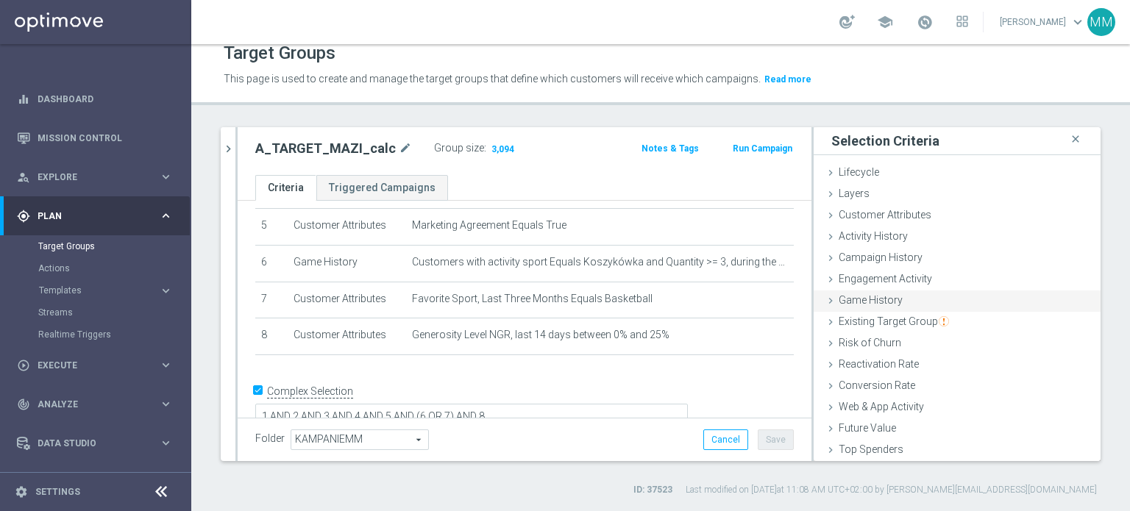
click at [889, 298] on span "Game History" at bounding box center [871, 300] width 64 height 12
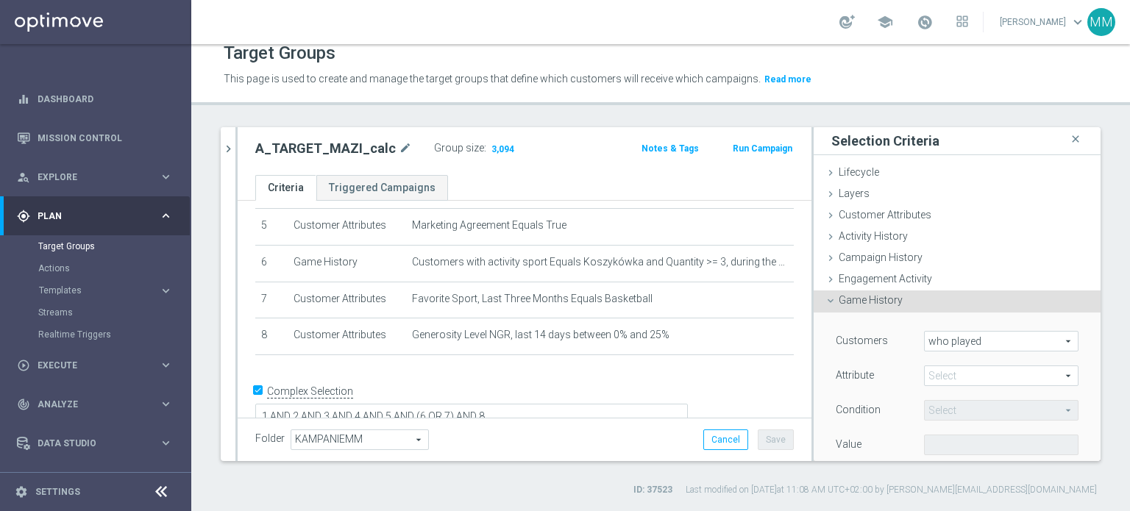
click at [889, 298] on span "Game History" at bounding box center [871, 300] width 64 height 12
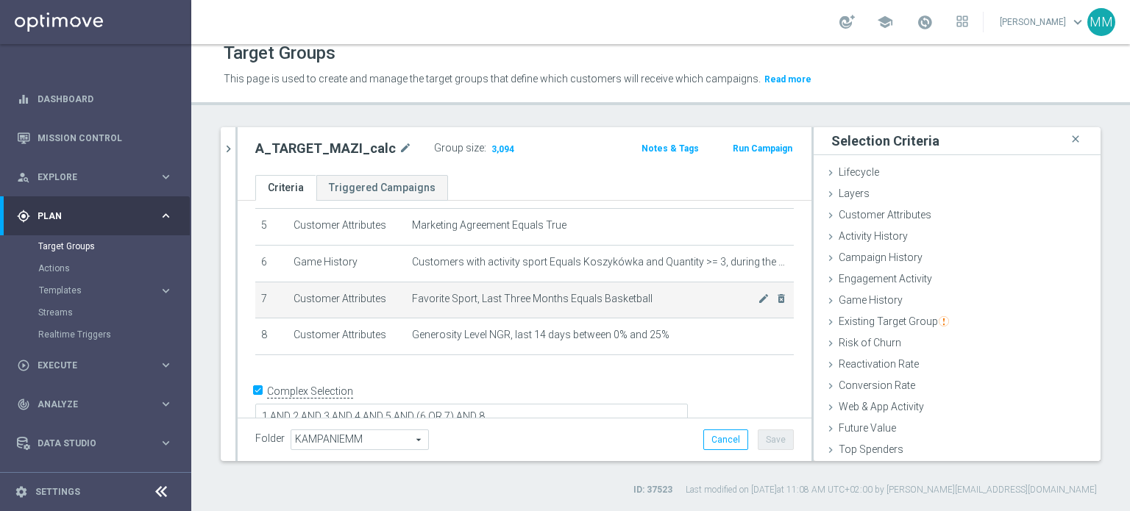
click at [588, 296] on span "Favorite Sport, Last Three Months Equals Basketball" at bounding box center [585, 299] width 346 height 13
click at [610, 293] on span "Favorite Sport, Last Three Months Equals Basketball" at bounding box center [585, 299] width 346 height 13
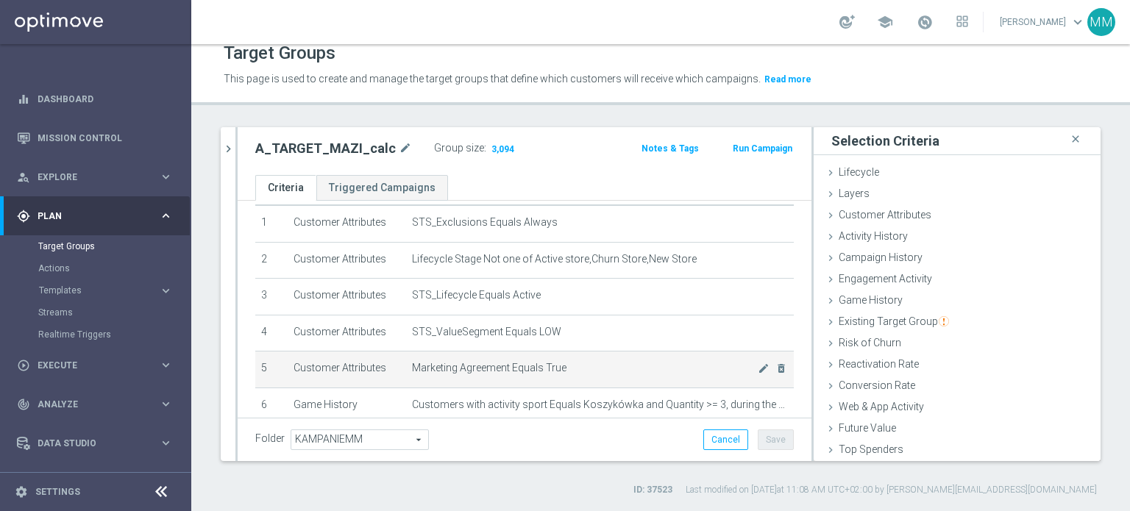
scroll to position [74, 0]
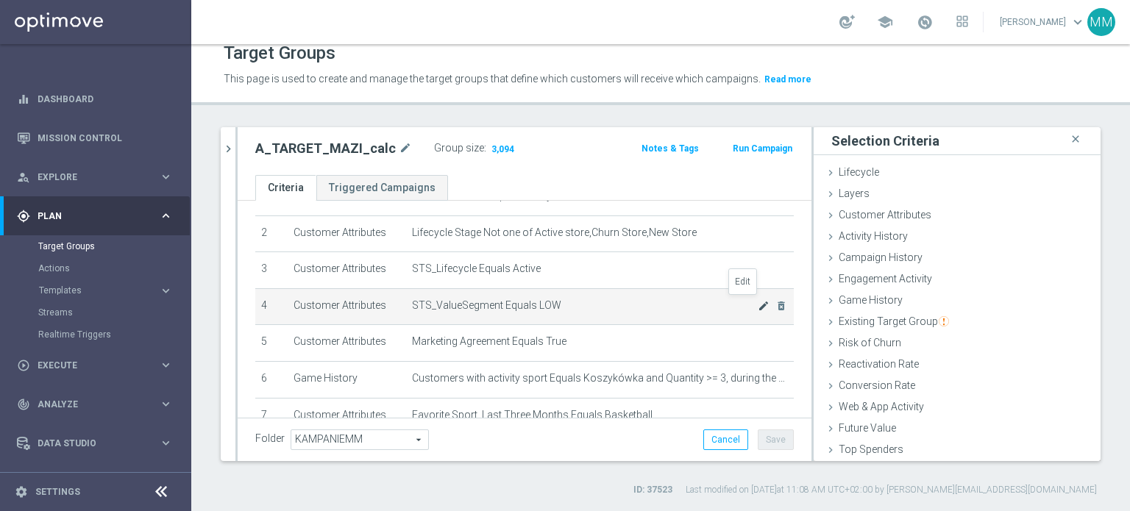
click at [758, 302] on icon "mode_edit" at bounding box center [764, 306] width 12 height 12
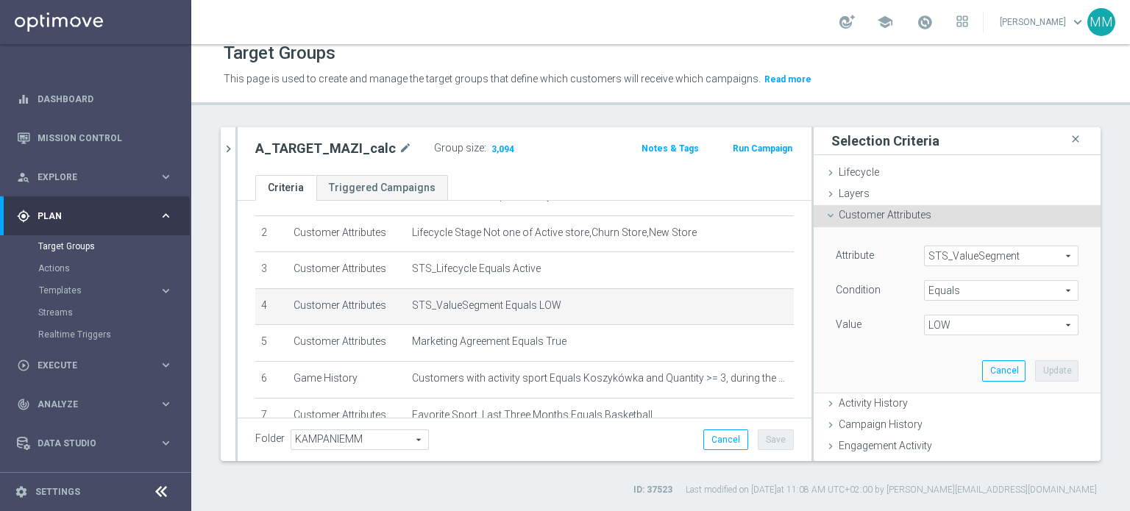
click at [961, 320] on span "LOW" at bounding box center [1001, 325] width 153 height 19
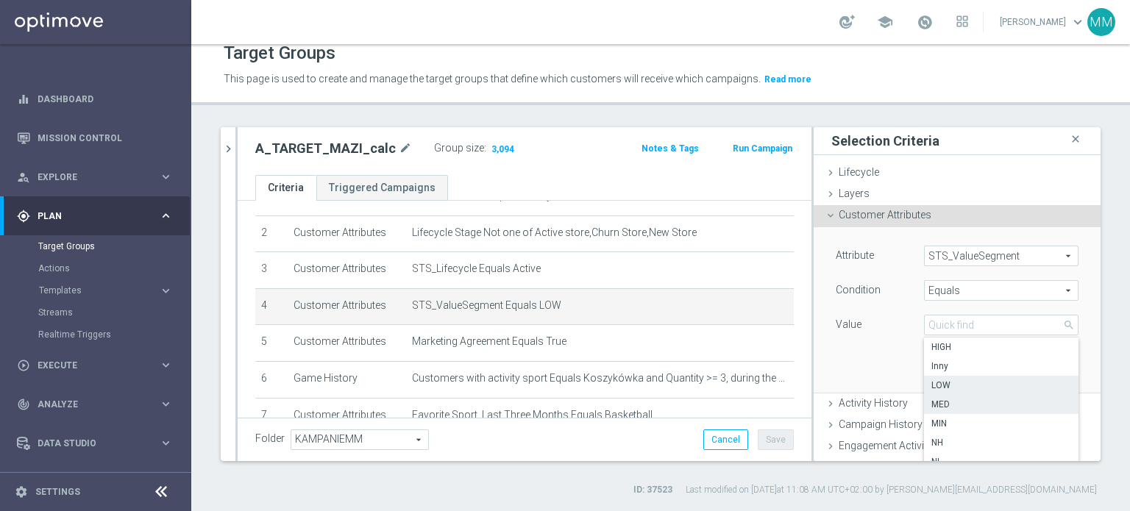
click at [950, 405] on span "MED" at bounding box center [1001, 405] width 140 height 12
type input "MED"
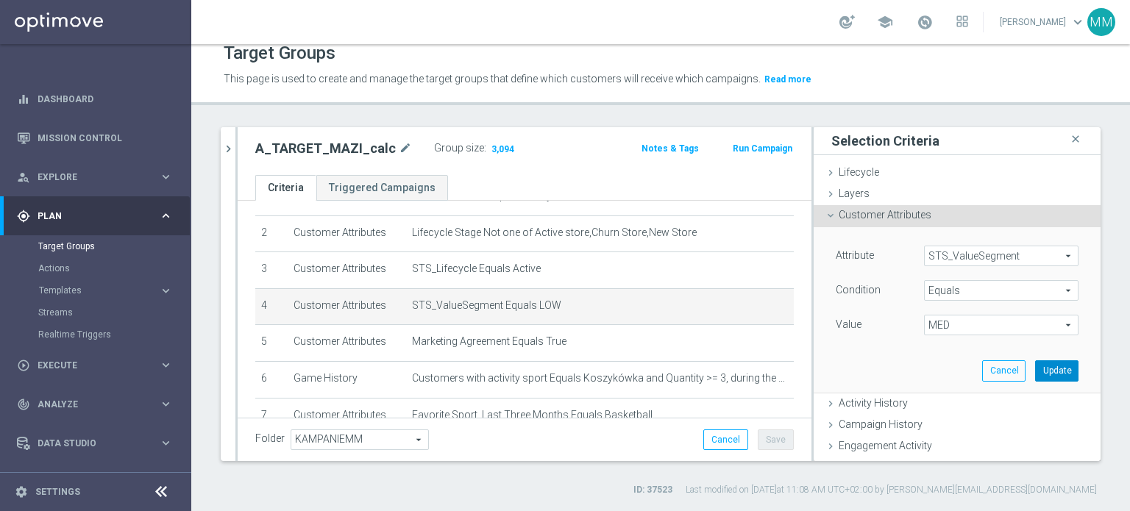
click at [1036, 366] on button "Update" at bounding box center [1056, 370] width 43 height 21
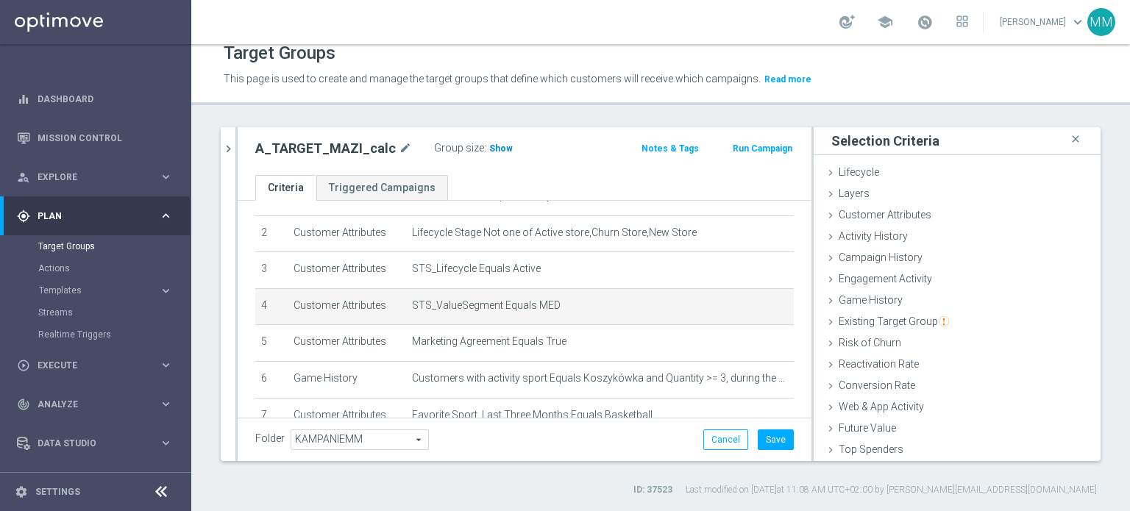
click at [495, 147] on span "Show" at bounding box center [501, 148] width 24 height 10
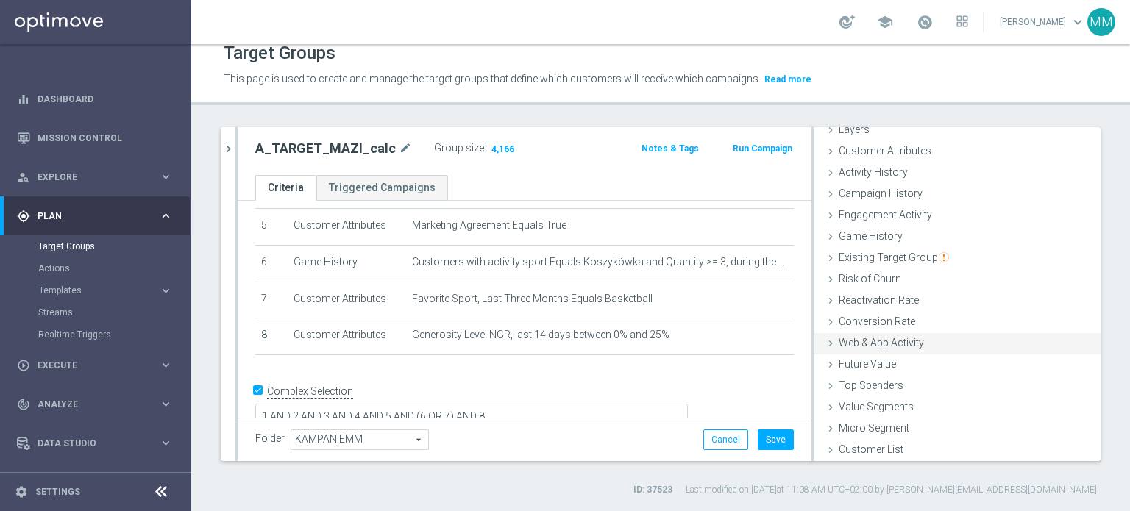
click at [891, 344] on span "Web & App Activity" at bounding box center [881, 343] width 85 height 12
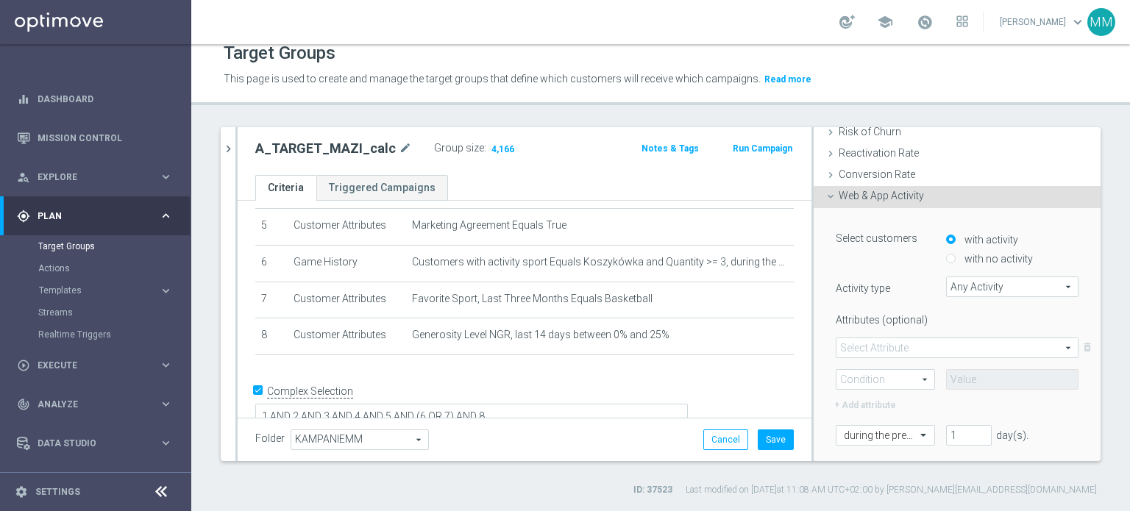
click at [997, 257] on label "with no activity" at bounding box center [997, 258] width 72 height 13
click at [956, 257] on input "with no activity" at bounding box center [951, 260] width 10 height 10
radio input "true"
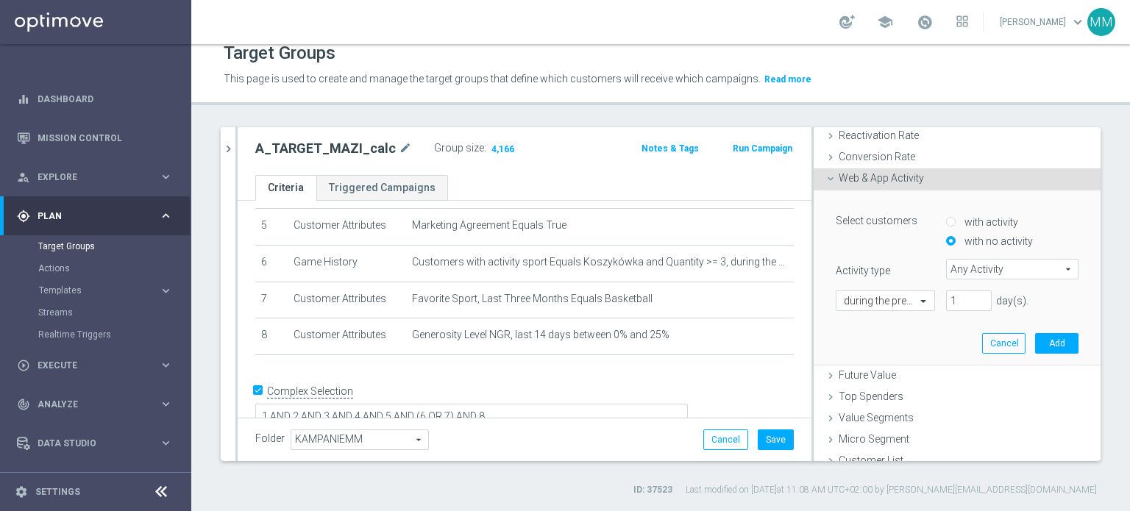
scroll to position [238, 0]
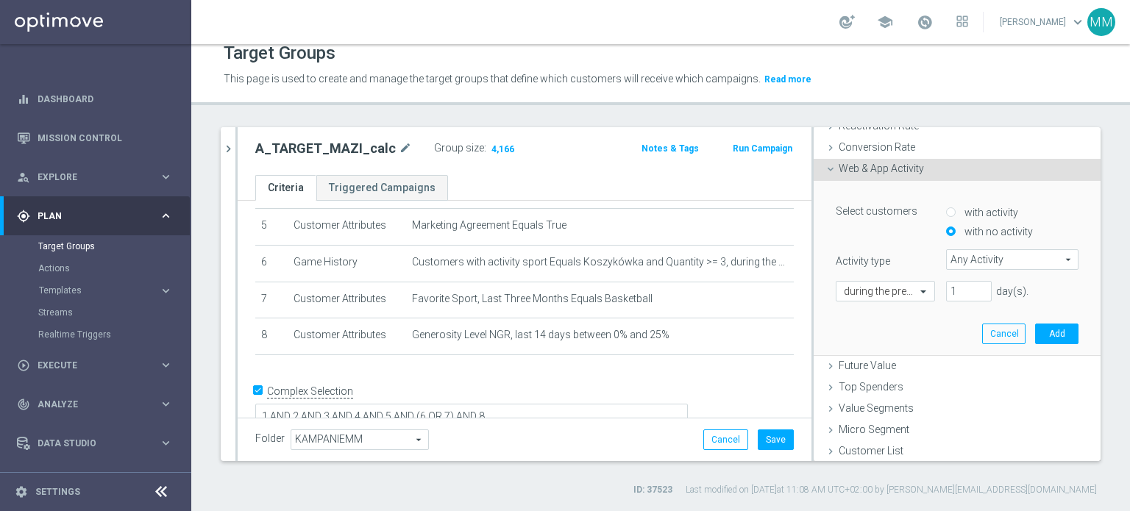
click at [977, 258] on span "Any Activity" at bounding box center [1012, 259] width 131 height 19
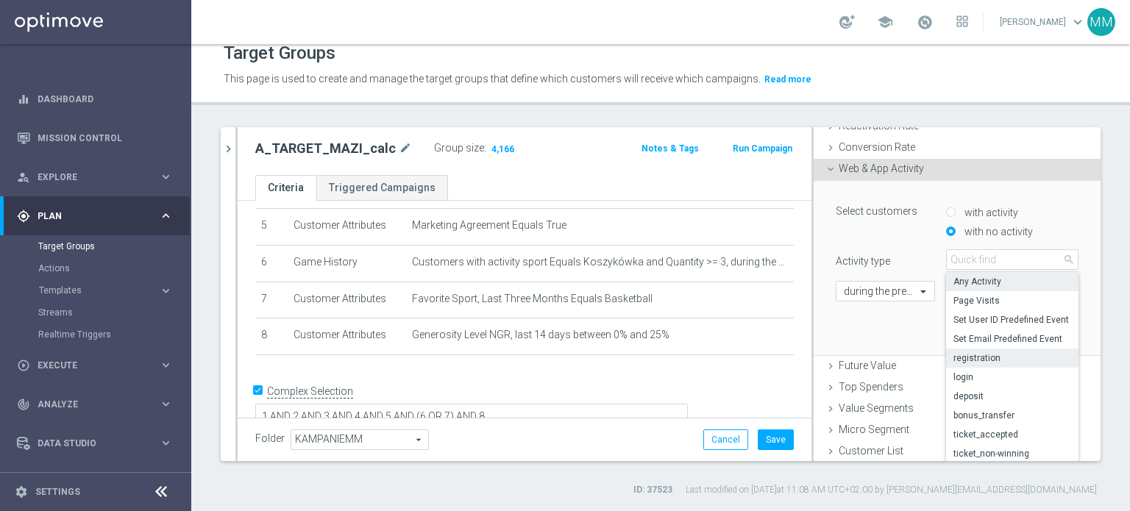
scroll to position [71, 0]
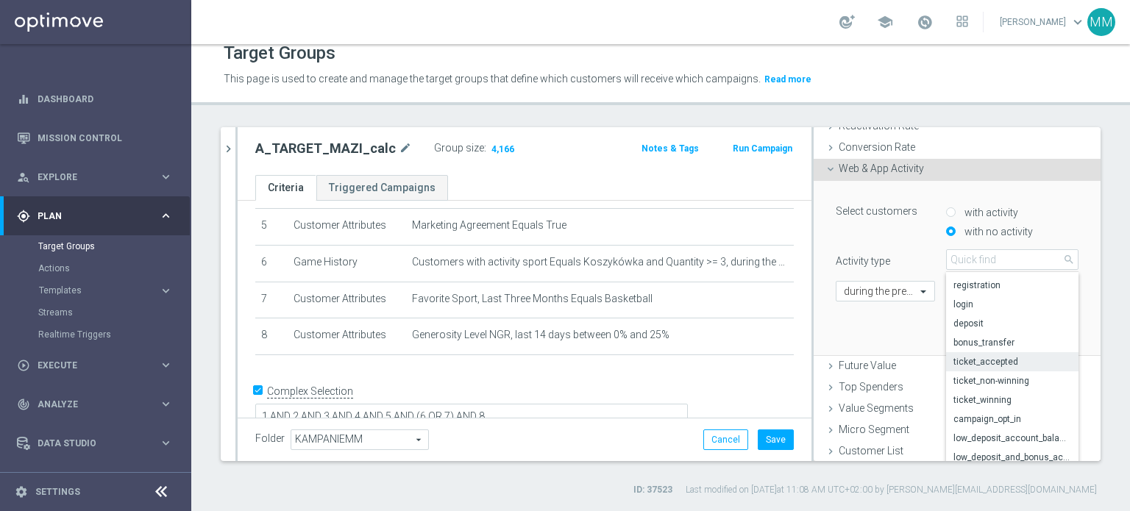
click at [1003, 361] on span "ticket_accepted" at bounding box center [1012, 362] width 118 height 12
type input "ticket_accepted"
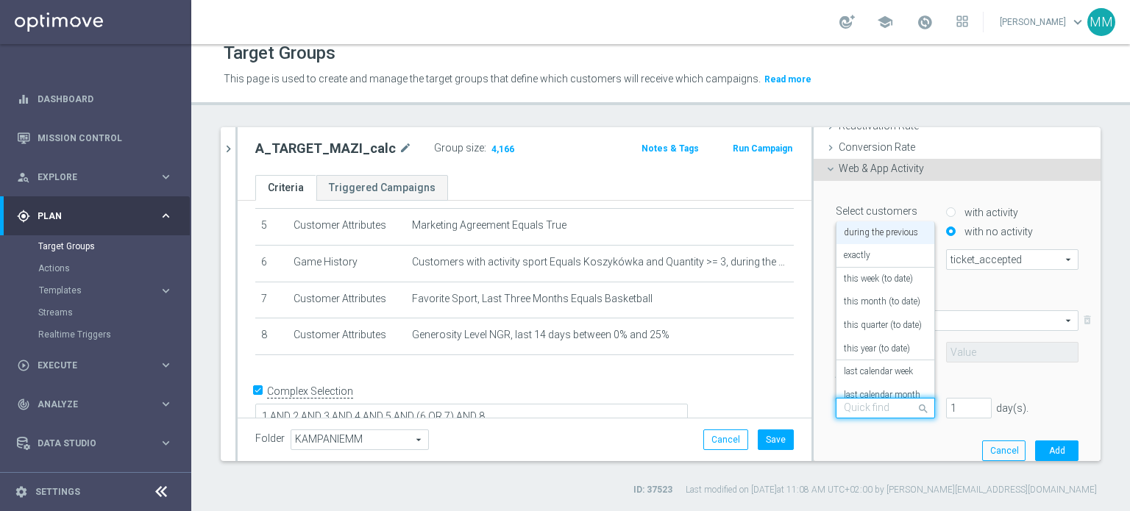
click at [916, 401] on span at bounding box center [925, 408] width 18 height 20
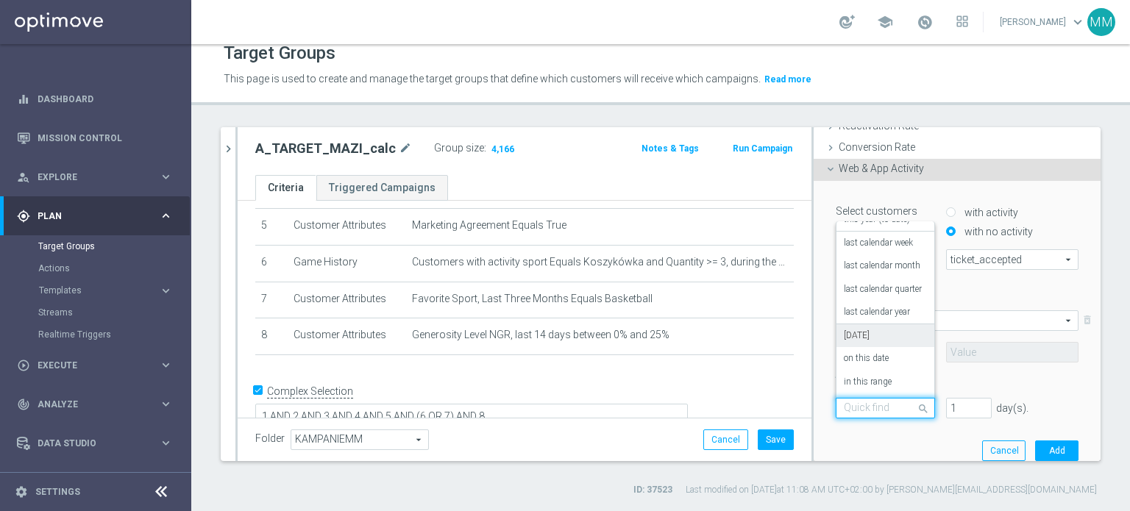
click at [864, 339] on div "[DATE]" at bounding box center [885, 336] width 83 height 24
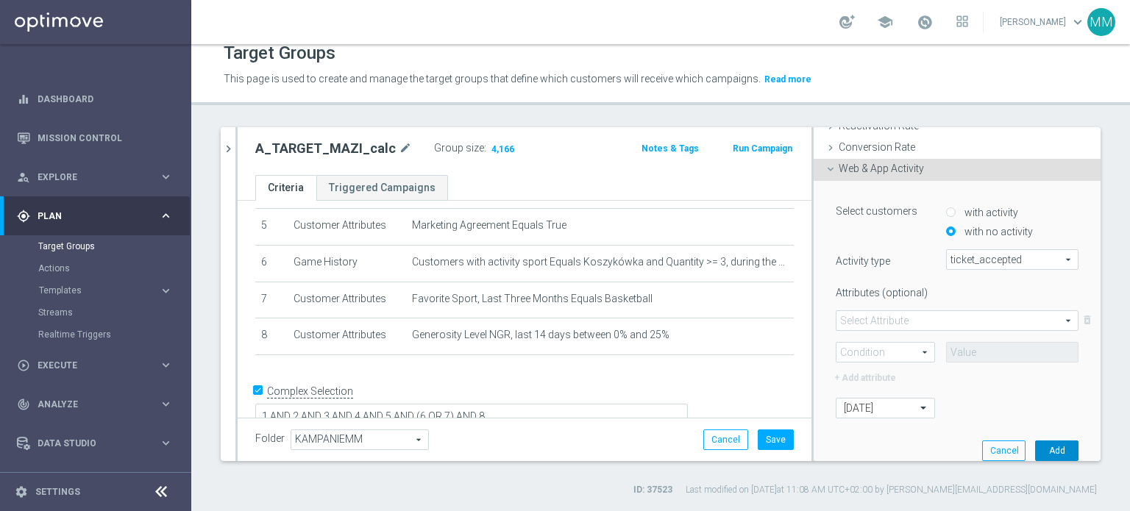
click at [1035, 441] on button "Add" at bounding box center [1056, 451] width 43 height 21
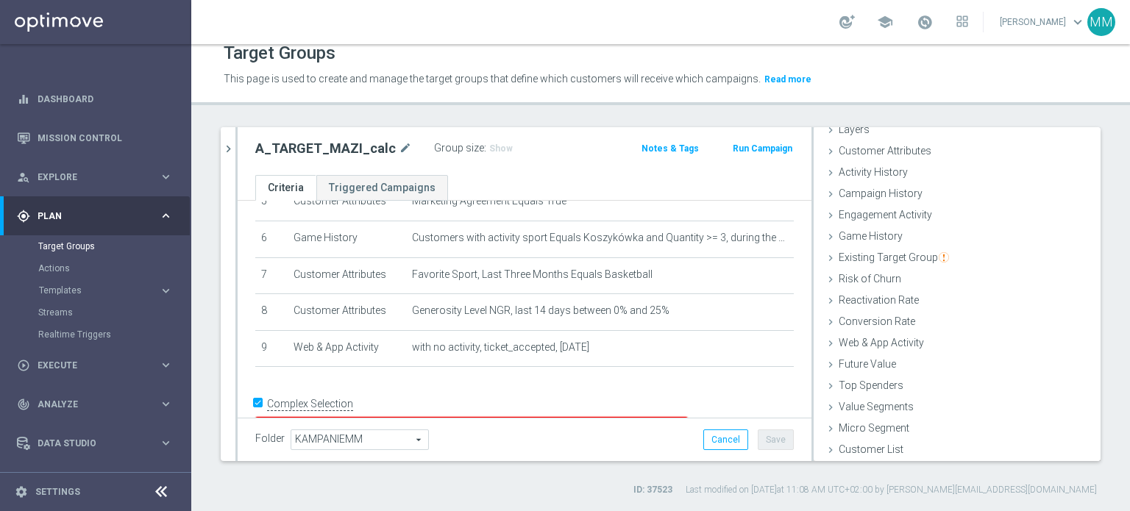
scroll to position [227, 0]
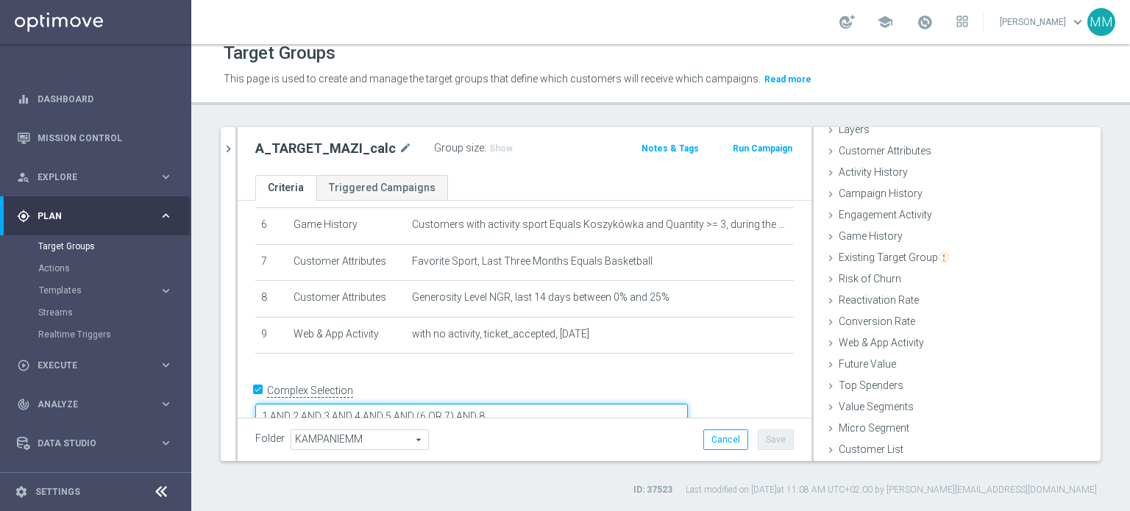
click at [659, 404] on textarea "1 AND 2 AND 3 AND 4 AND 5 AND (6 OR 7) AND 8" at bounding box center [471, 417] width 433 height 26
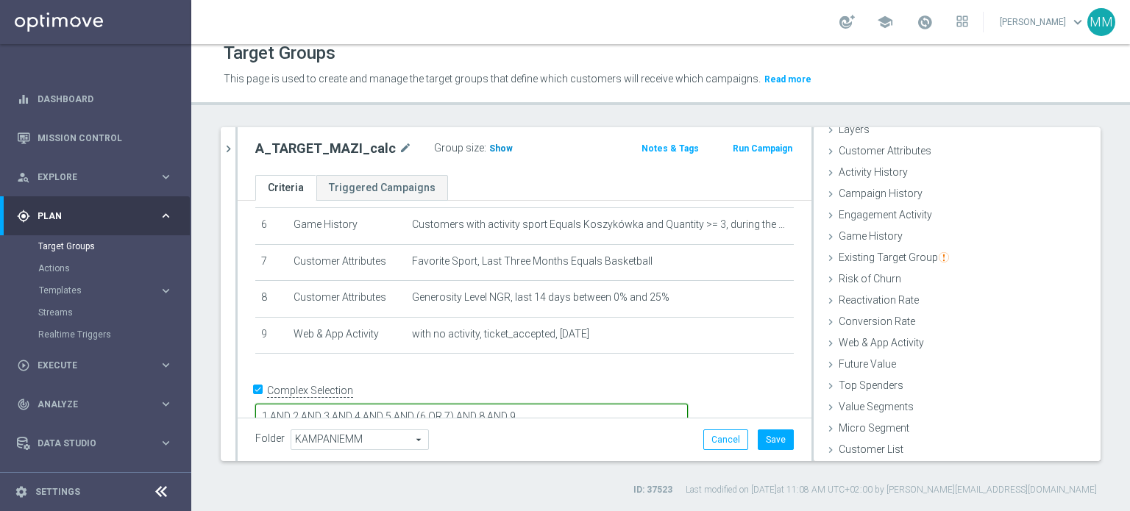
type textarea "1 AND 2 AND 3 AND 4 AND 5 AND (6 OR 7) AND 8 AND 9"
click at [489, 149] on span "Show" at bounding box center [501, 148] width 24 height 10
click at [766, 440] on button "Save" at bounding box center [776, 440] width 36 height 21
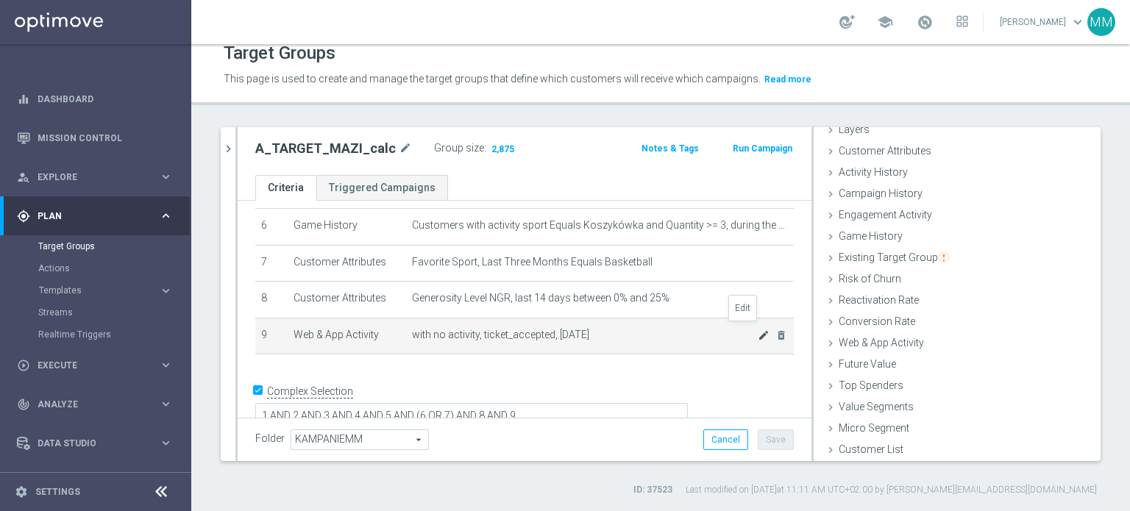
click at [758, 332] on icon "mode_edit" at bounding box center [764, 336] width 12 height 12
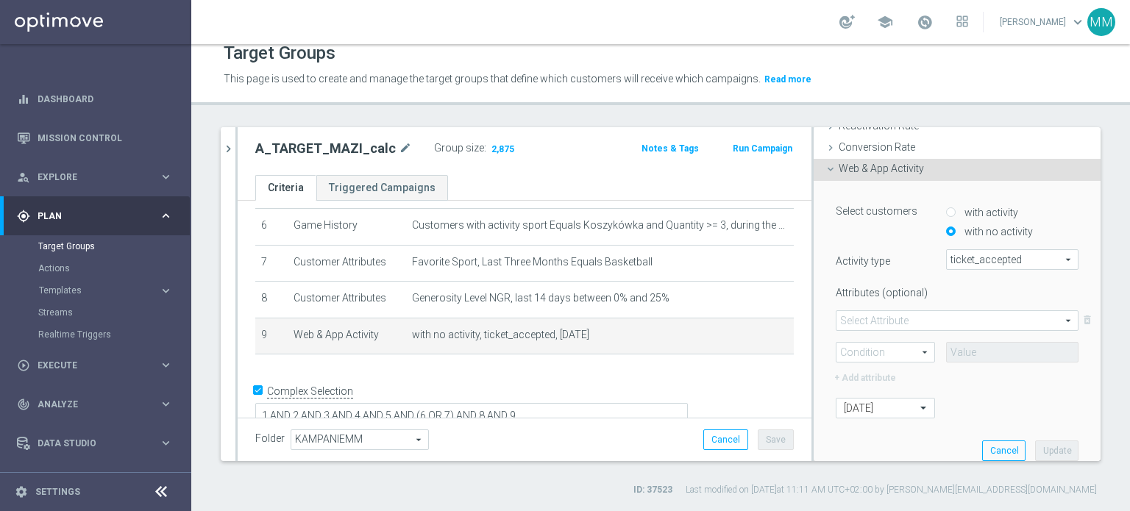
scroll to position [0, 0]
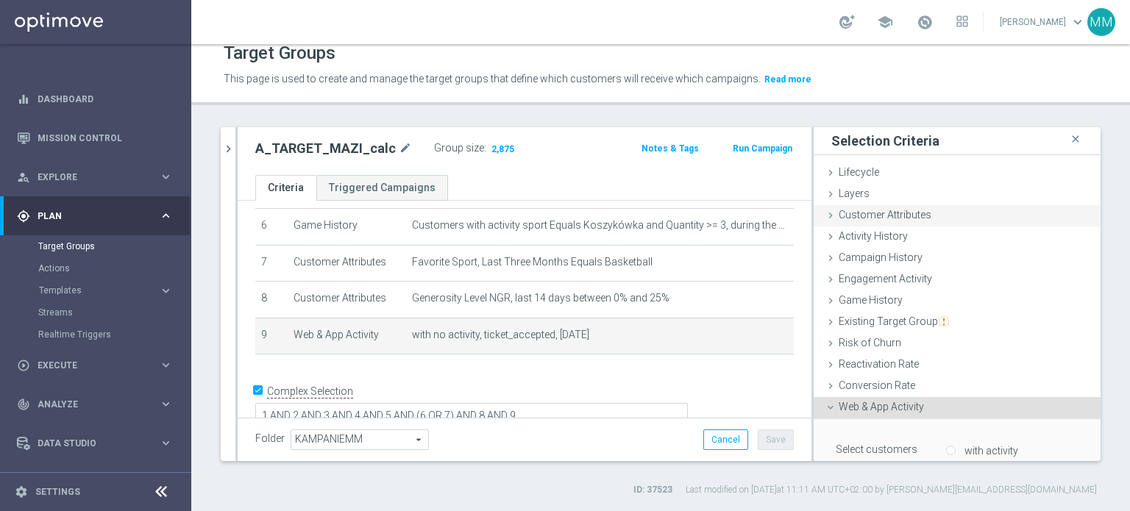
click at [909, 222] on div "Customer Attributes done selection updated" at bounding box center [957, 216] width 287 height 22
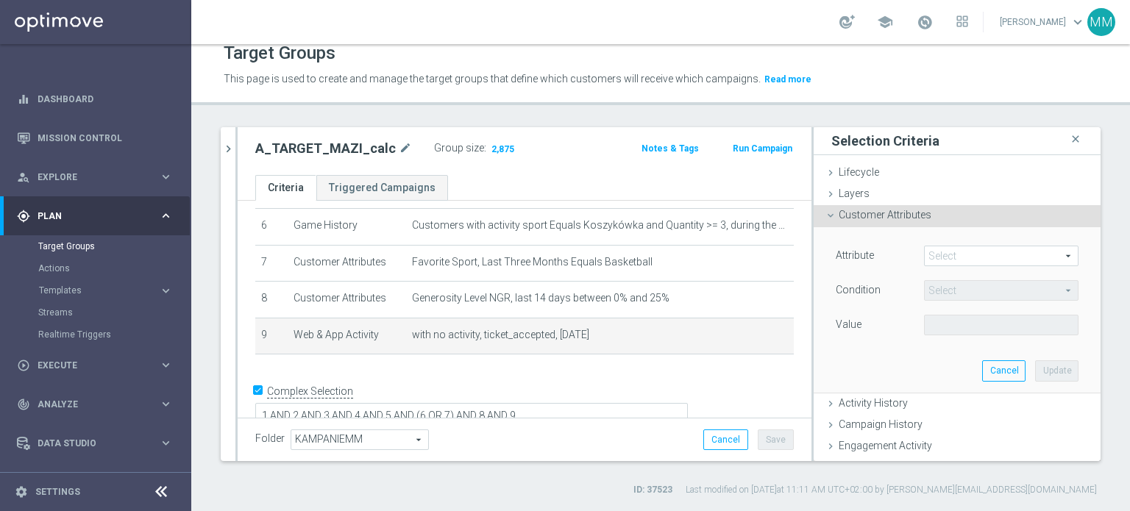
click at [944, 250] on span at bounding box center [1001, 255] width 153 height 19
click at [0, 0] on input "search" at bounding box center [0, 0] width 0 height 0
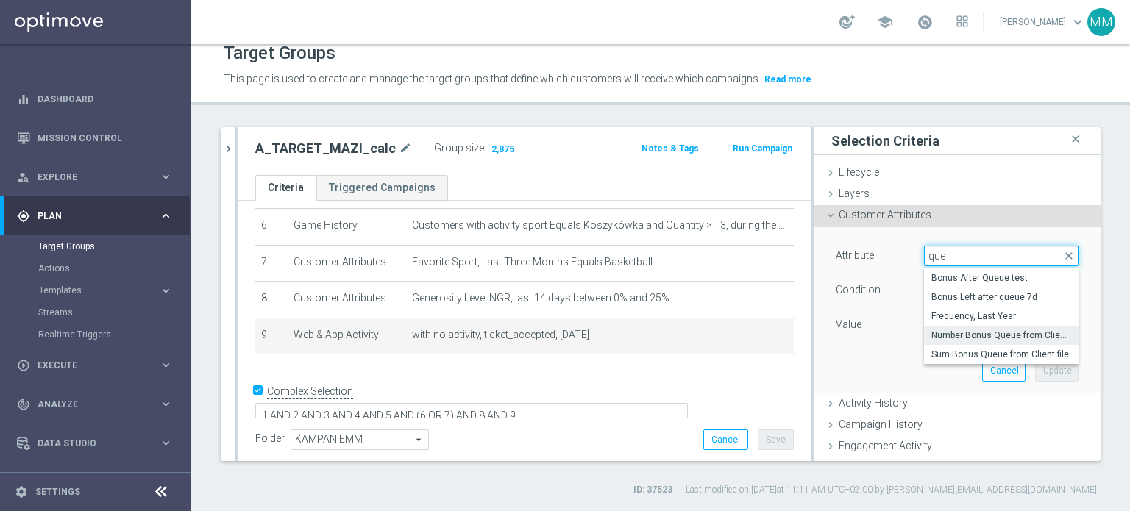
type input "que"
click at [988, 338] on span "Number Bonus Queue from Client file" at bounding box center [1001, 336] width 140 height 12
type input "Number Bonus Queue from Client file"
type input "="
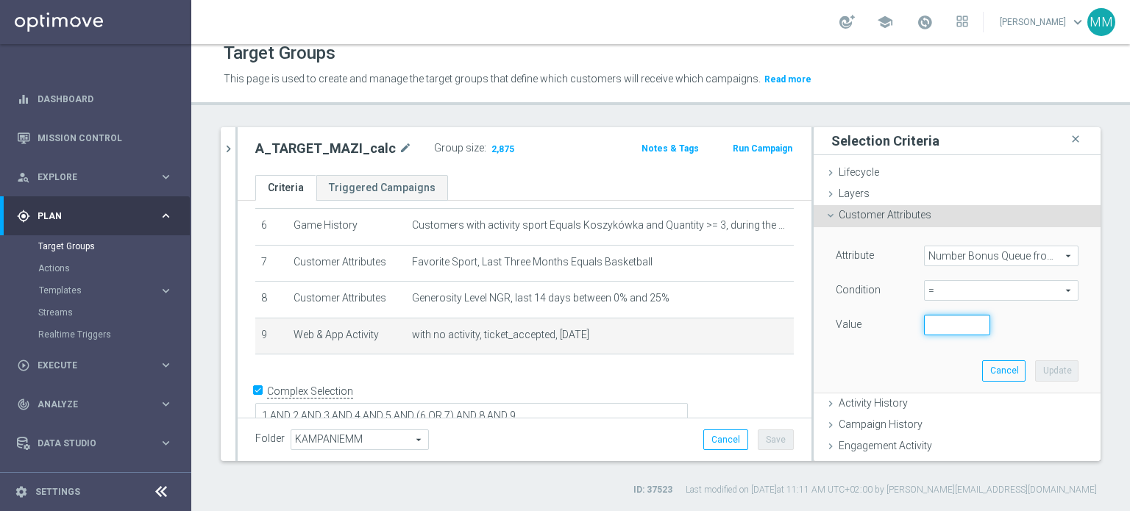
click at [951, 327] on input "number" at bounding box center [957, 325] width 66 height 21
type input "0"
click at [1035, 364] on button "Update" at bounding box center [1056, 370] width 43 height 21
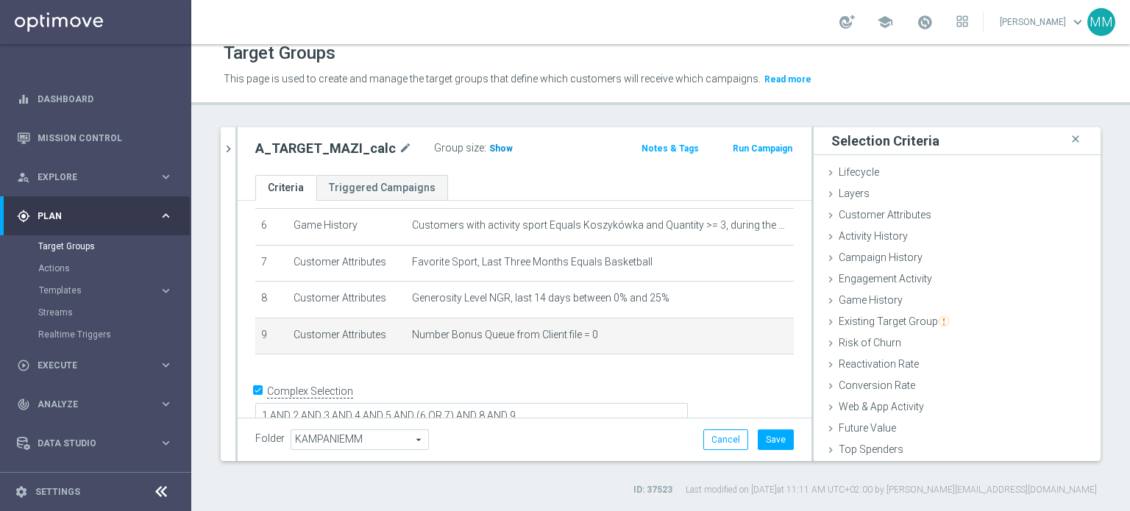
click at [488, 154] on h3 "Show" at bounding box center [501, 148] width 26 height 16
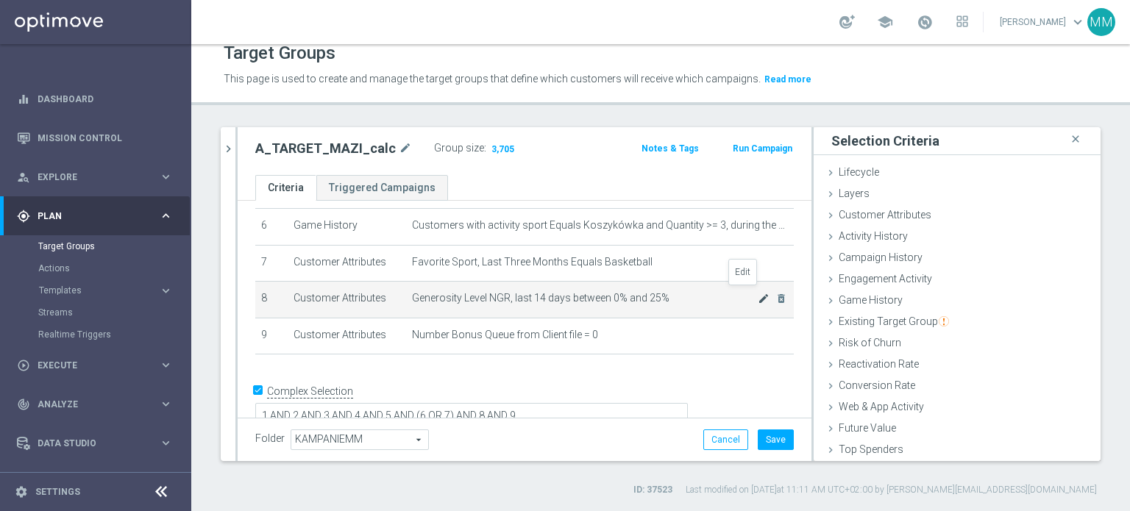
click at [758, 294] on icon "mode_edit" at bounding box center [764, 299] width 12 height 12
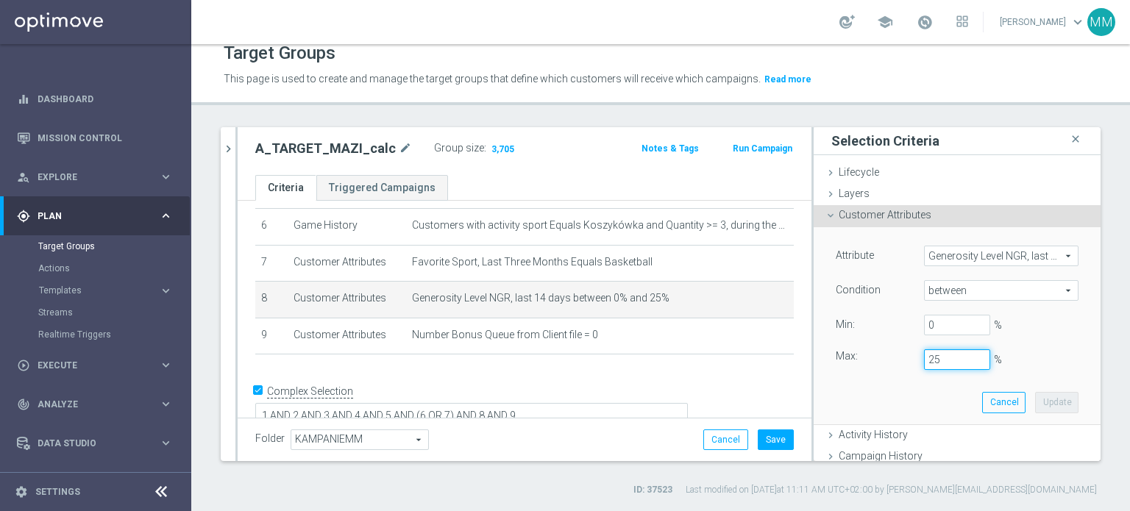
click at [924, 357] on input "25" at bounding box center [957, 359] width 66 height 21
click at [1053, 402] on button "Update" at bounding box center [1056, 402] width 43 height 21
type input "0.2"
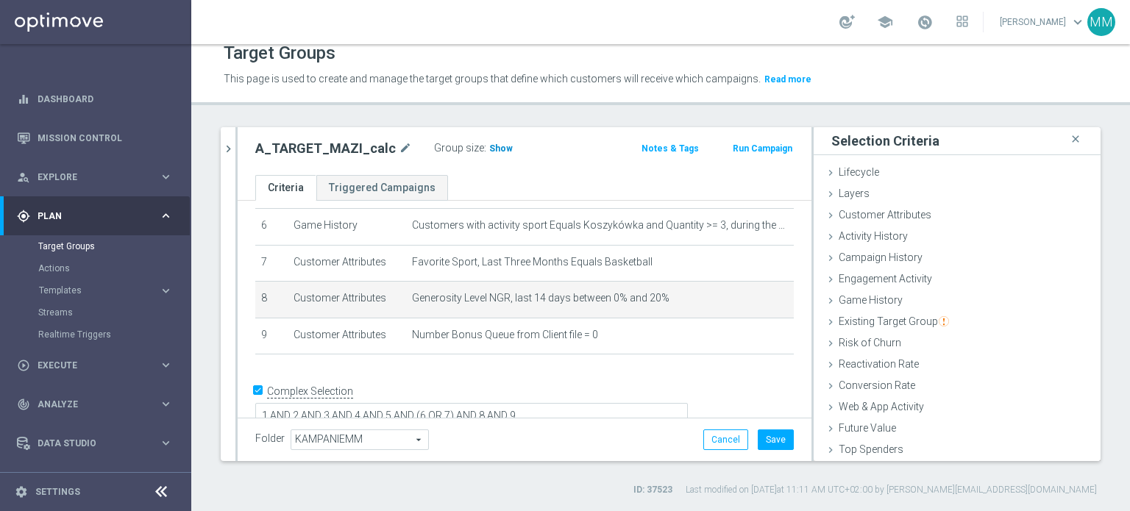
click at [489, 151] on span "Show" at bounding box center [501, 148] width 24 height 10
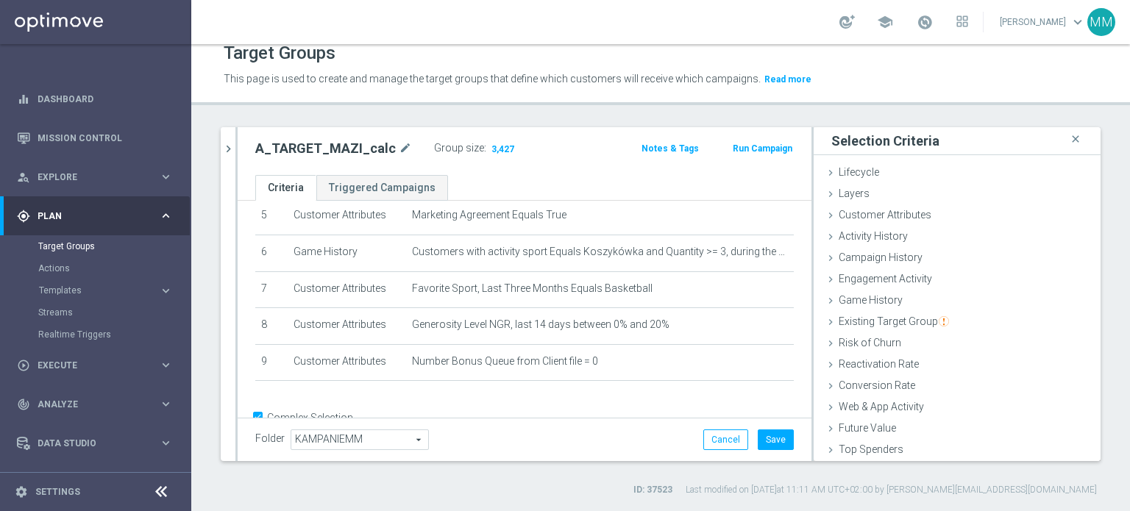
scroll to position [226, 0]
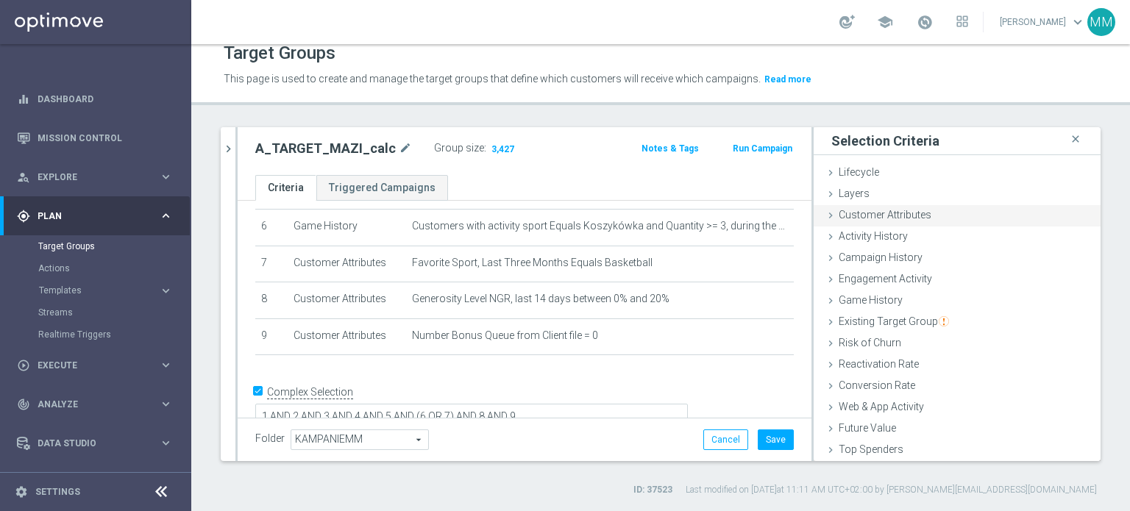
click at [900, 217] on span "Customer Attributes" at bounding box center [885, 215] width 93 height 12
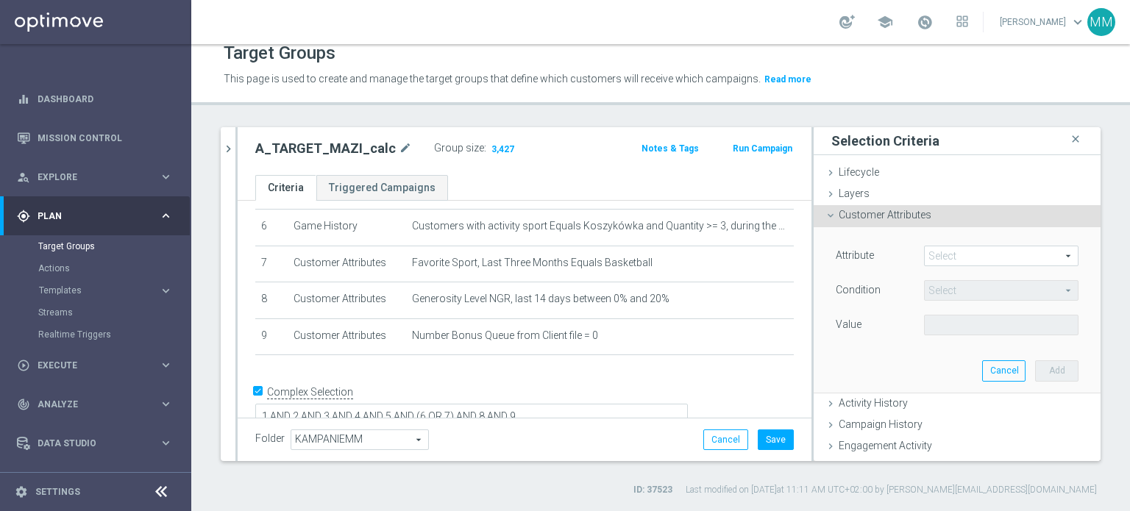
click at [939, 255] on span at bounding box center [1001, 255] width 153 height 19
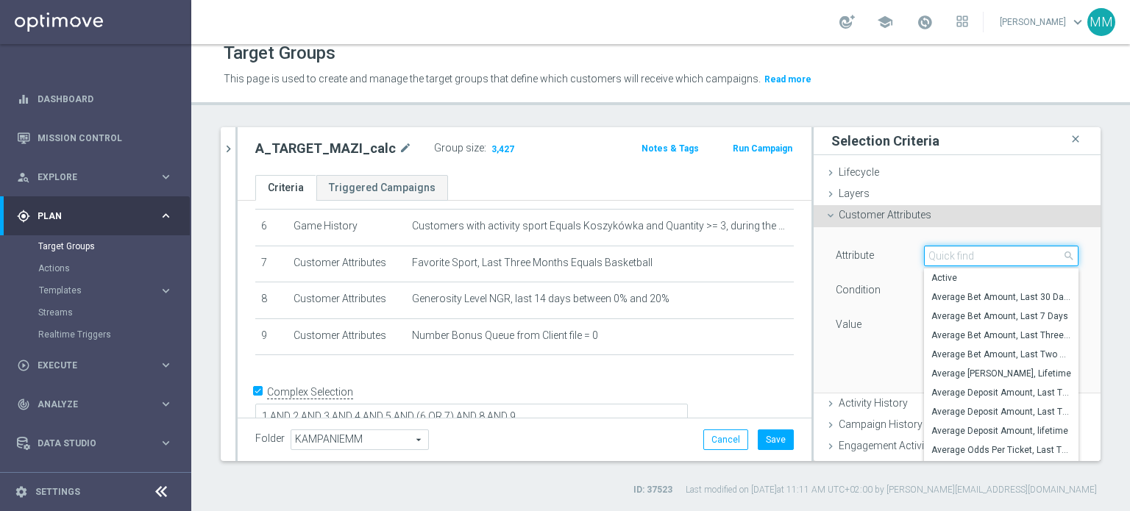
click at [939, 255] on input "search" at bounding box center [1001, 256] width 154 height 21
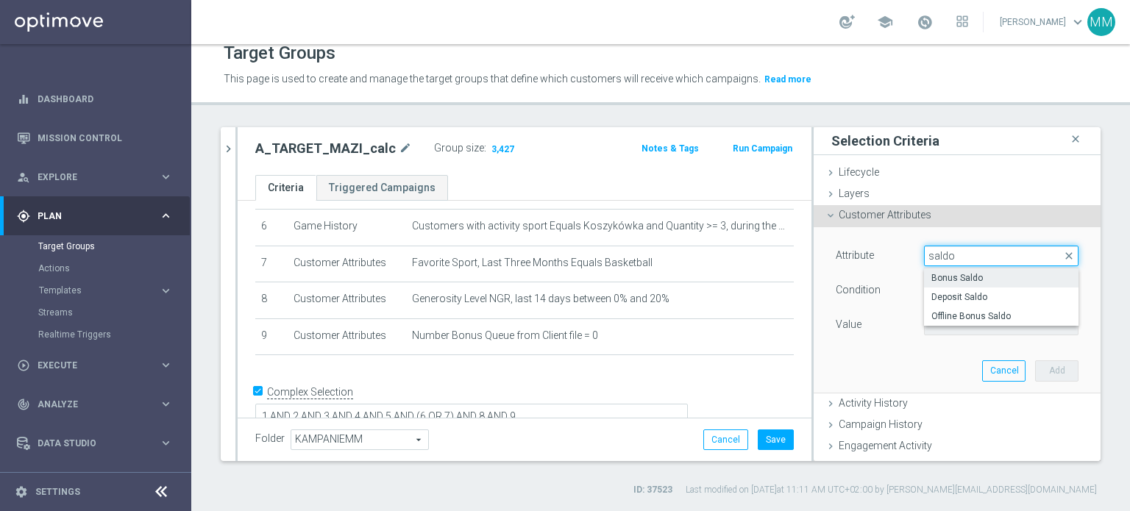
type input "saldo"
click at [934, 273] on span "Bonus Saldo" at bounding box center [1001, 278] width 140 height 12
type input "Bonus Saldo"
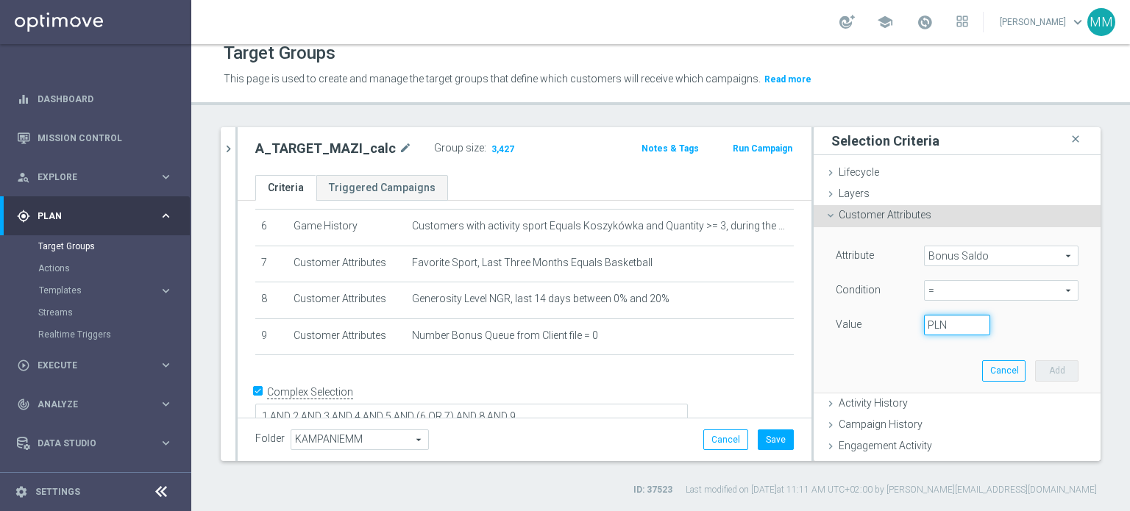
click at [942, 323] on input "PLN" at bounding box center [957, 325] width 66 height 21
click at [942, 295] on span "=" at bounding box center [1001, 290] width 153 height 19
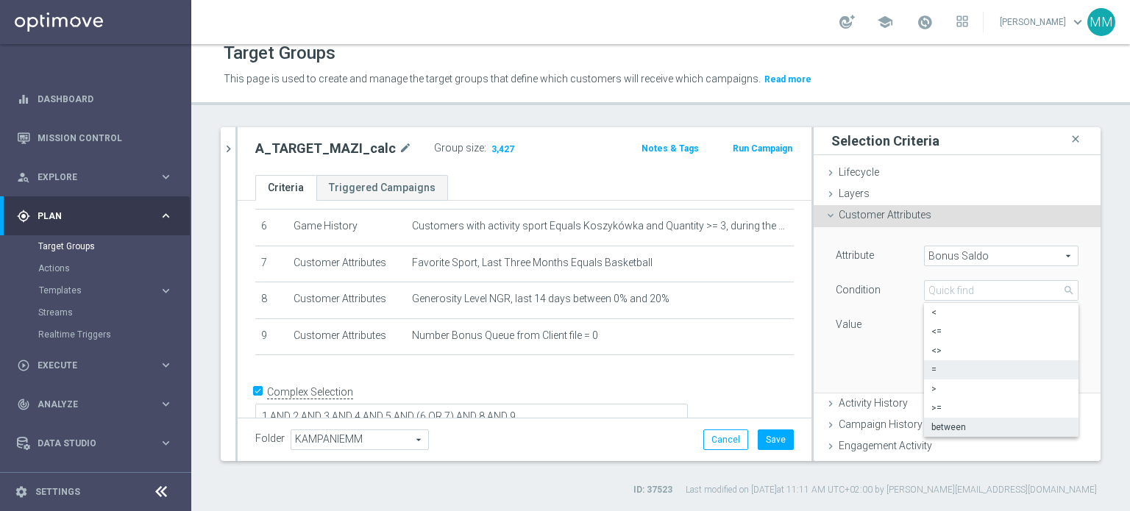
click at [931, 424] on span "between" at bounding box center [1001, 427] width 140 height 12
type input "between"
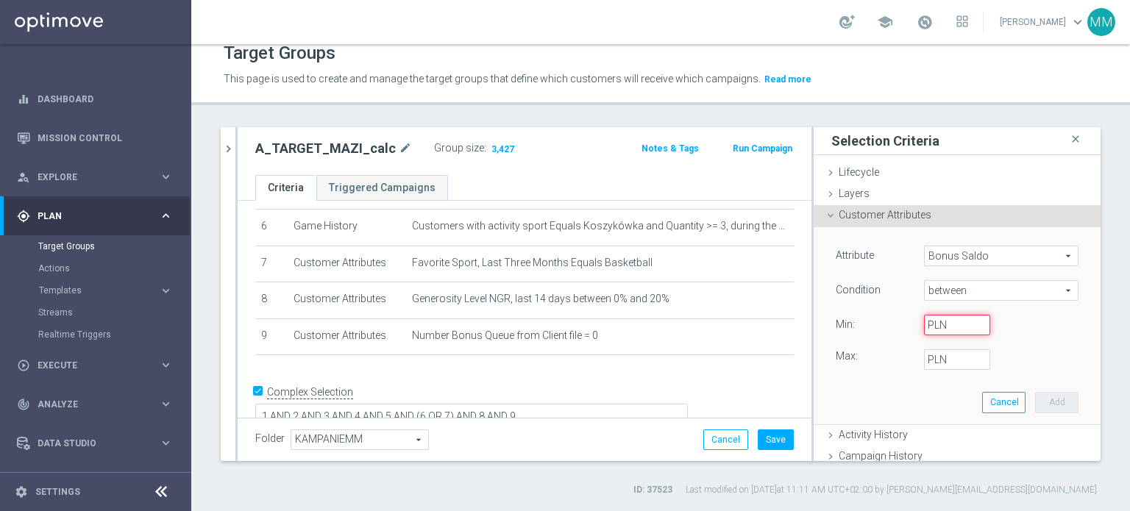
click at [931, 331] on input "PLN" at bounding box center [957, 325] width 66 height 21
type input "0"
type input "2"
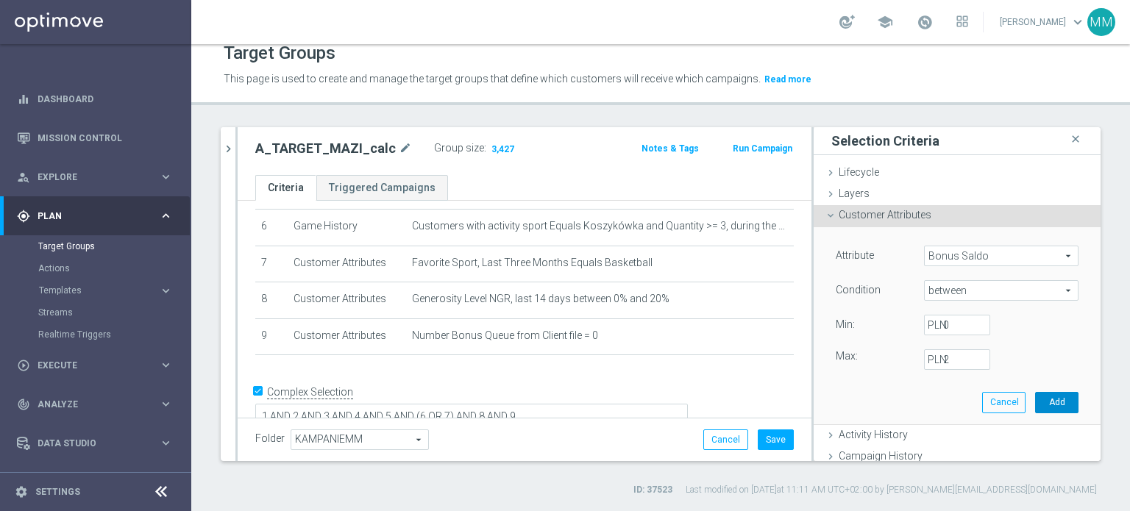
click at [1035, 399] on button "Add" at bounding box center [1056, 402] width 43 height 21
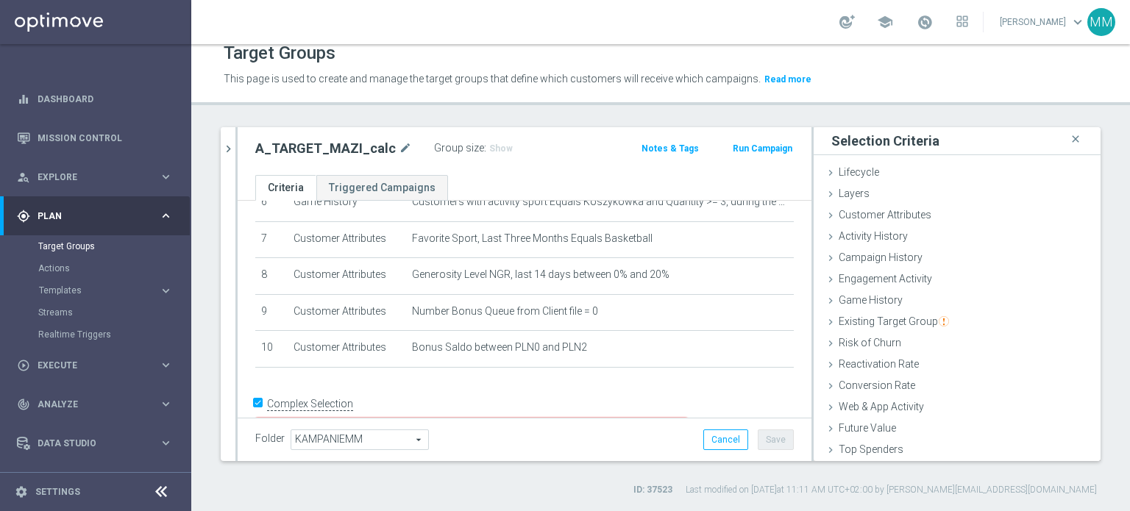
scroll to position [263, 0]
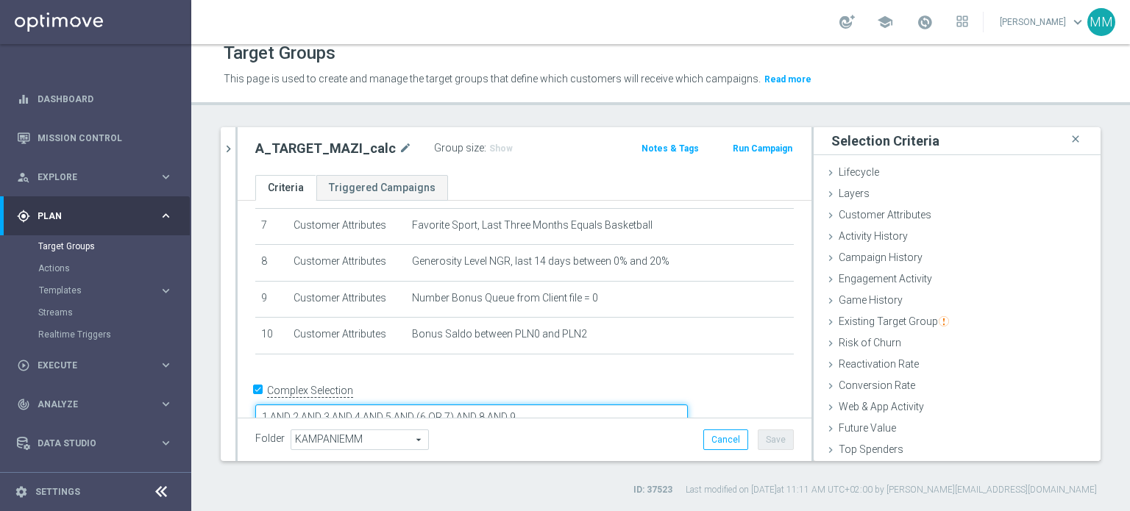
click at [627, 405] on textarea "1 AND 2 AND 3 AND 4 AND 5 AND (6 OR 7) AND 8 AND 9" at bounding box center [471, 418] width 433 height 26
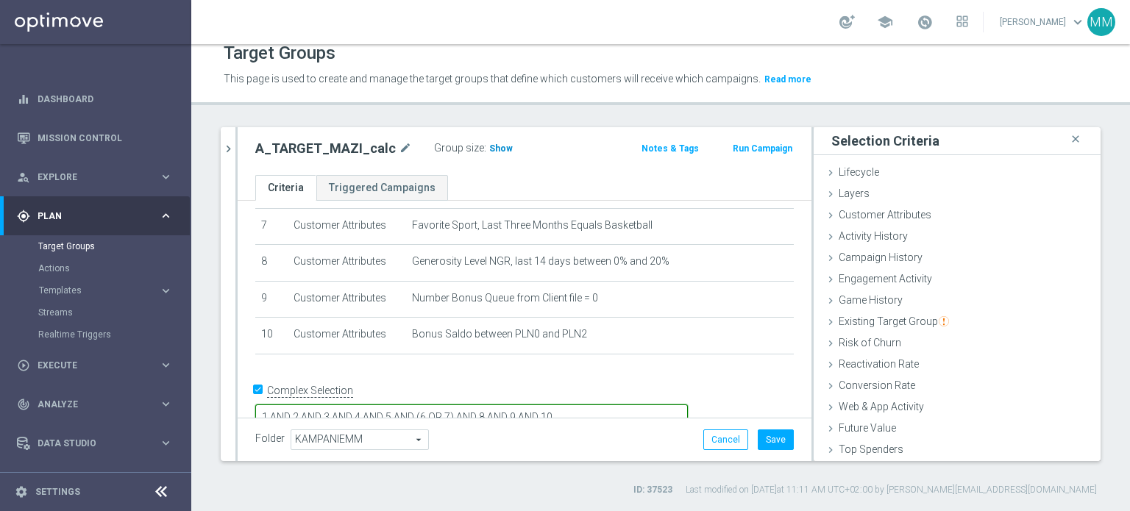
type textarea "1 AND 2 AND 3 AND 4 AND 5 AND (6 OR 7) AND 8 AND 9 AND 10"
click at [494, 149] on span "Show" at bounding box center [501, 148] width 24 height 10
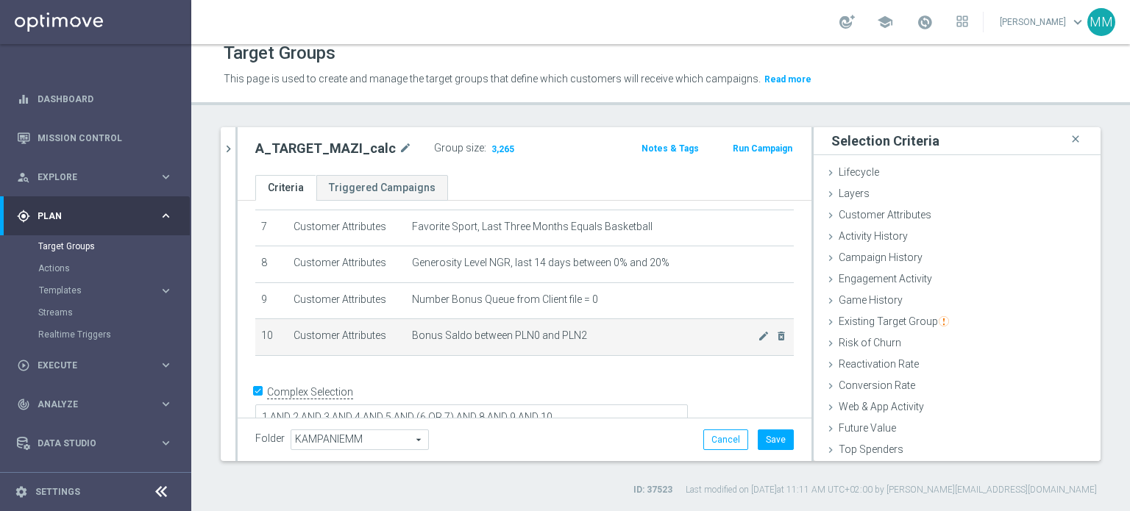
click at [541, 330] on span "Bonus Saldo between PLN0 and PLN2" at bounding box center [585, 336] width 346 height 13
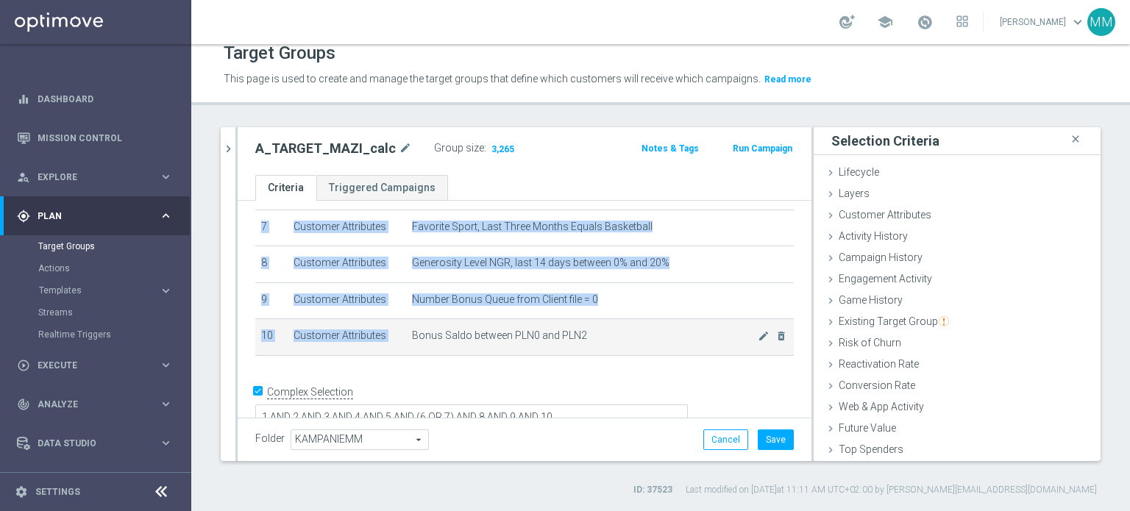
click at [541, 330] on span "Bonus Saldo between PLN0 and PLN2" at bounding box center [585, 336] width 346 height 13
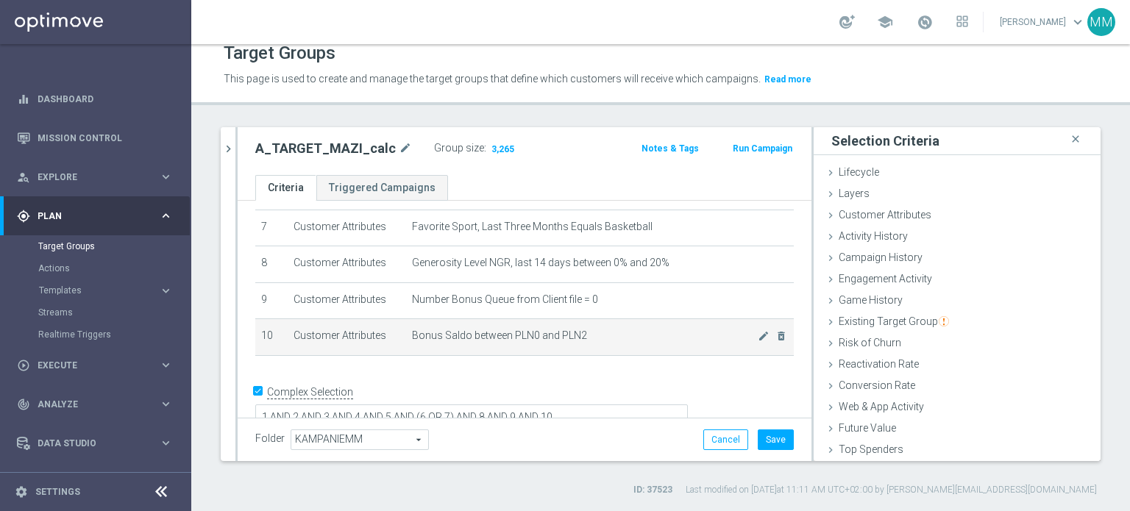
click at [599, 319] on td "Bonus Saldo between PLN0 and PLN2 mode_edit delete_forever" at bounding box center [600, 337] width 388 height 37
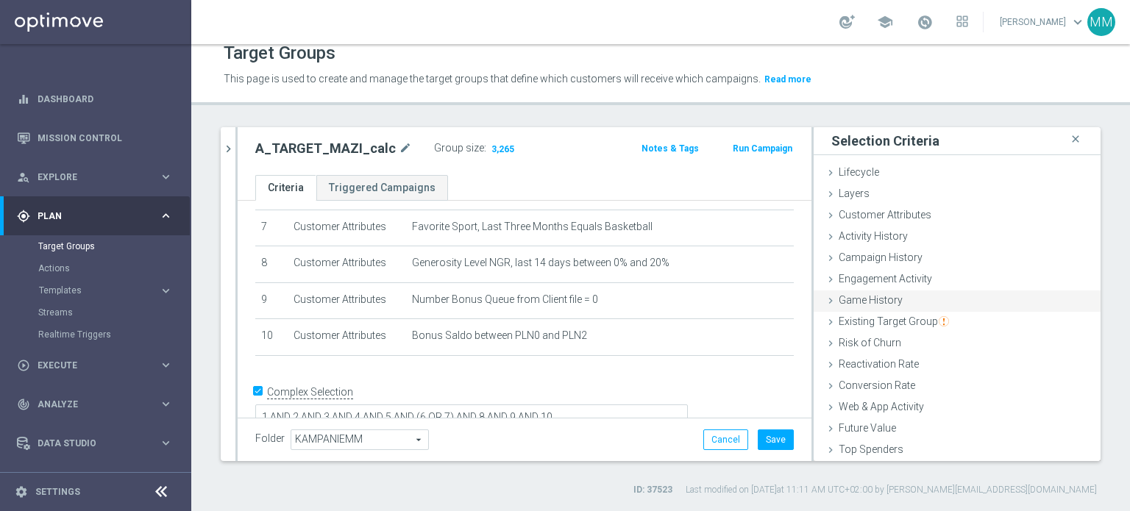
scroll to position [64, 0]
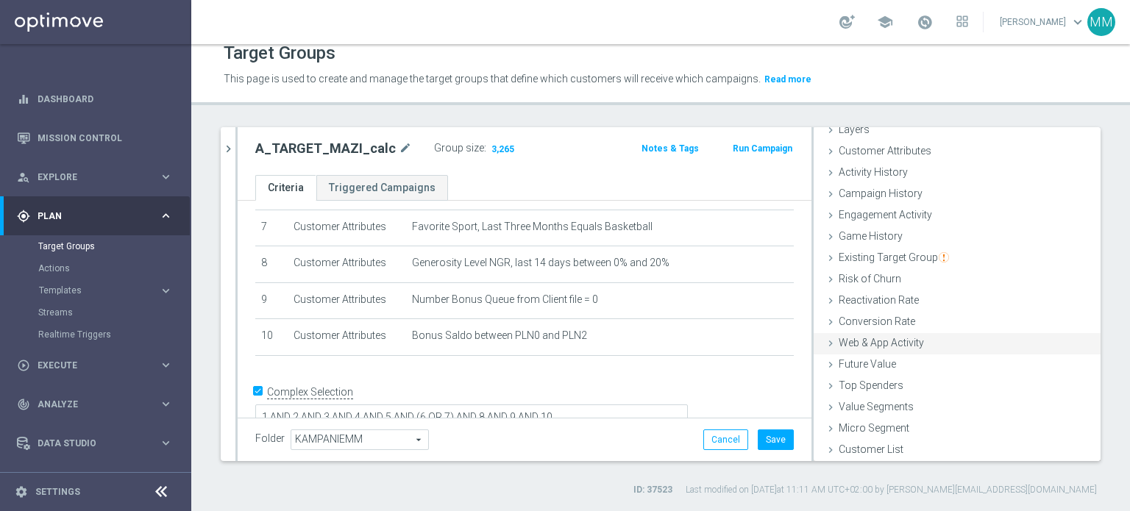
click at [912, 347] on div "Web & App Activity done selection saved" at bounding box center [957, 344] width 287 height 22
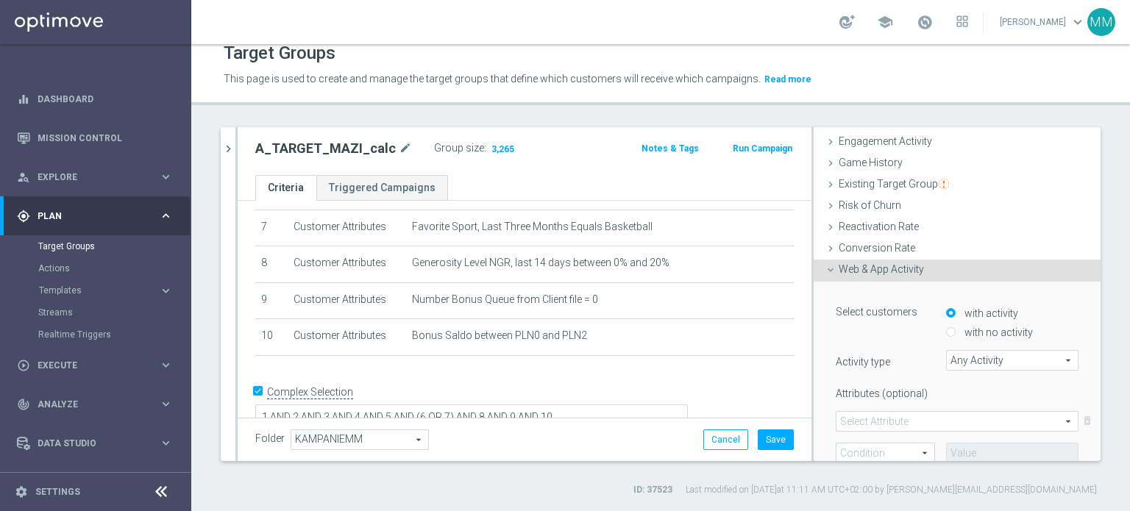
click at [965, 331] on label "with no activity" at bounding box center [997, 332] width 72 height 13
click at [956, 331] on input "with no activity" at bounding box center [951, 333] width 10 height 10
radio input "true"
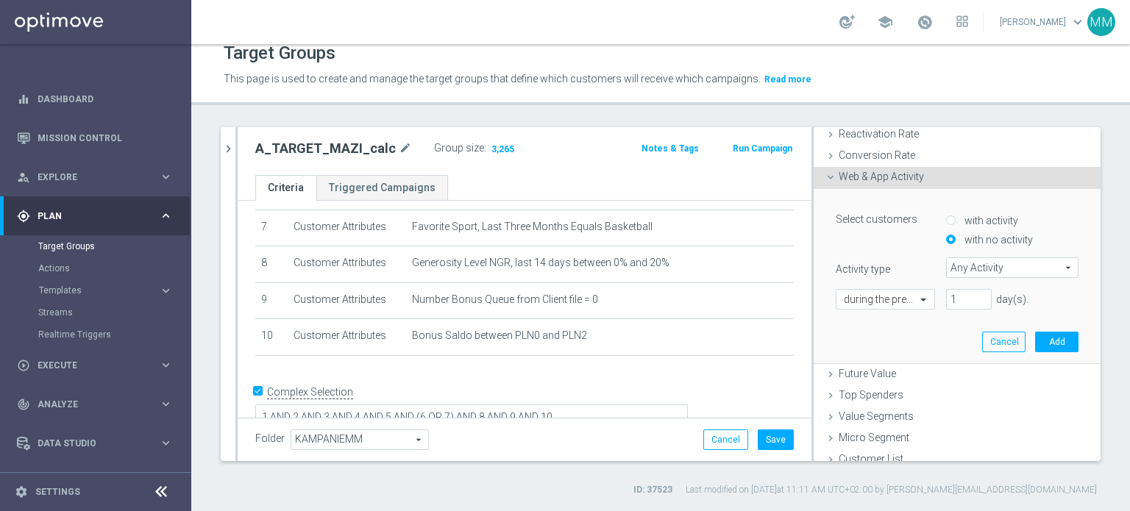
scroll to position [238, 0]
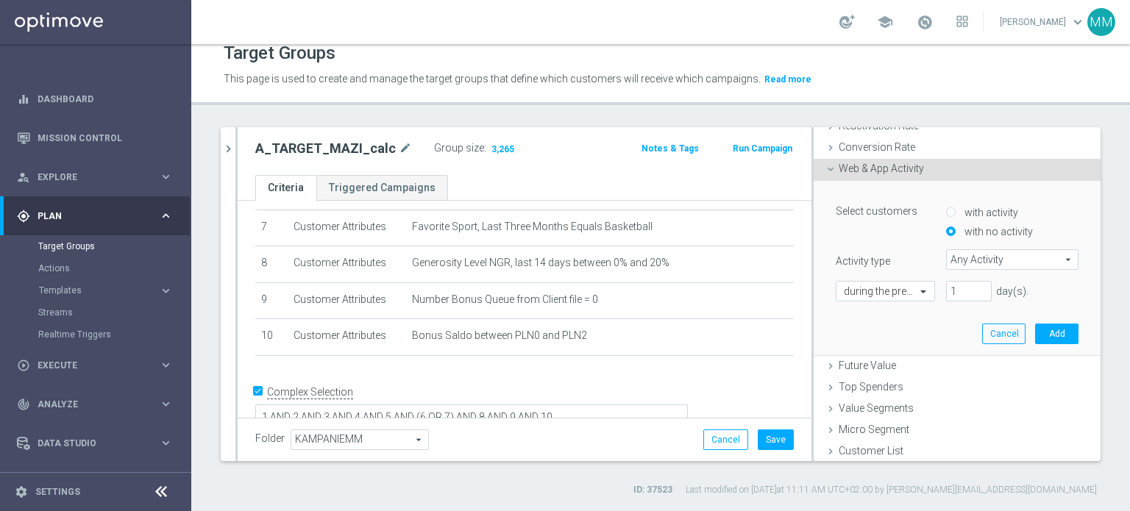
click at [968, 267] on span "Any Activity" at bounding box center [1012, 259] width 131 height 19
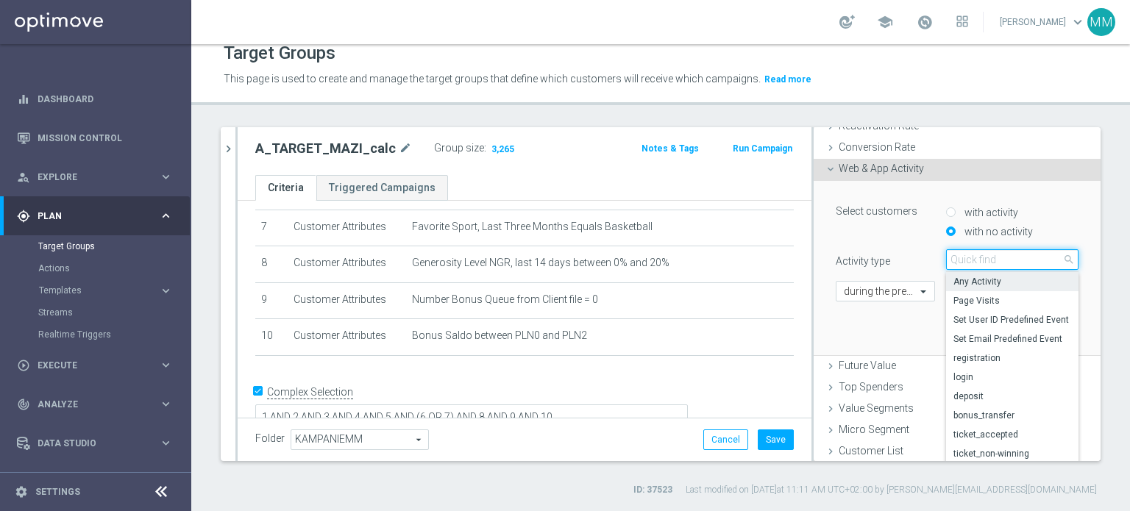
click at [971, 260] on input "search" at bounding box center [1012, 259] width 132 height 21
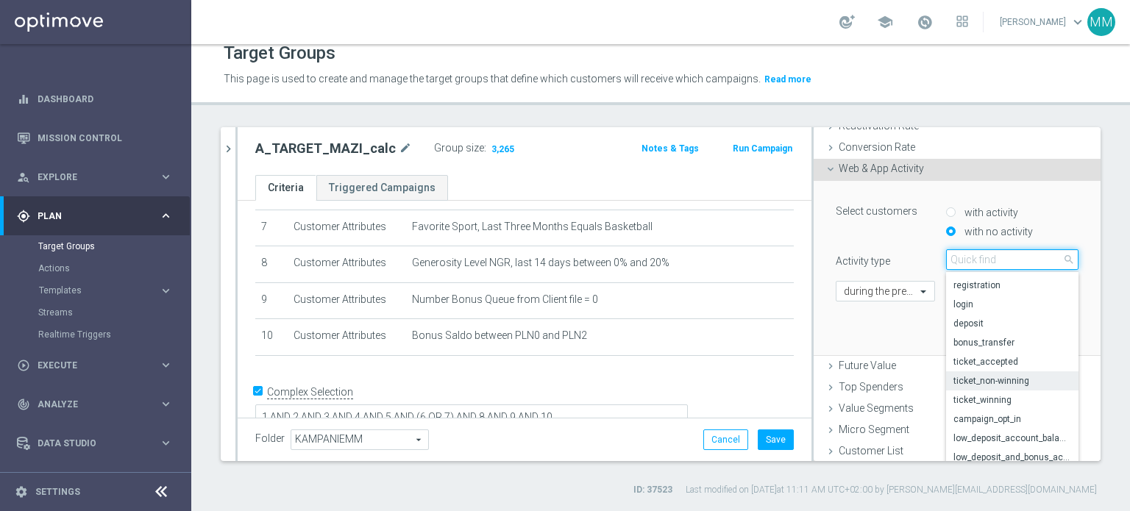
scroll to position [71, 0]
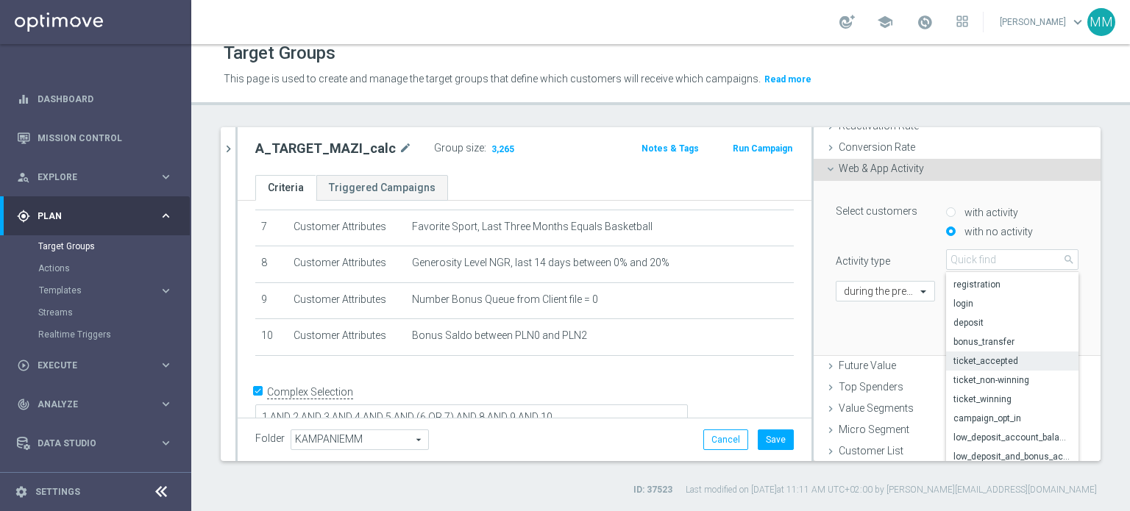
click at [1000, 363] on span "ticket_accepted" at bounding box center [1012, 361] width 118 height 12
type input "ticket_accepted"
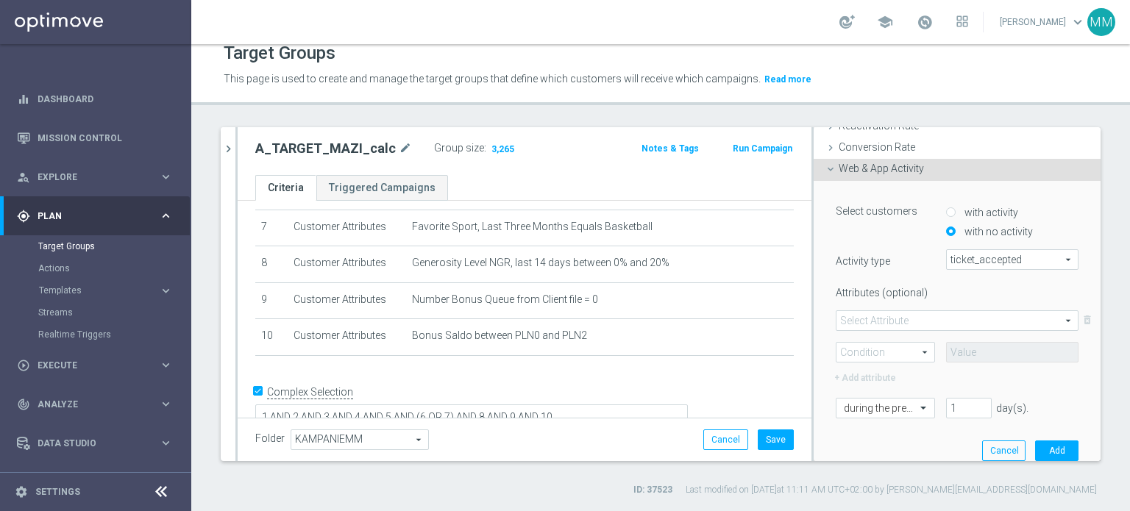
click at [949, 316] on span at bounding box center [956, 320] width 241 height 19
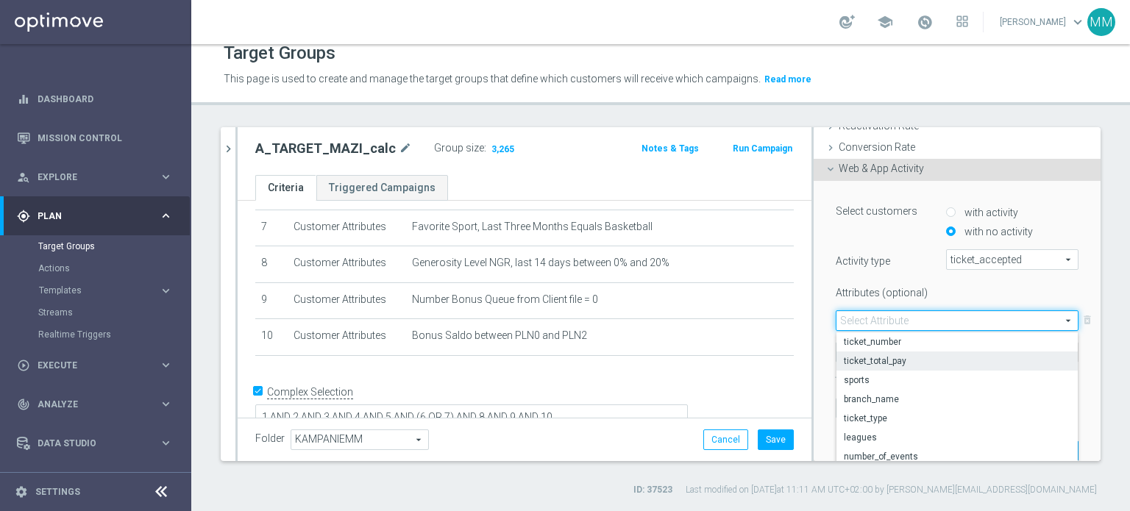
scroll to position [9, 0]
click at [900, 374] on span "sports" at bounding box center [957, 372] width 227 height 12
type input "sports"
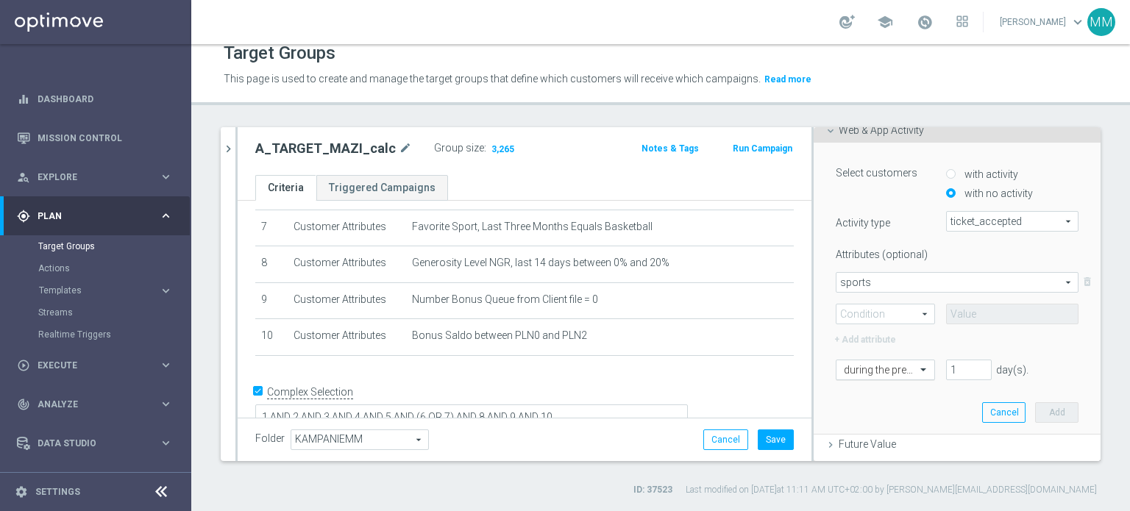
scroll to position [312, 0]
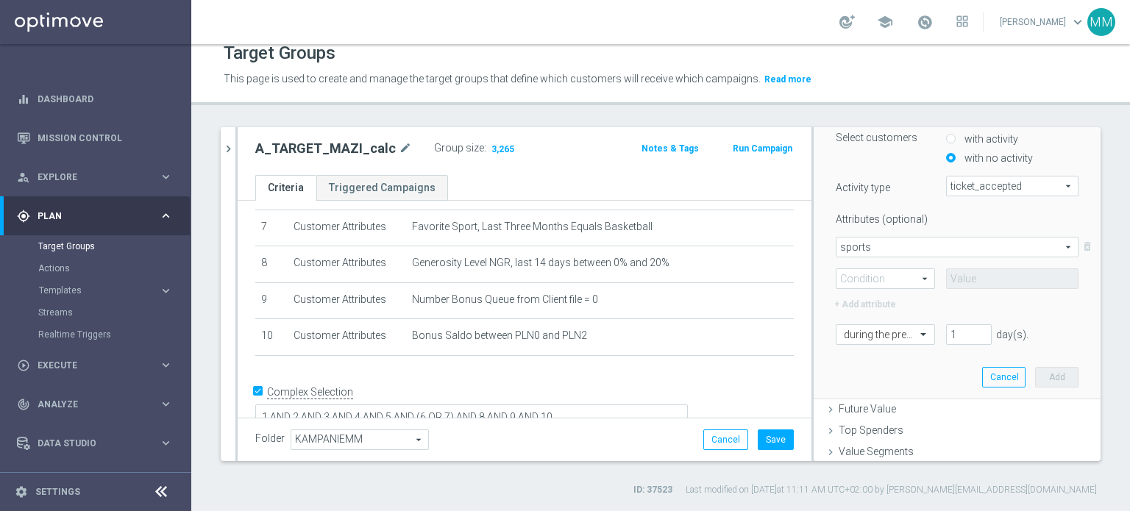
click at [870, 283] on span at bounding box center [885, 278] width 98 height 19
click at [871, 302] on span "Equals" at bounding box center [885, 300] width 83 height 12
type input "Equals"
click at [959, 287] on input "text" at bounding box center [1012, 278] width 132 height 21
type input "186,50"
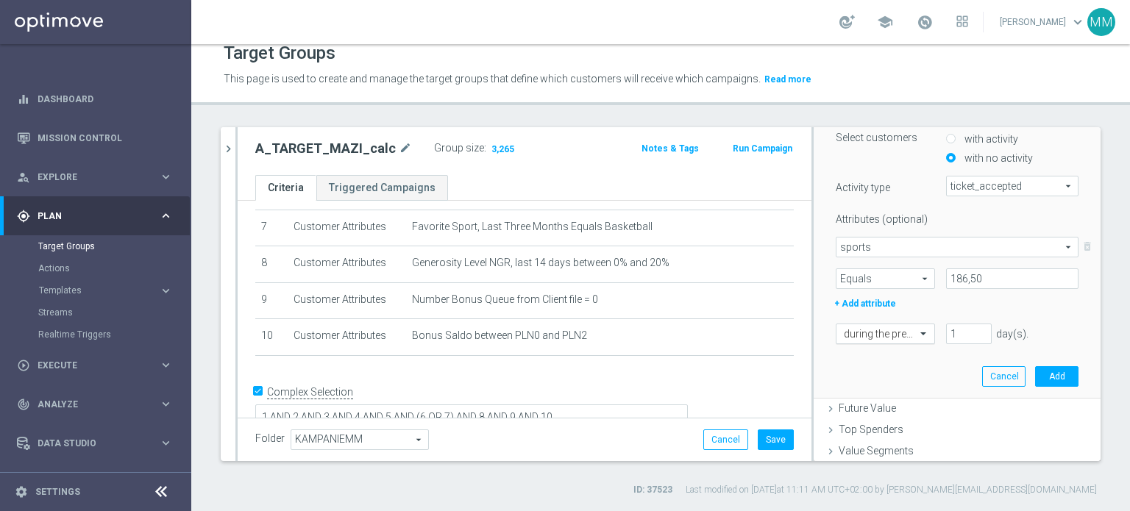
click at [889, 340] on div "during the previous" at bounding box center [885, 334] width 99 height 21
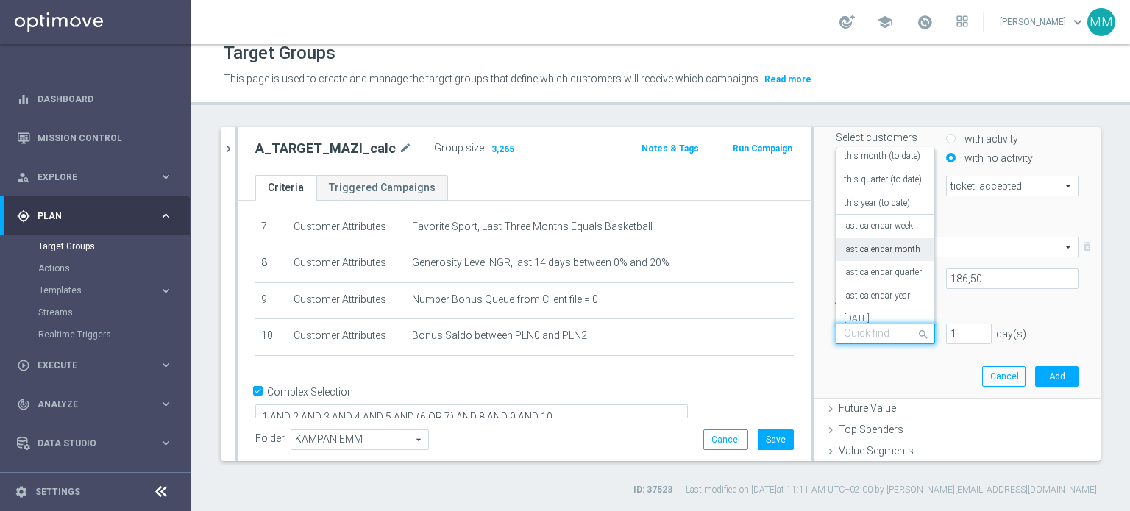
scroll to position [129, 0]
click at [861, 267] on div "[DATE]" at bounding box center [885, 262] width 83 height 24
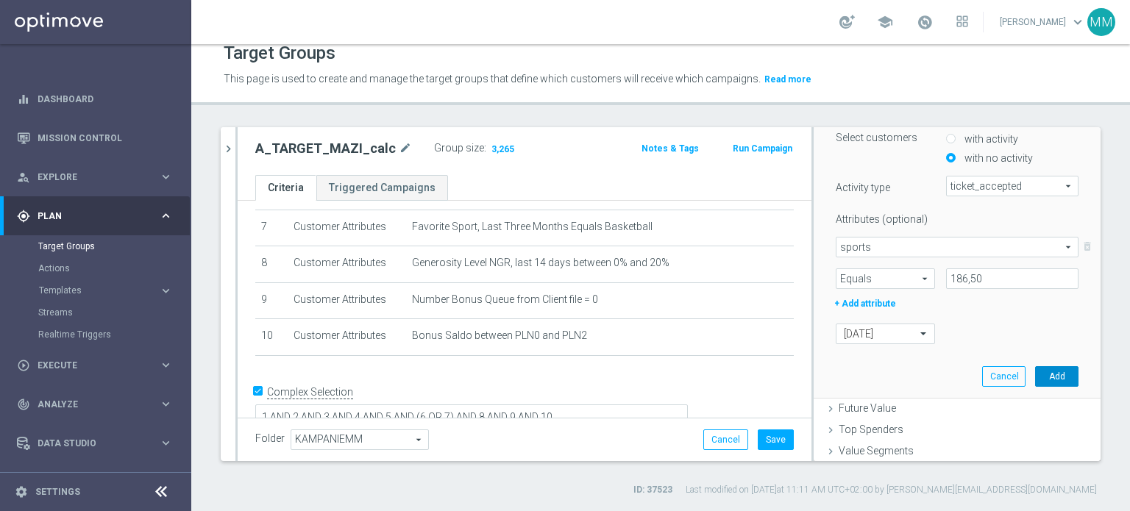
click at [1043, 373] on button "Add" at bounding box center [1056, 376] width 43 height 21
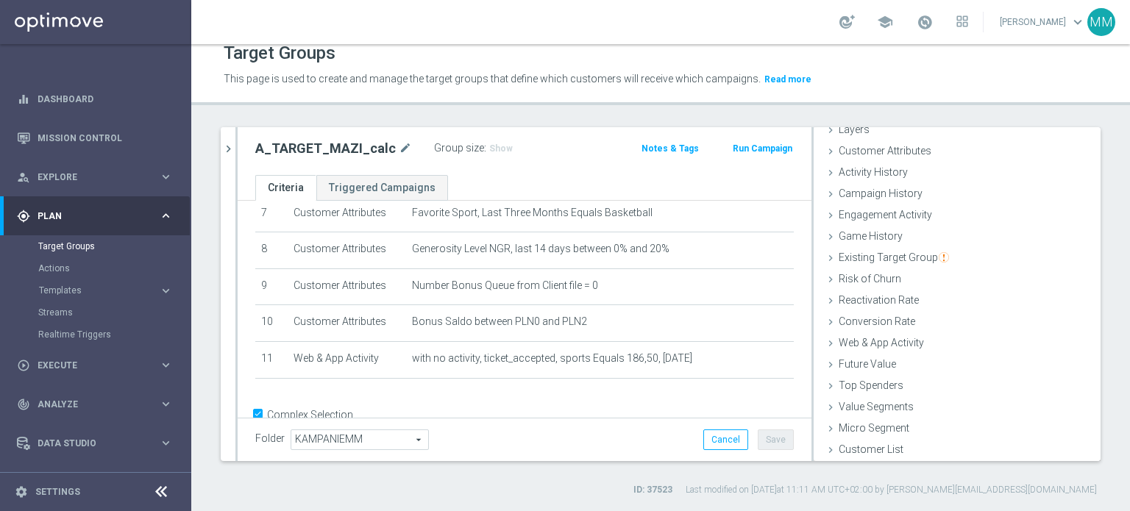
scroll to position [299, 0]
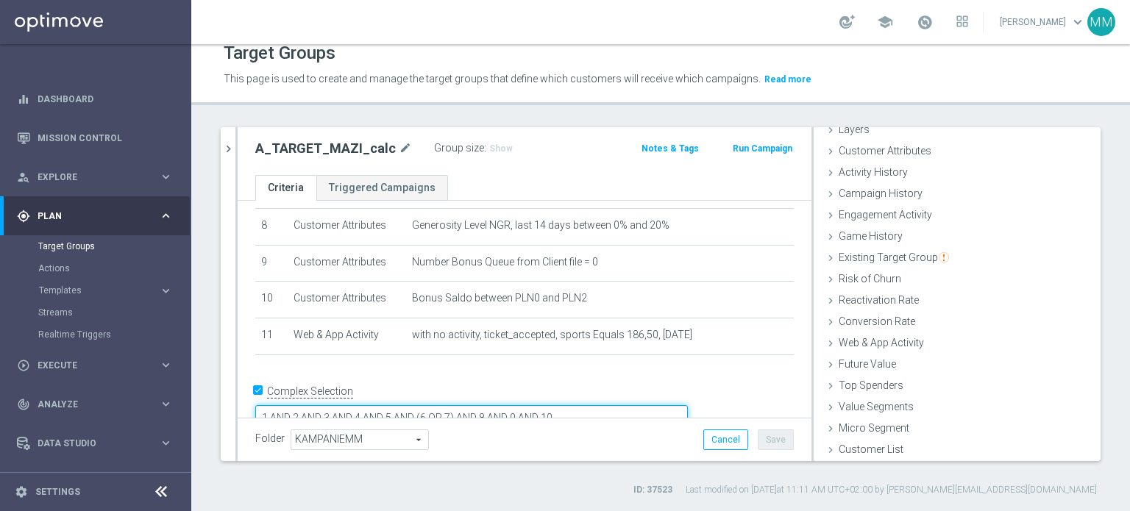
click at [688, 405] on textarea "1 AND 2 AND 3 AND 4 AND 5 AND (6 OR 7) AND 8 AND 9 AND 10" at bounding box center [471, 418] width 433 height 26
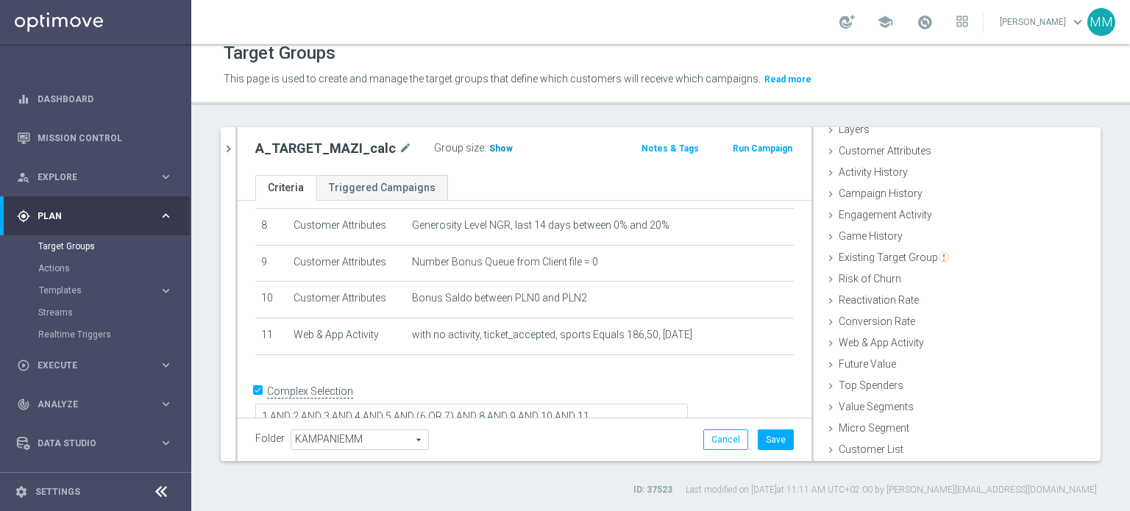
click at [489, 147] on span "Show" at bounding box center [501, 148] width 24 height 10
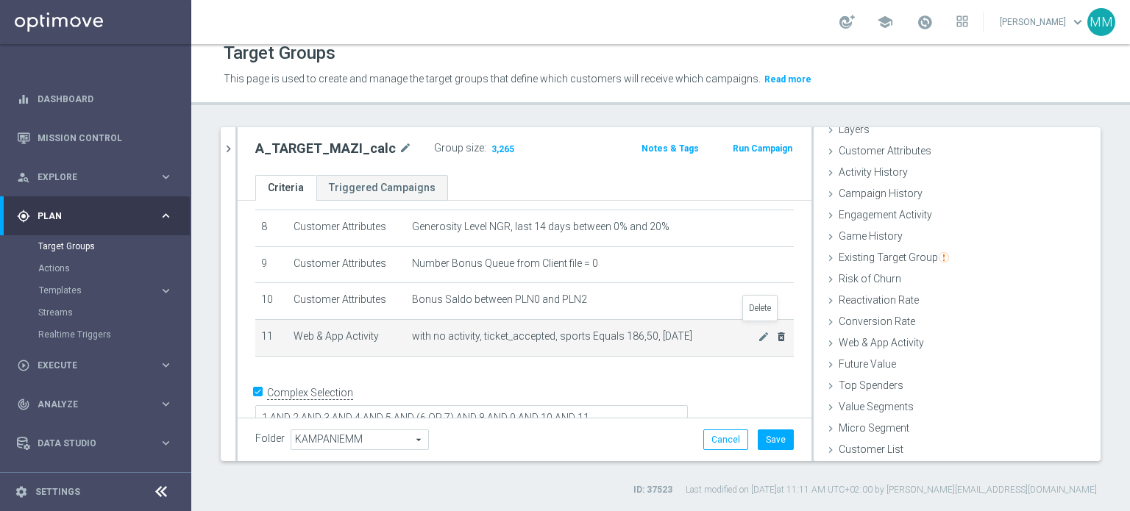
click at [775, 331] on icon "delete_forever" at bounding box center [781, 337] width 12 height 12
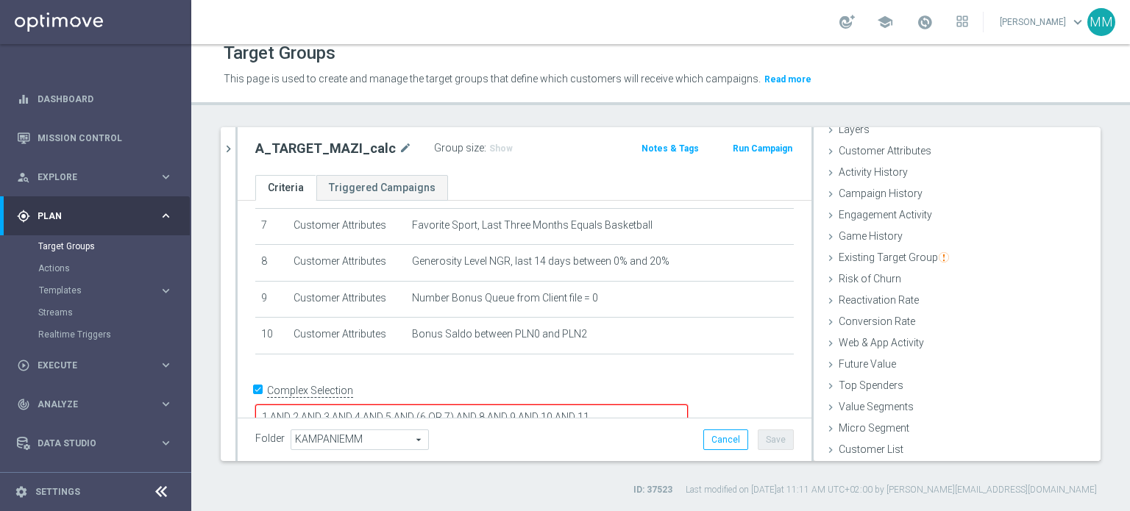
click at [691, 368] on div "+ Add Selection" at bounding box center [524, 374] width 561 height 12
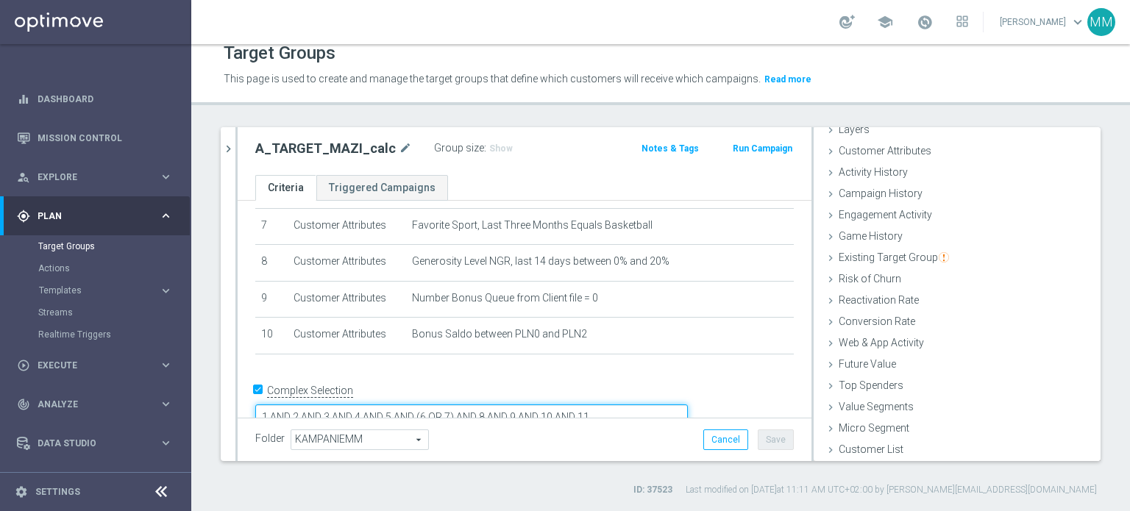
click at [688, 405] on textarea "1 AND 2 AND 3 AND 4 AND 5 AND (6 OR 7) AND 8 AND 9 AND 10 AND 11" at bounding box center [471, 418] width 433 height 26
drag, startPoint x: 728, startPoint y: 389, endPoint x: 673, endPoint y: 376, distance: 56.7
click at [666, 405] on textarea "1 AND 2 AND 3 AND 4 AND 5 AND (6 OR 7) AND 8 AND 9 AND 10 AND 11" at bounding box center [471, 418] width 433 height 26
type textarea "1 AND 2 AND 3 AND 4 AND 5 AND (6 OR 7) AND 8 AND 9 AND 10"
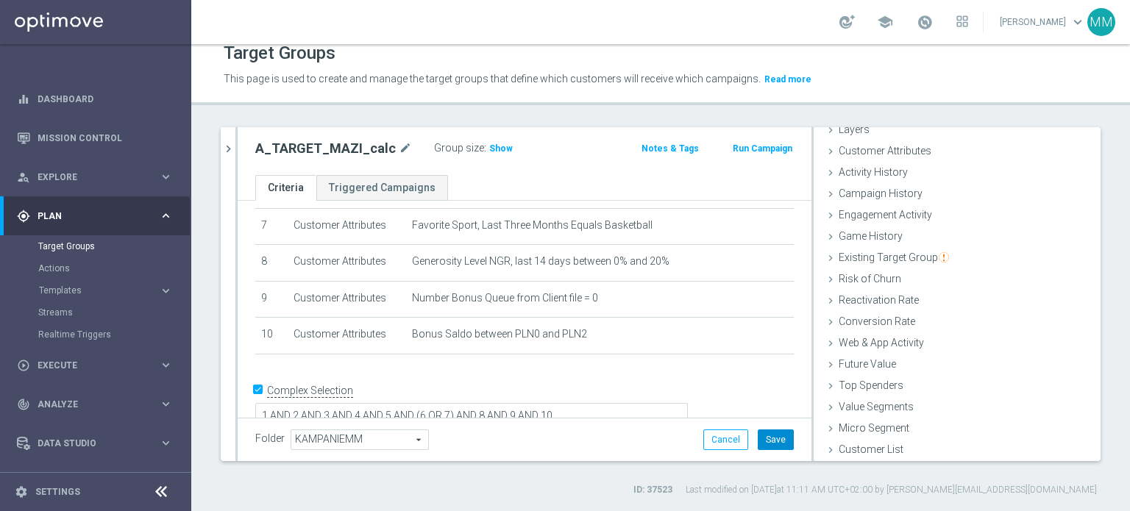
click at [758, 445] on button "Save" at bounding box center [776, 440] width 36 height 21
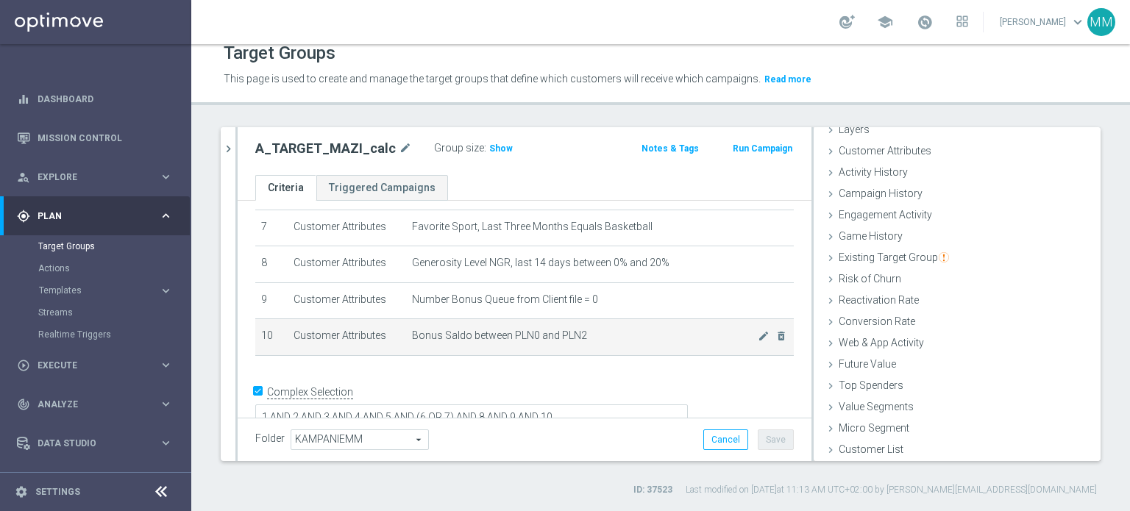
click at [491, 336] on td "Bonus Saldo between PLN0 and PLN2 mode_edit delete_forever" at bounding box center [600, 337] width 388 height 37
click at [490, 336] on td "Bonus Saldo between PLN0 and PLN2 mode_edit delete_forever" at bounding box center [600, 337] width 388 height 37
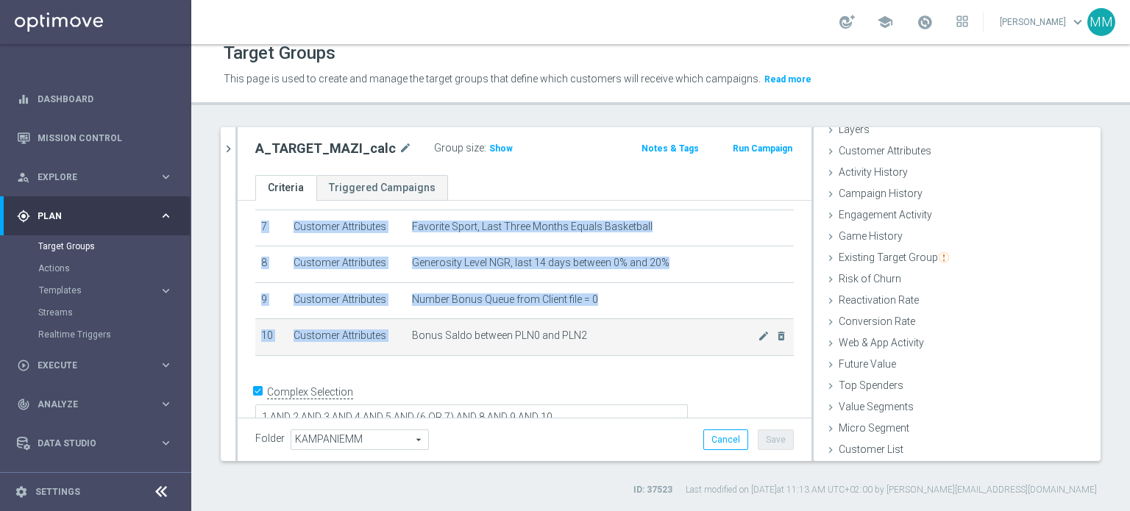
click at [490, 335] on span "Bonus Saldo between PLN0 and PLN2" at bounding box center [585, 336] width 346 height 13
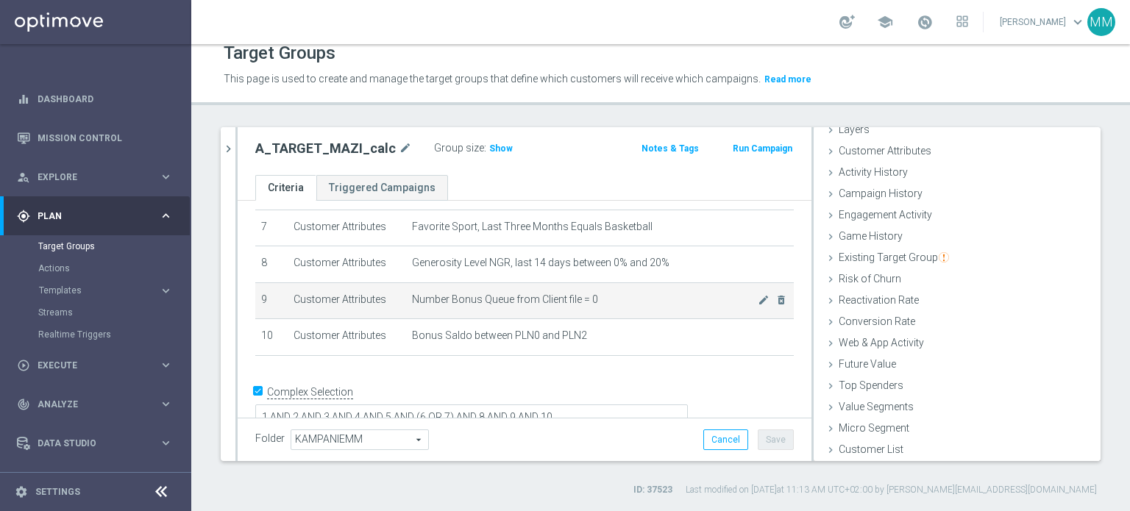
click at [491, 302] on td "Number Bonus Queue from Client file = 0 mode_edit delete_forever" at bounding box center [600, 300] width 388 height 37
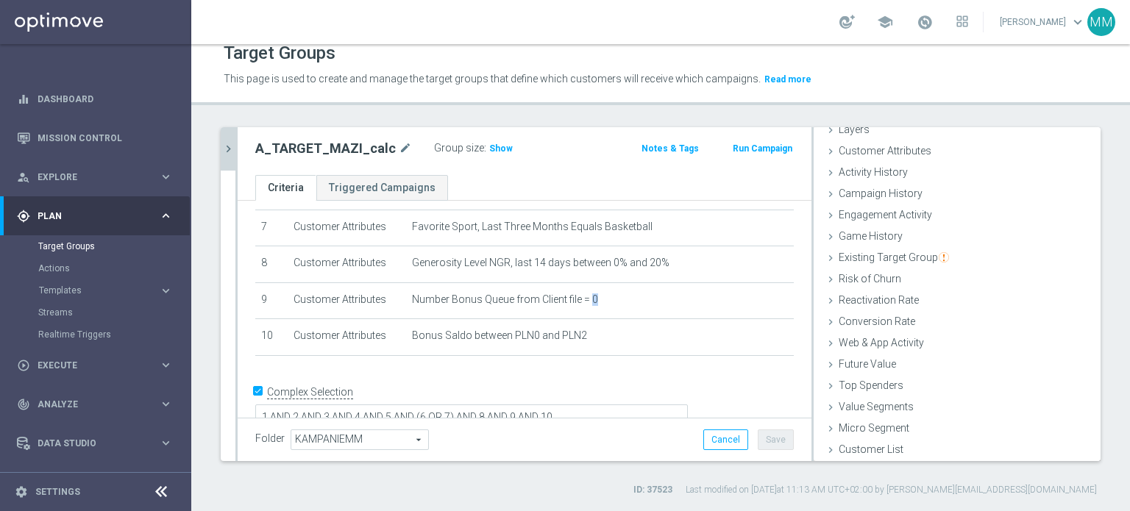
click at [234, 156] on button "chevron_right" at bounding box center [228, 148] width 15 height 43
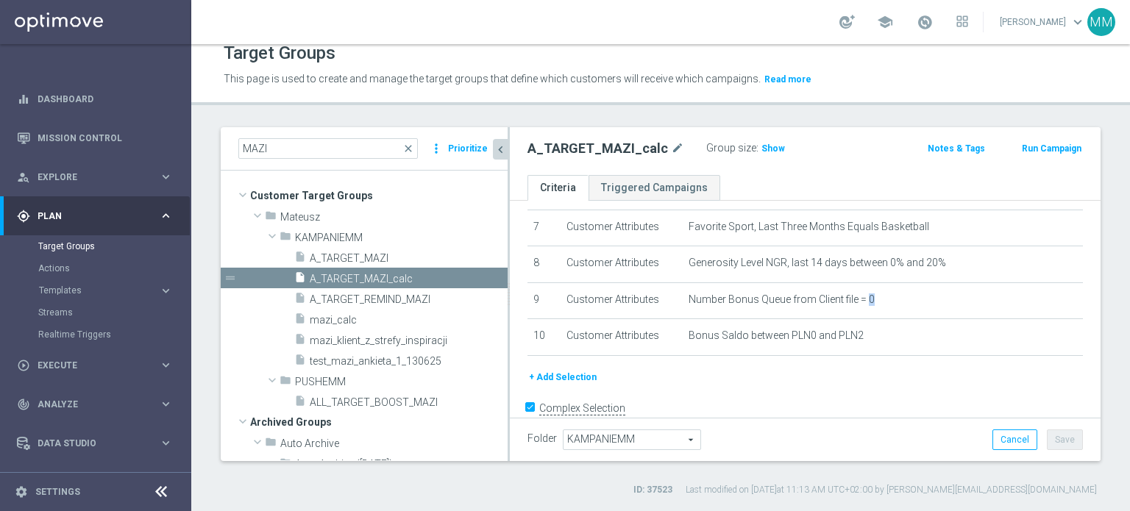
scroll to position [88, 0]
click at [499, 149] on icon "chevron_left" at bounding box center [501, 150] width 14 height 14
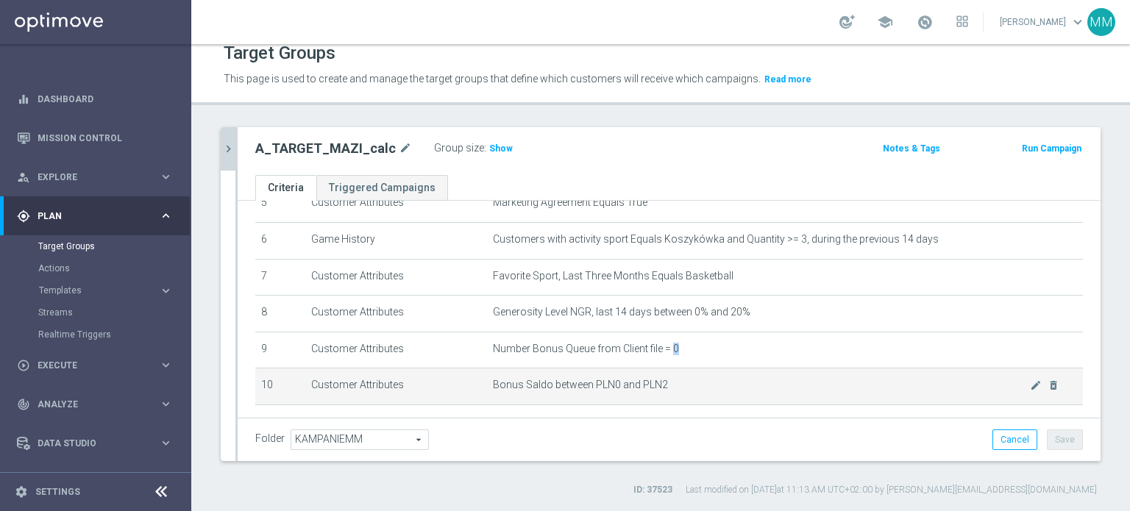
scroll to position [188, 0]
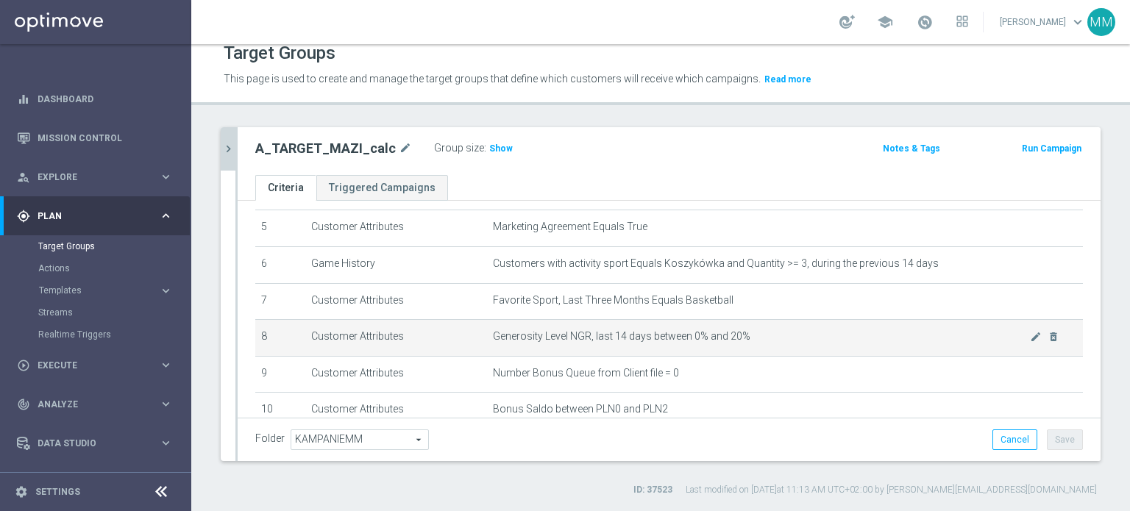
click at [586, 320] on td "Generosity Level NGR, last 14 days between 0% and 20% mode_edit delete_forever" at bounding box center [785, 338] width 596 height 37
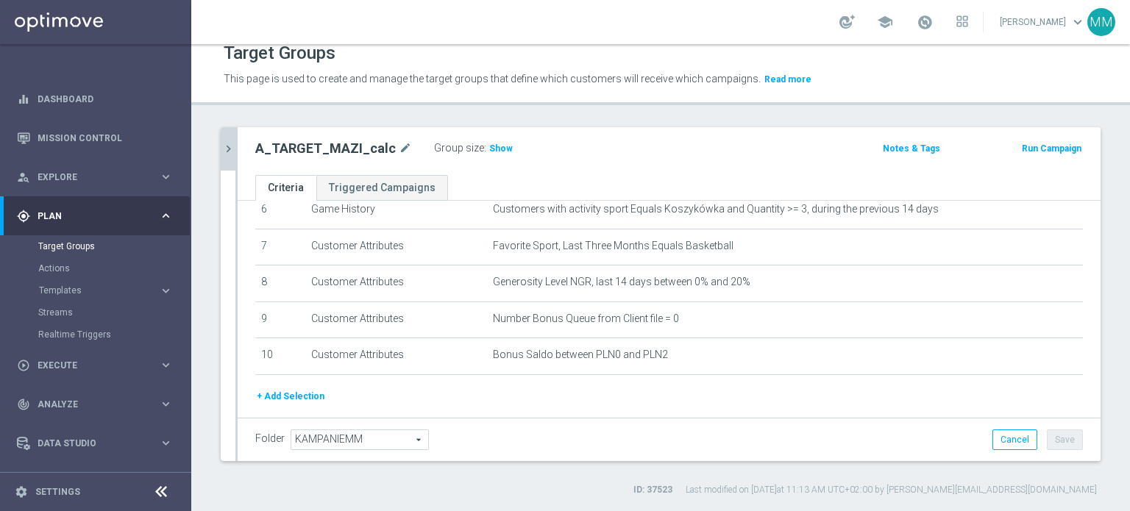
scroll to position [277, 0]
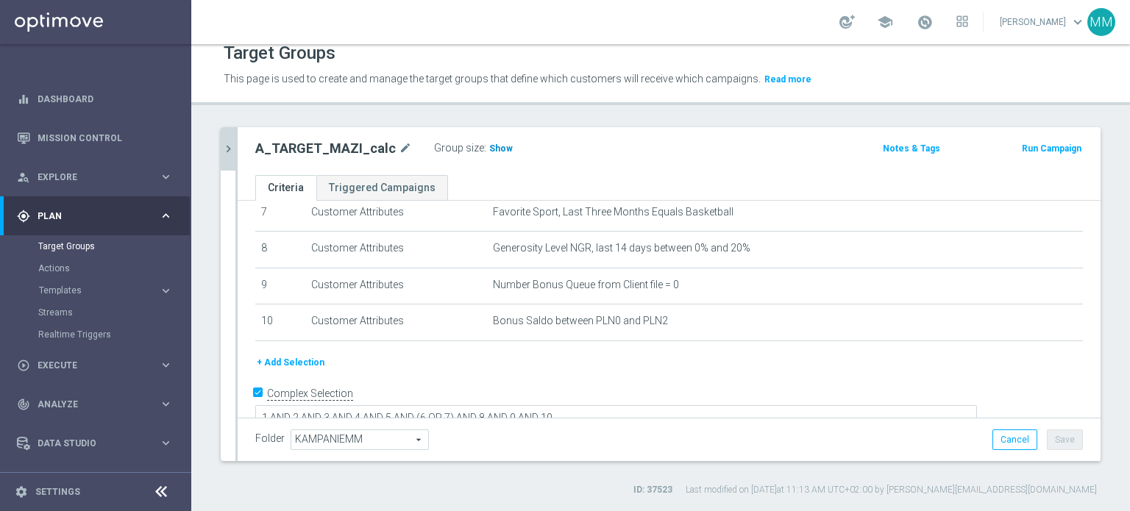
click at [495, 150] on span "Show" at bounding box center [501, 148] width 24 height 10
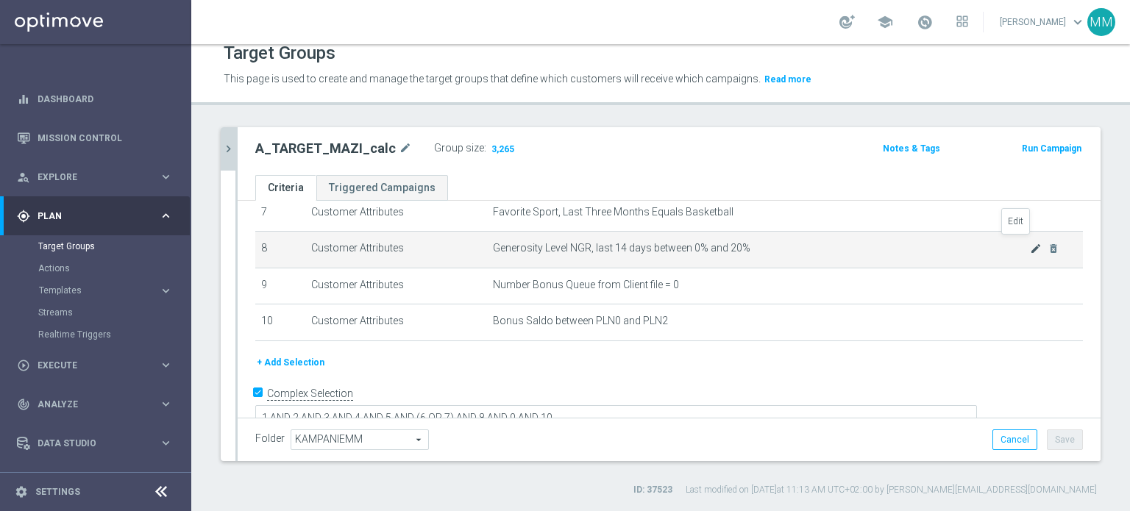
click at [1030, 246] on icon "mode_edit" at bounding box center [1036, 249] width 12 height 12
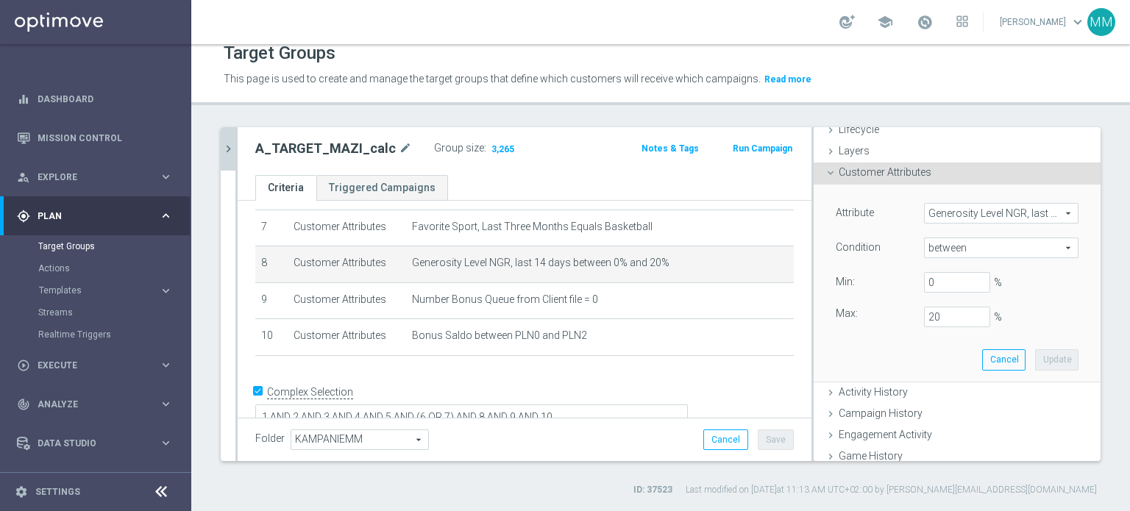
scroll to position [41, 0]
click at [942, 314] on input "20" at bounding box center [957, 318] width 66 height 21
click at [943, 317] on input "2015" at bounding box center [957, 318] width 66 height 21
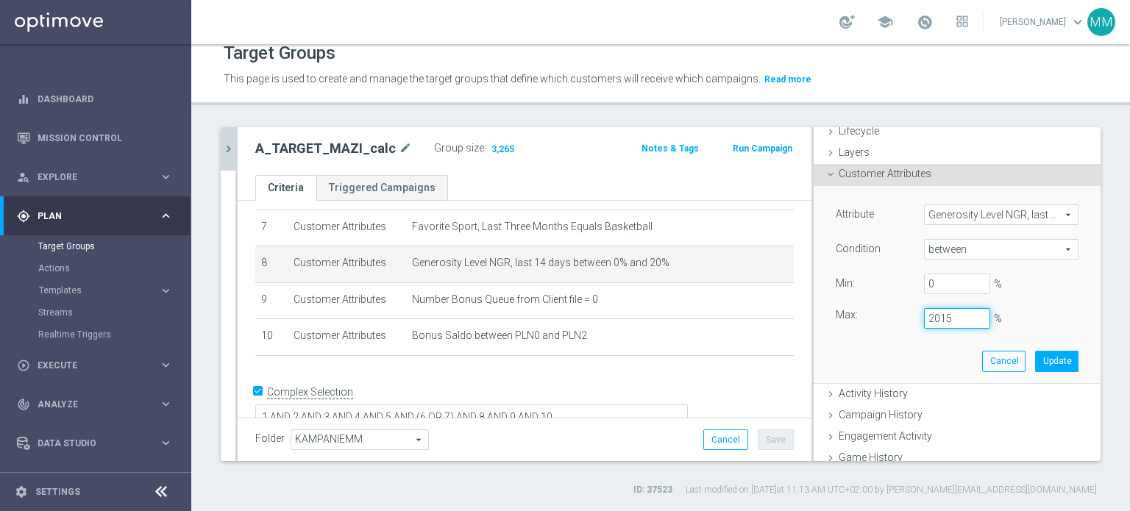
click at [943, 317] on input "2015" at bounding box center [957, 318] width 66 height 21
click at [1036, 359] on button "Update" at bounding box center [1056, 361] width 43 height 21
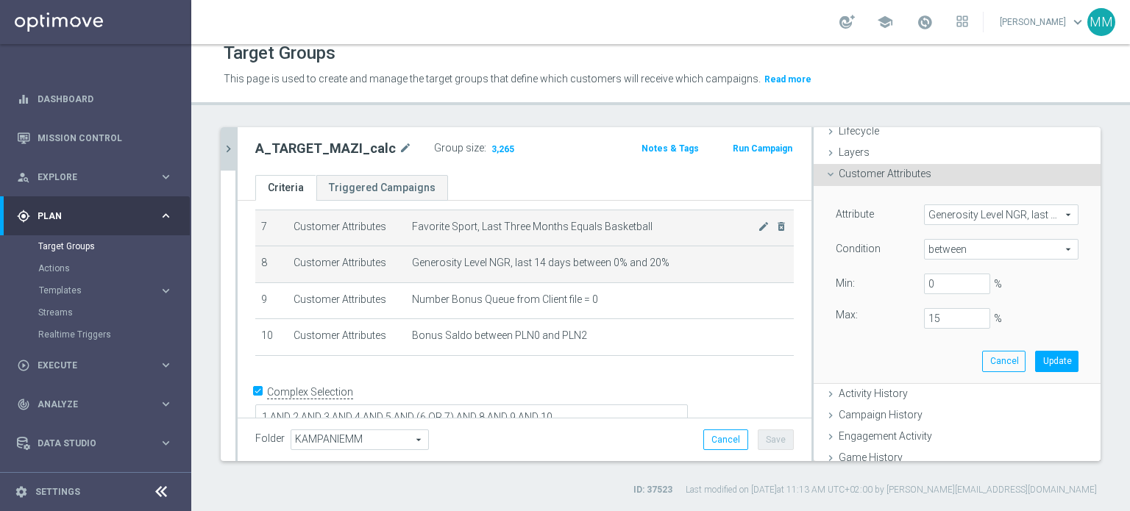
type input "0.15"
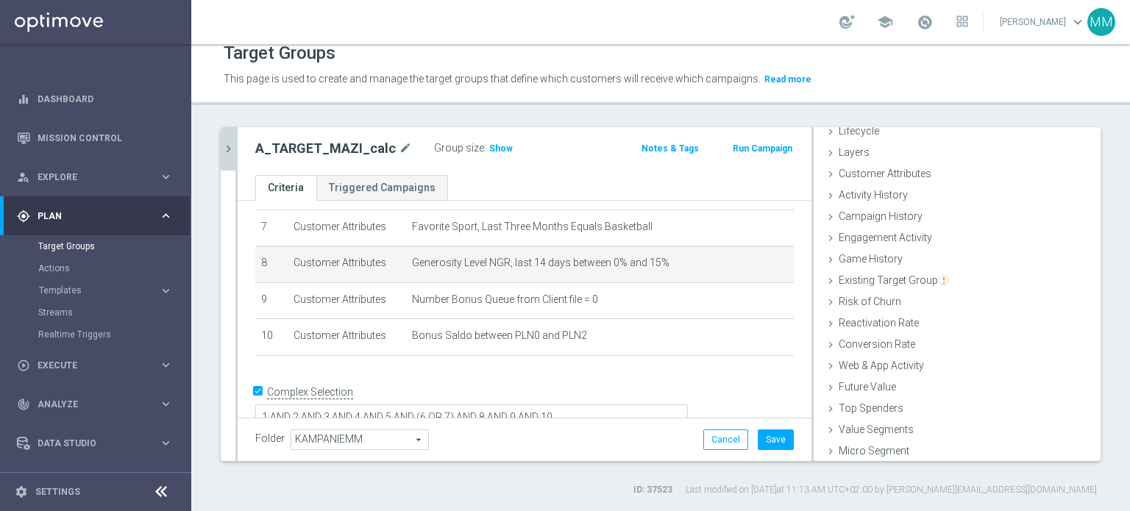
click at [466, 146] on label "Group size" at bounding box center [459, 148] width 50 height 13
click at [477, 149] on div "Group size : Show" at bounding box center [507, 147] width 147 height 18
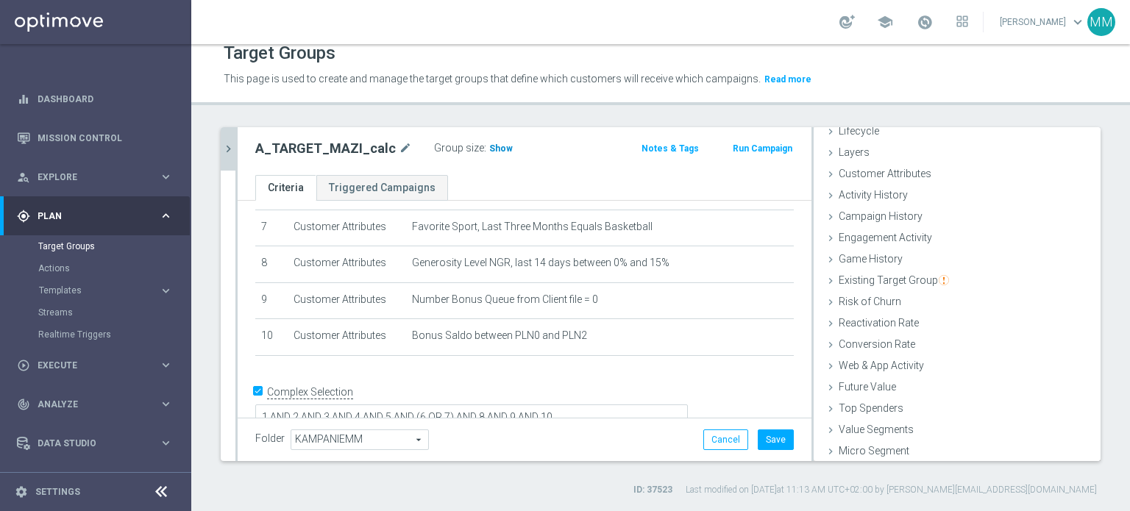
click at [489, 149] on span "Show" at bounding box center [501, 148] width 24 height 10
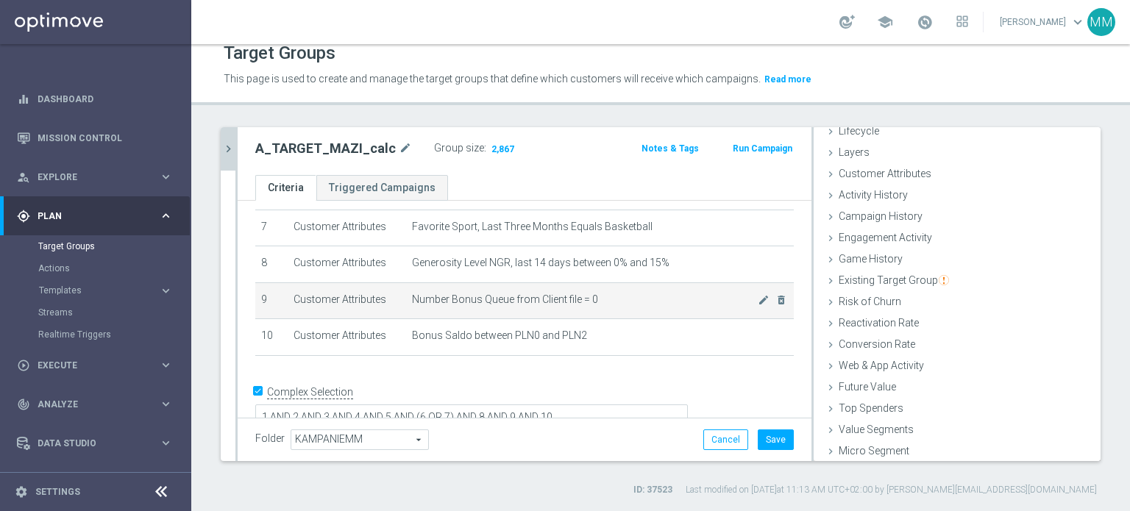
click at [436, 299] on span "Number Bonus Queue from Client file = 0" at bounding box center [585, 299] width 346 height 13
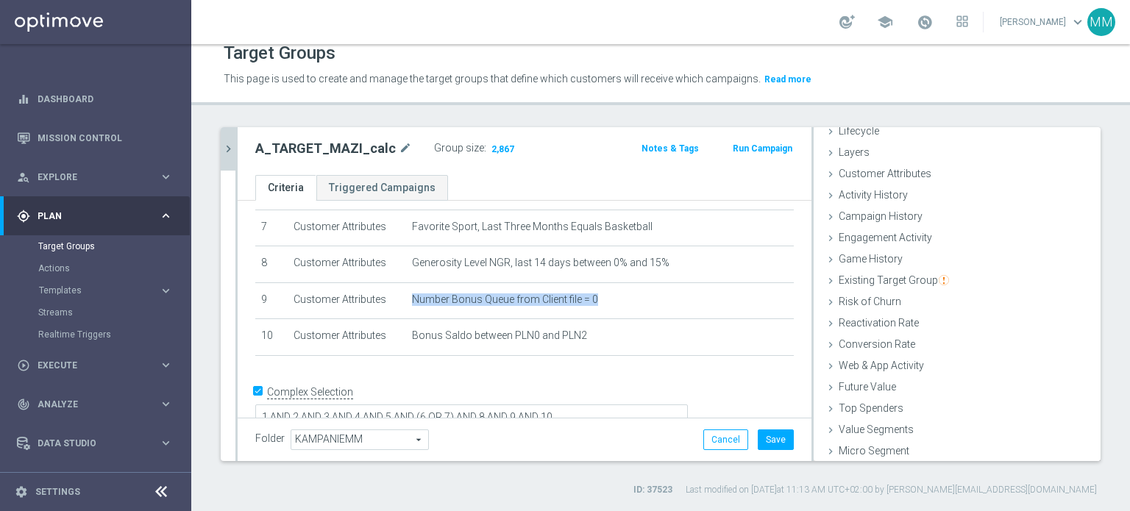
copy tbody "Number Bonus Queue from Client file = 0 mode_edit delete_forever"
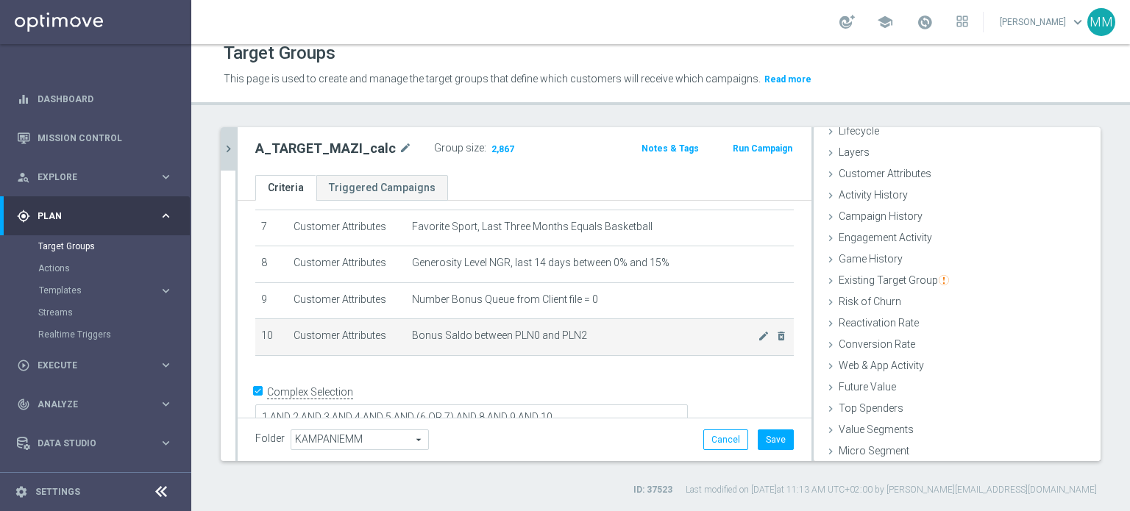
click at [496, 331] on span "Bonus Saldo between PLN0 and PLN2" at bounding box center [585, 336] width 346 height 13
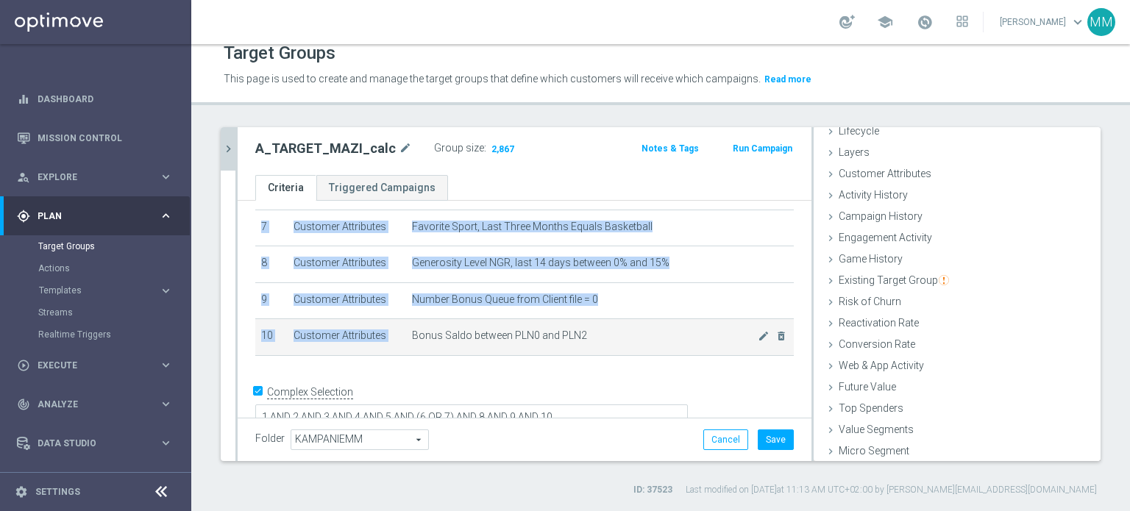
click at [496, 331] on span "Bonus Saldo between PLN0 and PLN2" at bounding box center [585, 336] width 346 height 13
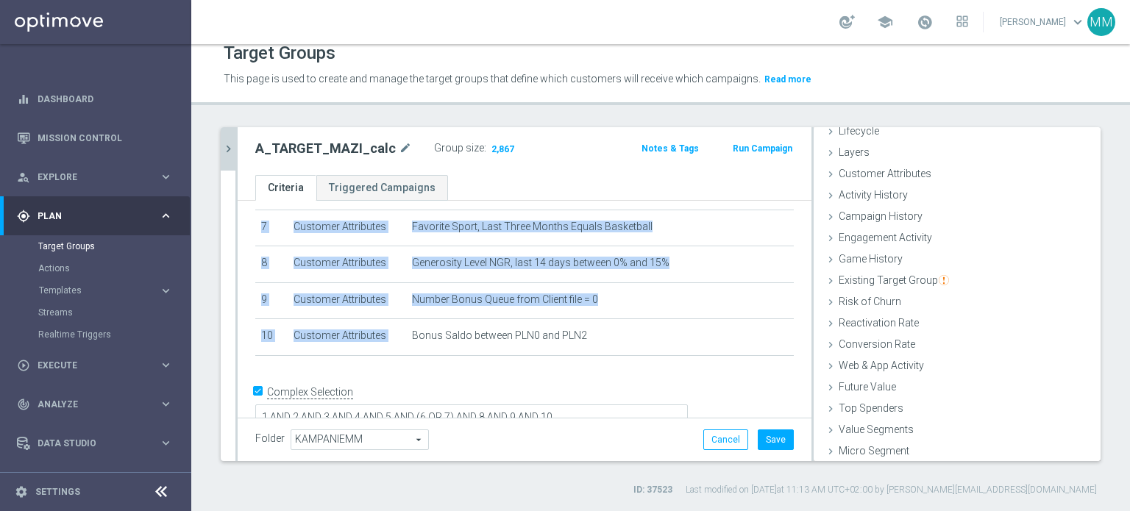
copy table "# Selection Type Criteria delete_forever 1 Customer Attributes STS_Exclusions E…"
click at [771, 441] on button "Save" at bounding box center [776, 440] width 36 height 21
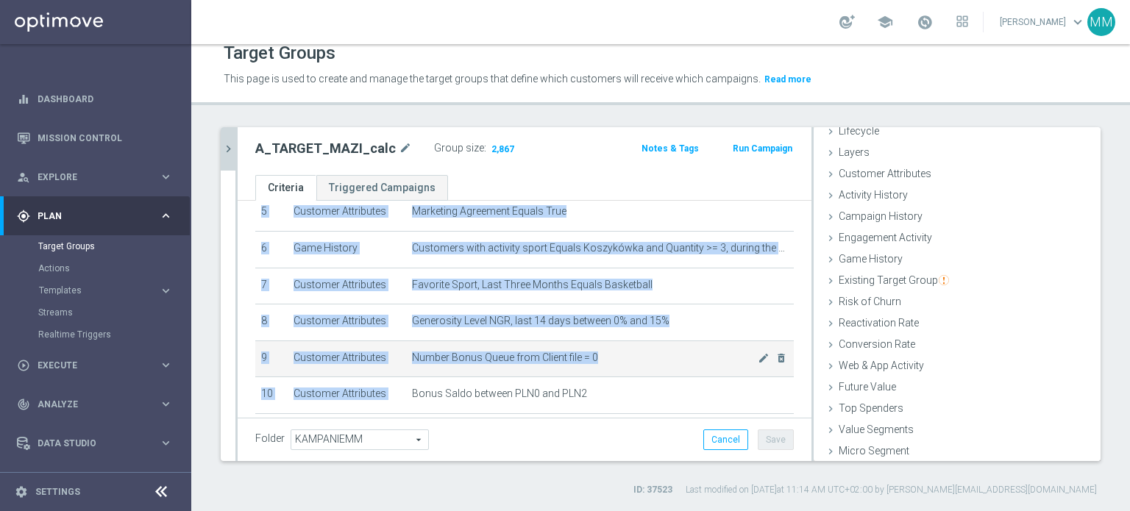
scroll to position [262, 0]
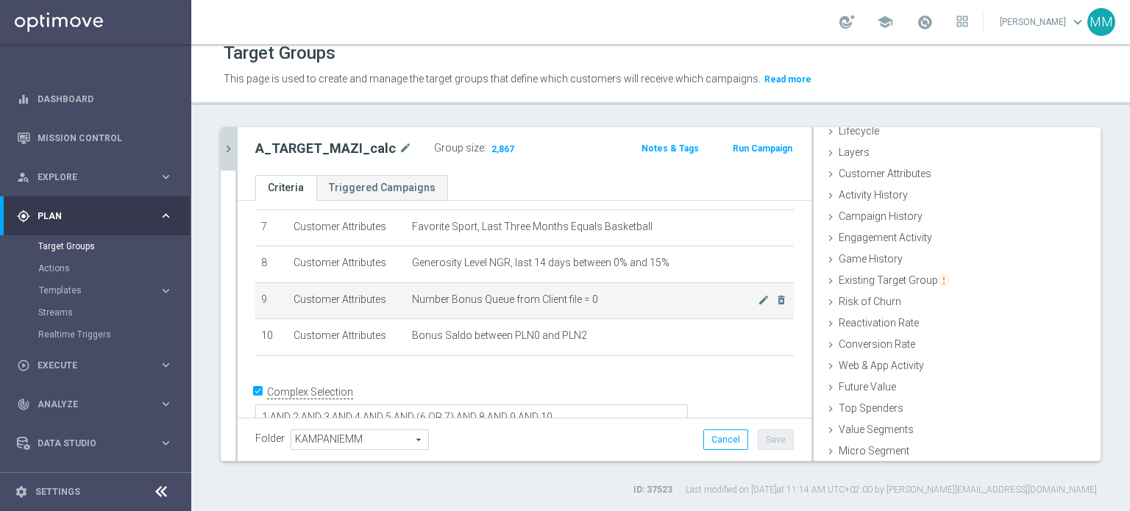
click at [538, 309] on td "Number Bonus Queue from Client file = 0 mode_edit delete_forever" at bounding box center [600, 300] width 388 height 37
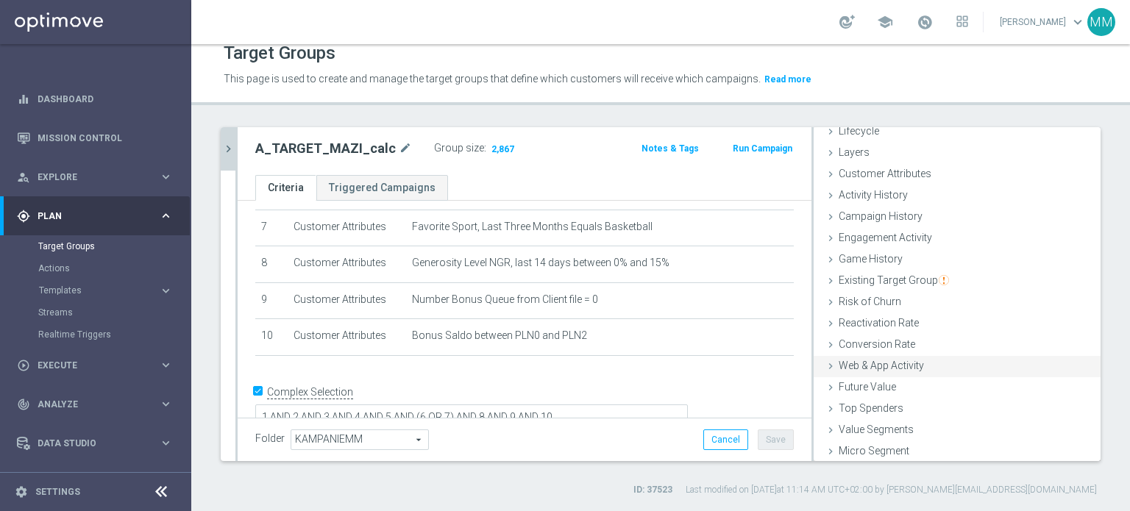
click at [929, 367] on div "Web & App Activity done selection saved" at bounding box center [957, 367] width 287 height 22
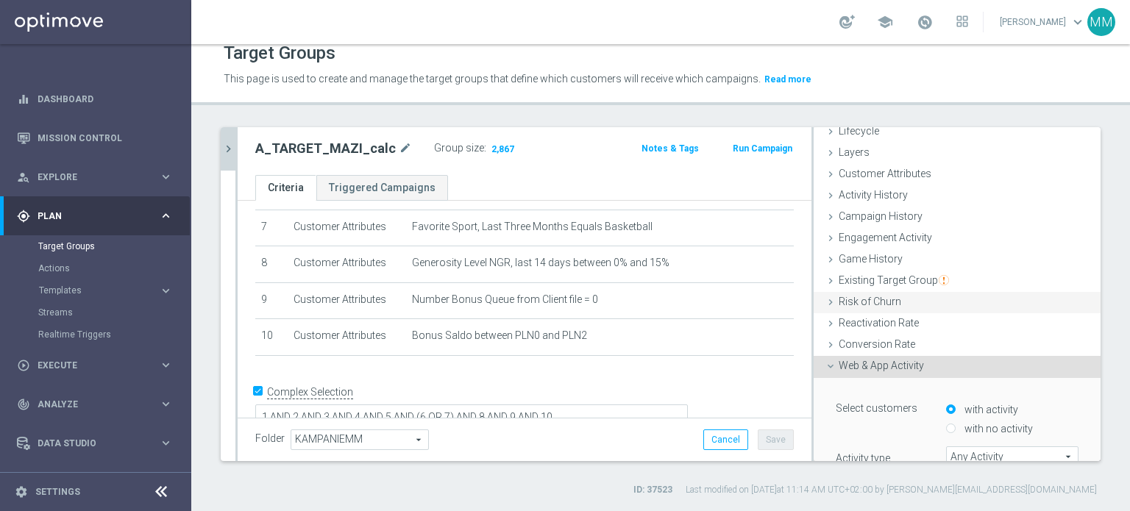
scroll to position [115, 0]
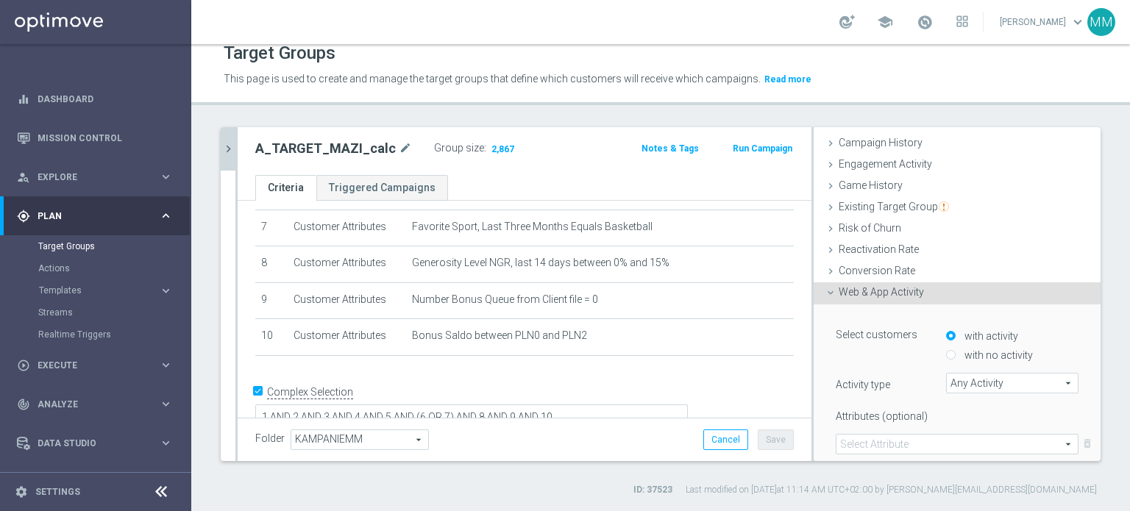
click at [975, 349] on label "with no activity" at bounding box center [997, 355] width 72 height 13
click at [956, 351] on input "with no activity" at bounding box center [951, 356] width 10 height 10
radio input "true"
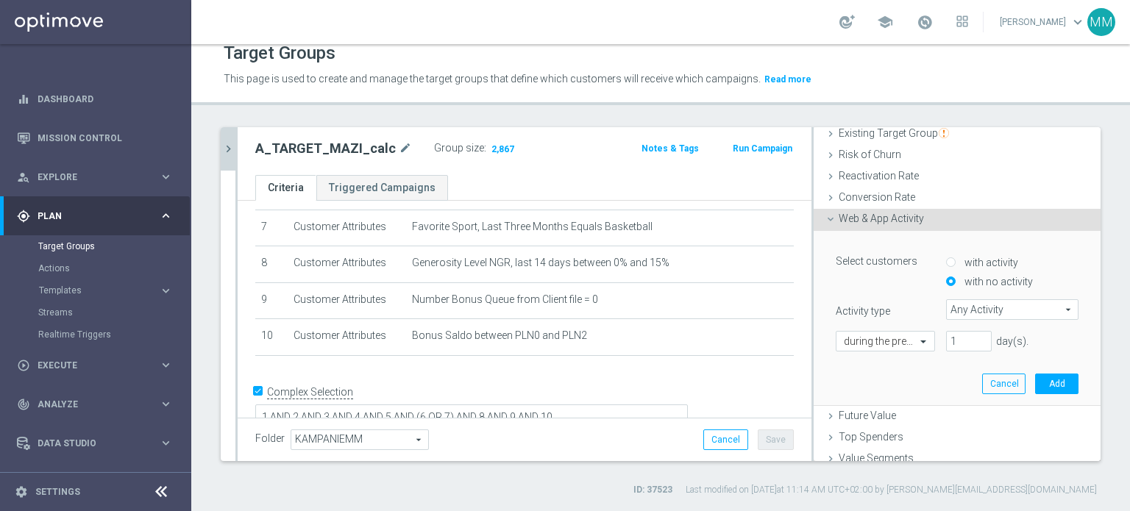
click at [871, 220] on span "Web & App Activity" at bounding box center [881, 219] width 85 height 12
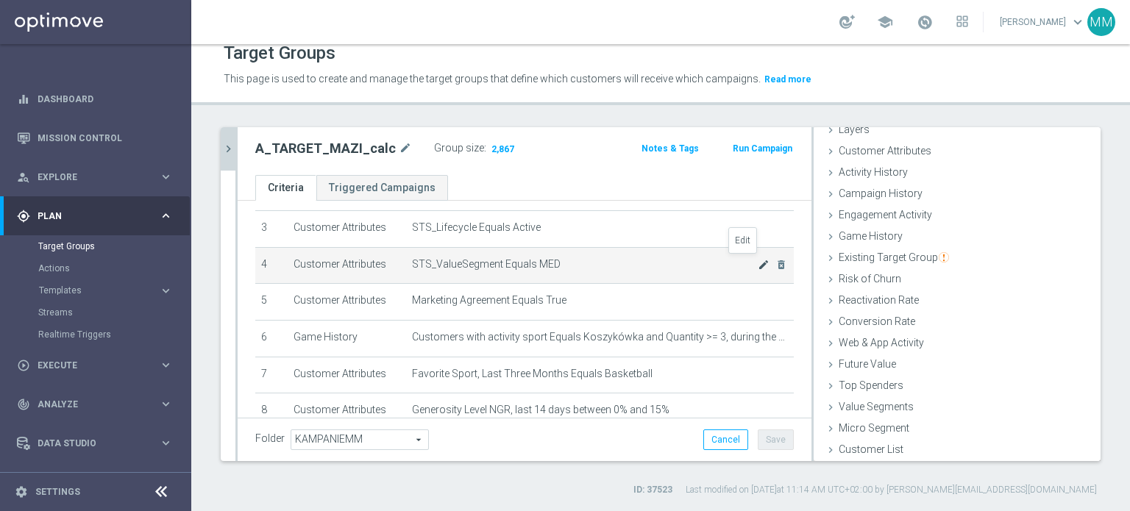
click at [758, 261] on icon "mode_edit" at bounding box center [764, 265] width 12 height 12
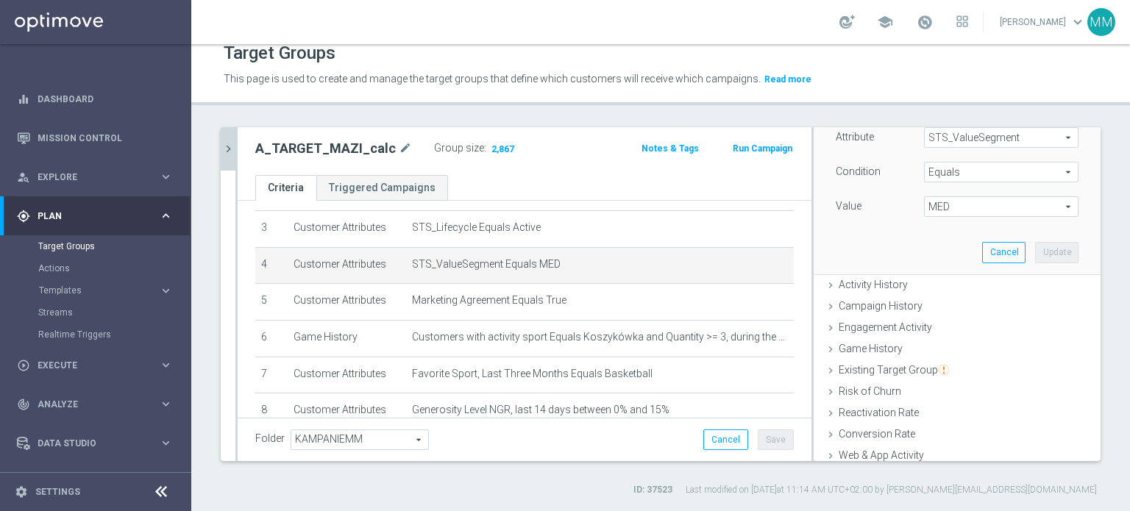
scroll to position [9, 0]
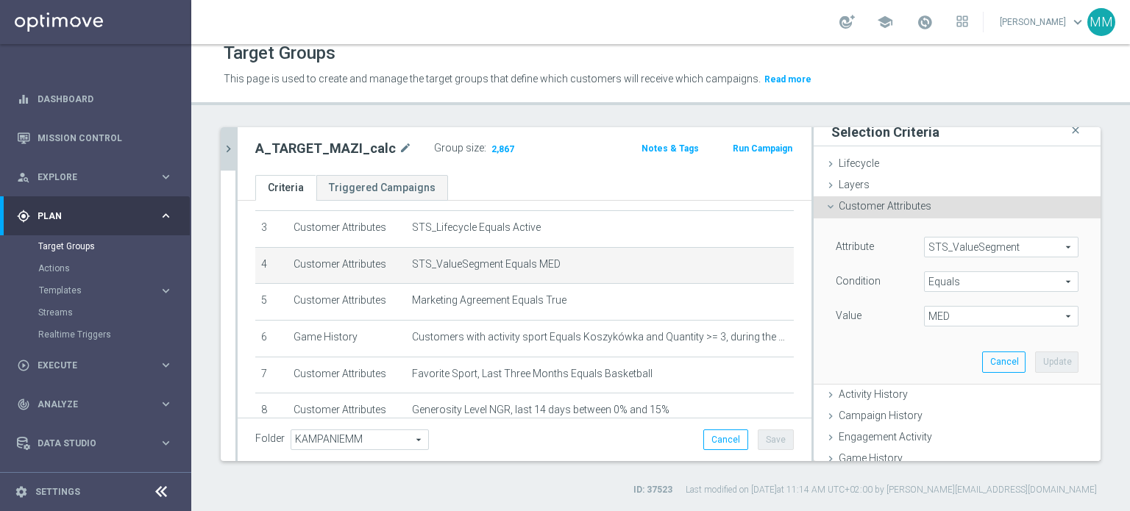
click at [952, 310] on span "MED" at bounding box center [1001, 316] width 153 height 19
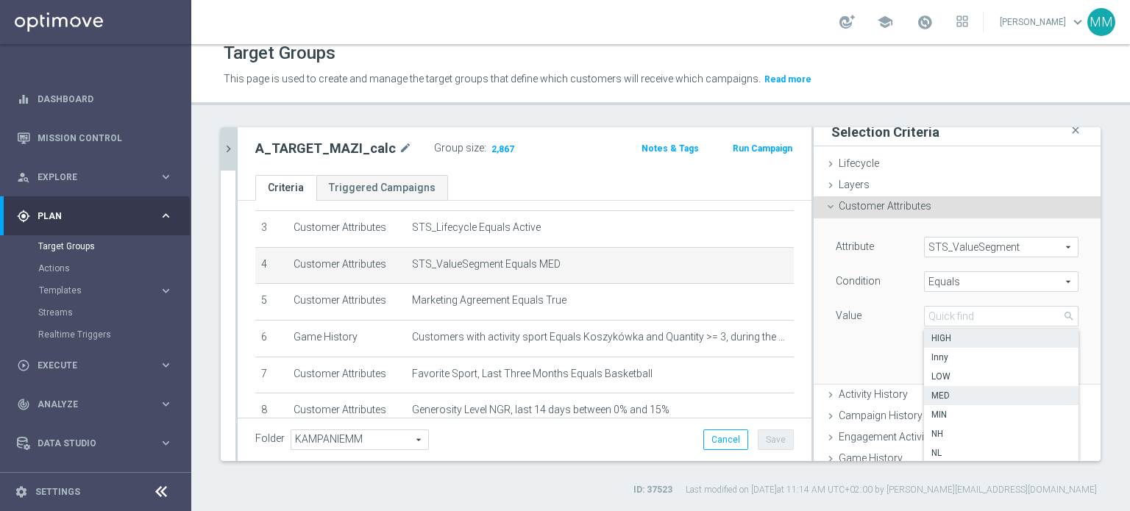
click at [956, 341] on span "HIGH" at bounding box center [1001, 338] width 140 height 12
type input "HIGH"
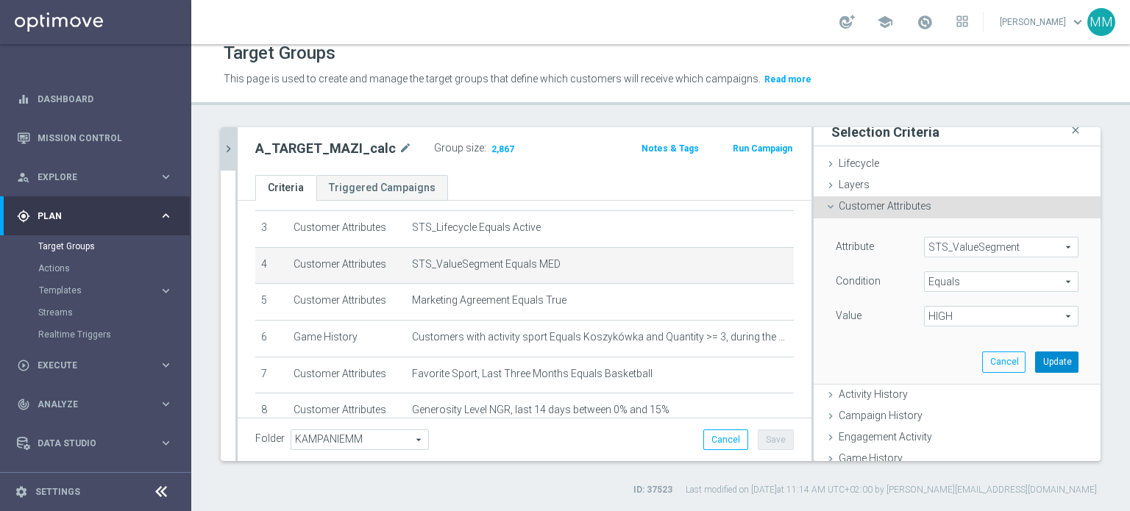
click at [1035, 357] on button "Update" at bounding box center [1056, 362] width 43 height 21
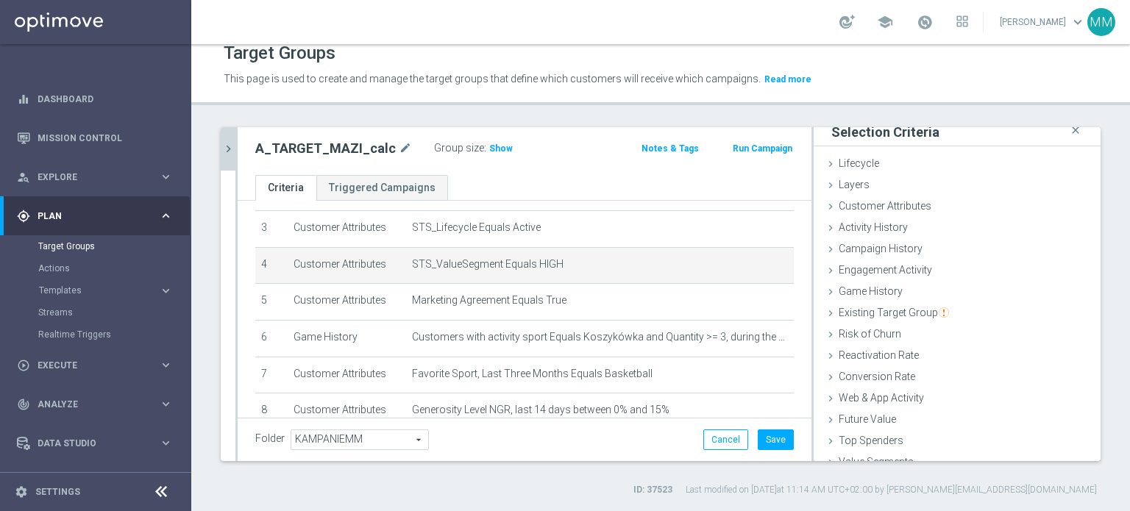
click at [487, 156] on div "Group size : Show" at bounding box center [507, 148] width 147 height 21
click at [489, 152] on span "Show" at bounding box center [501, 148] width 24 height 10
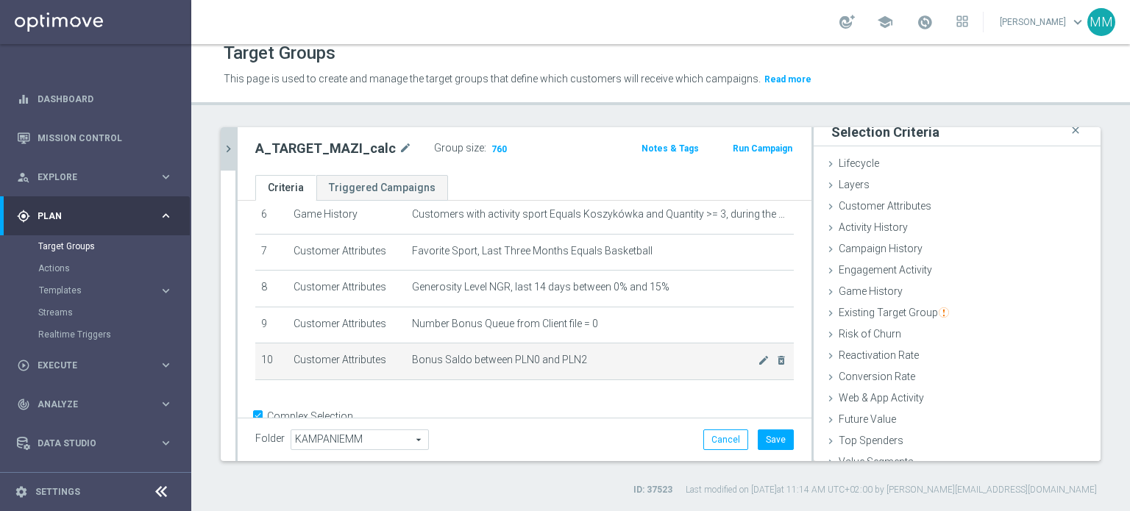
scroll to position [262, 0]
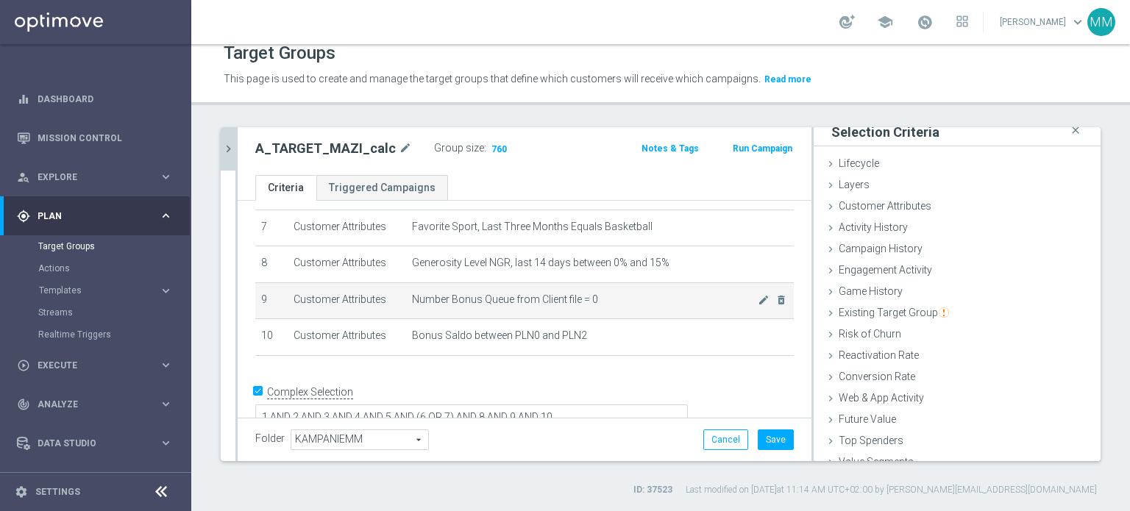
click at [618, 302] on td "Number Bonus Queue from Client file = 0 mode_edit delete_forever" at bounding box center [600, 300] width 388 height 37
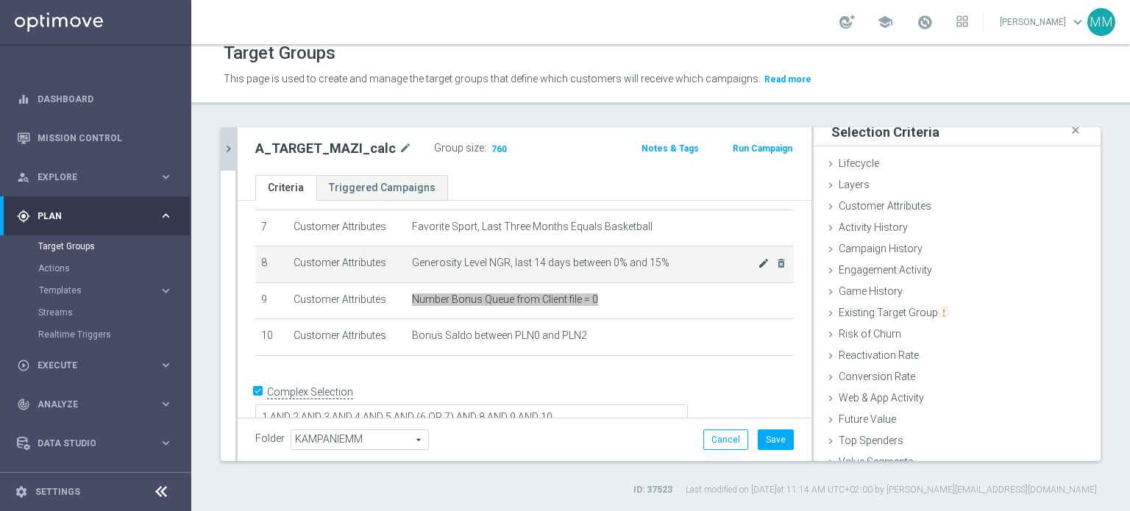
scroll to position [188, 0]
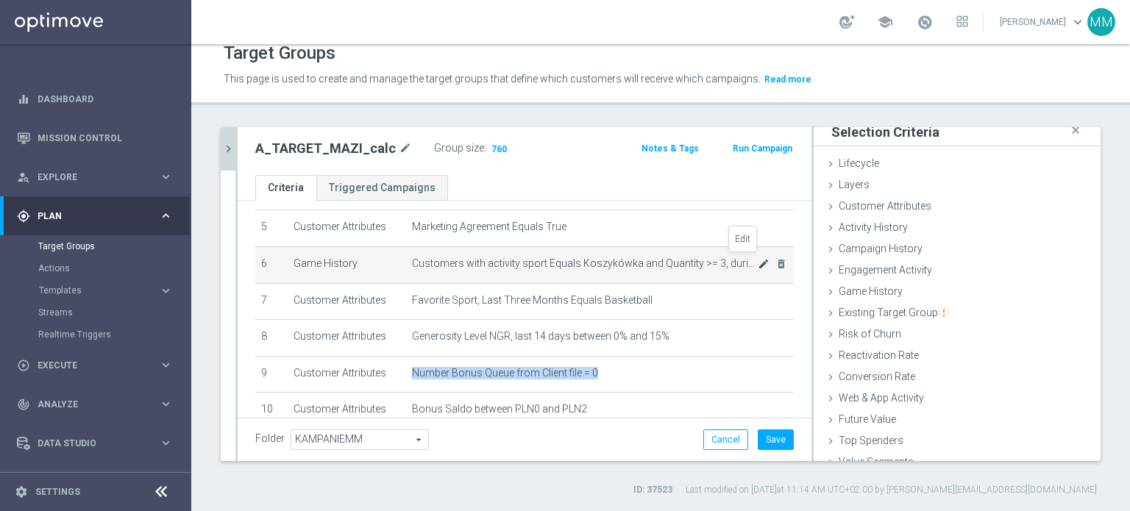
click at [758, 260] on icon "mode_edit" at bounding box center [764, 264] width 12 height 12
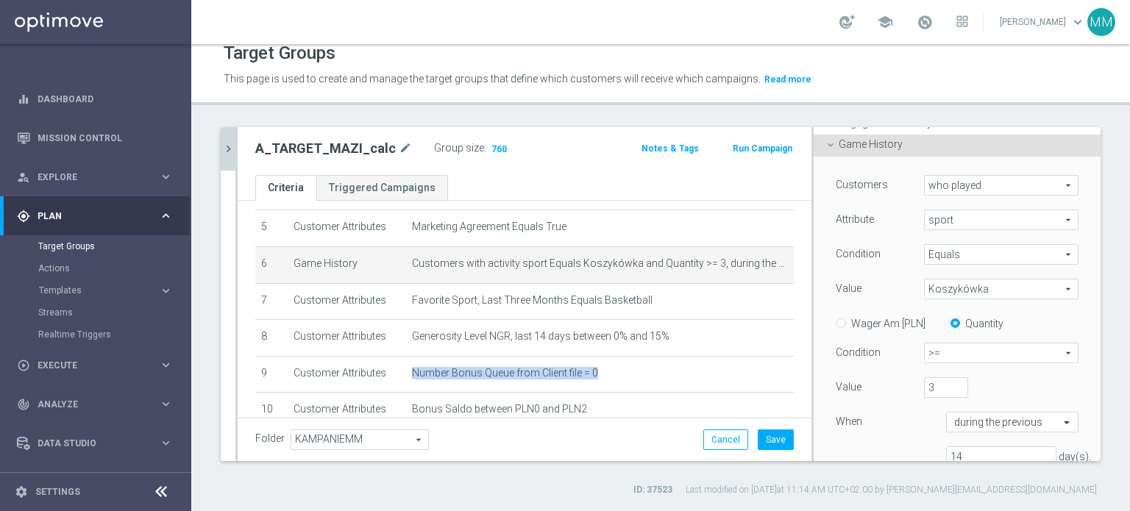
scroll to position [303, 0]
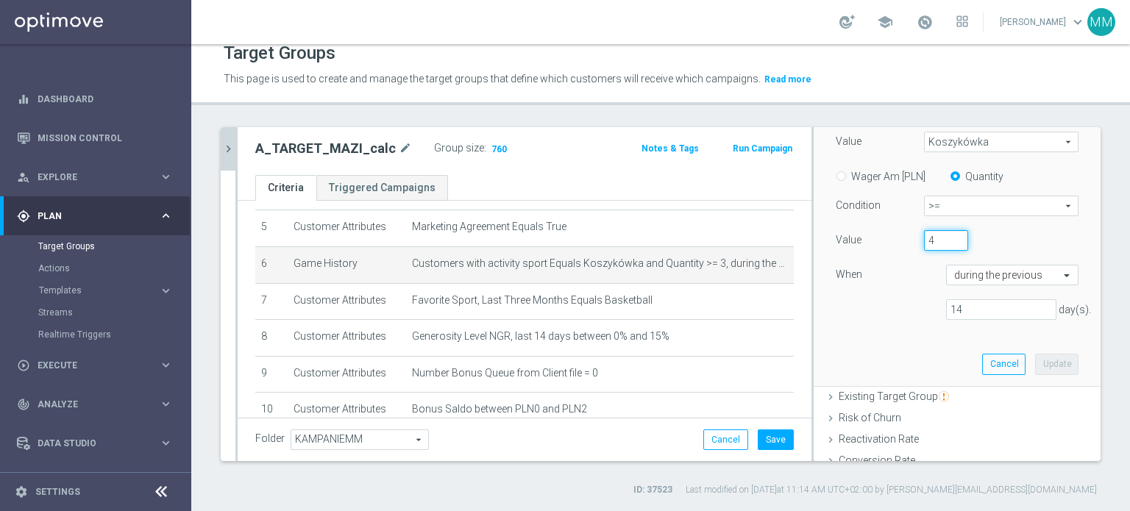
click at [939, 238] on input "4" at bounding box center [946, 240] width 44 height 21
type input "5"
click at [941, 238] on input "5" at bounding box center [946, 240] width 44 height 21
click at [1035, 368] on button "Update" at bounding box center [1056, 364] width 43 height 21
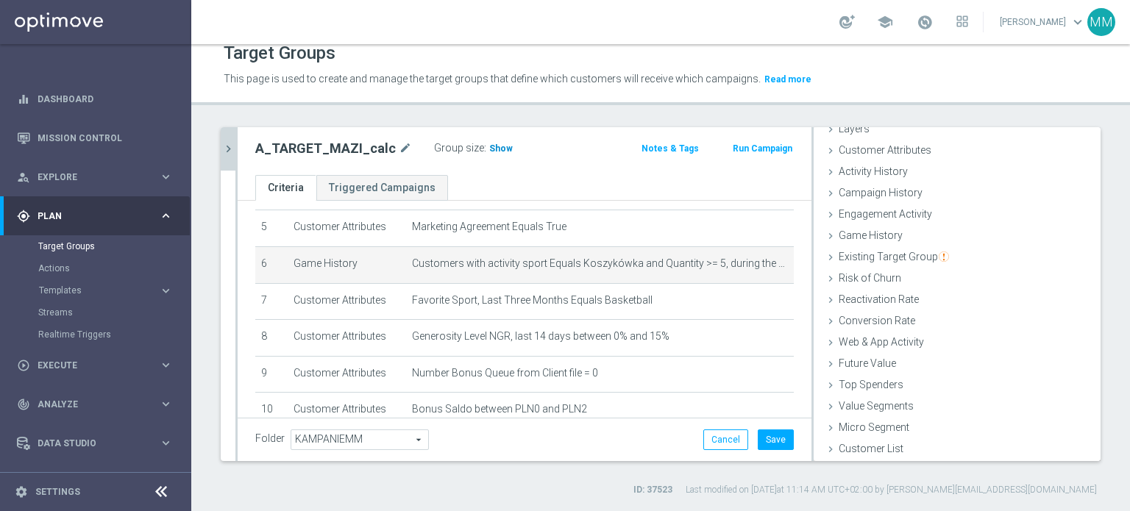
scroll to position [64, 0]
click at [500, 151] on span "Show" at bounding box center [501, 148] width 24 height 10
click at [758, 261] on icon "mode_edit" at bounding box center [764, 264] width 12 height 12
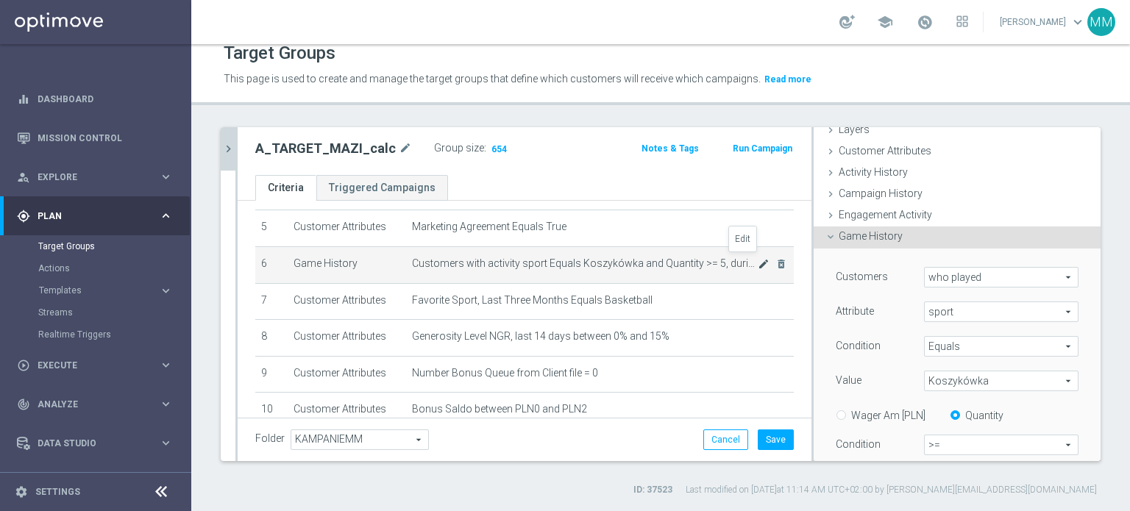
scroll to position [171, 0]
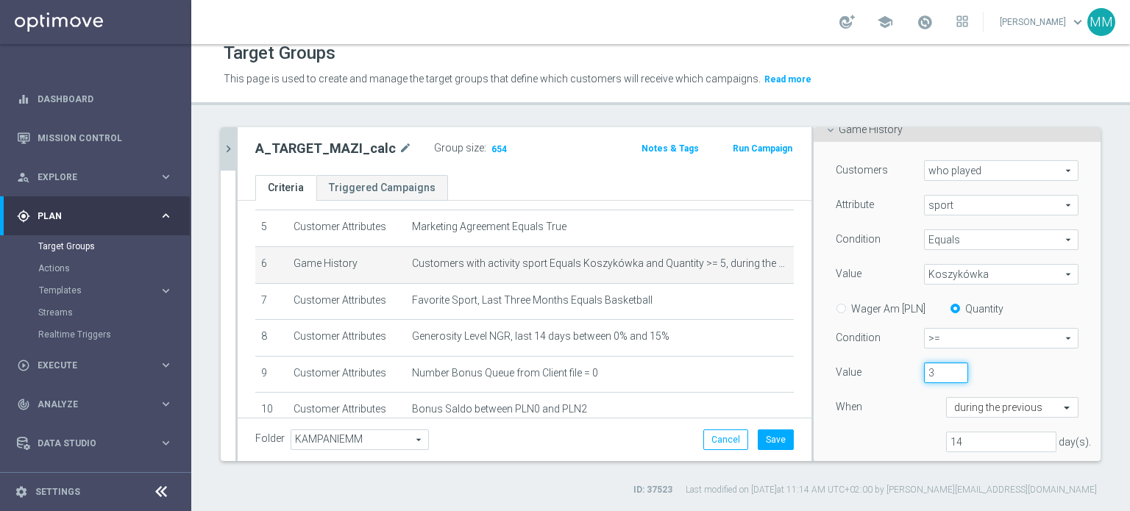
type input "3"
click at [939, 374] on input "3" at bounding box center [946, 373] width 44 height 21
click at [983, 374] on div "3" at bounding box center [979, 373] width 132 height 21
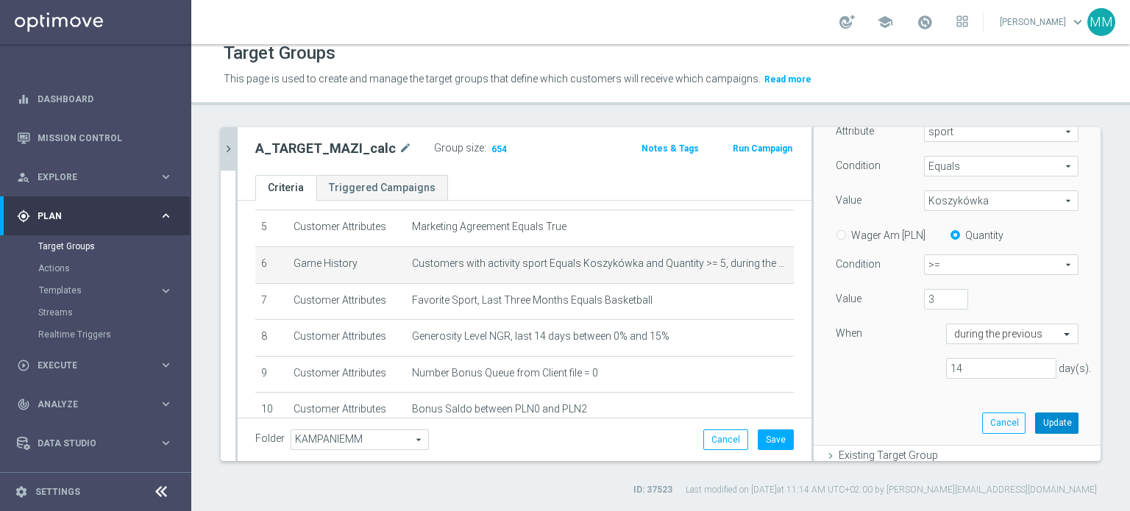
click at [1035, 422] on button "Update" at bounding box center [1056, 423] width 43 height 21
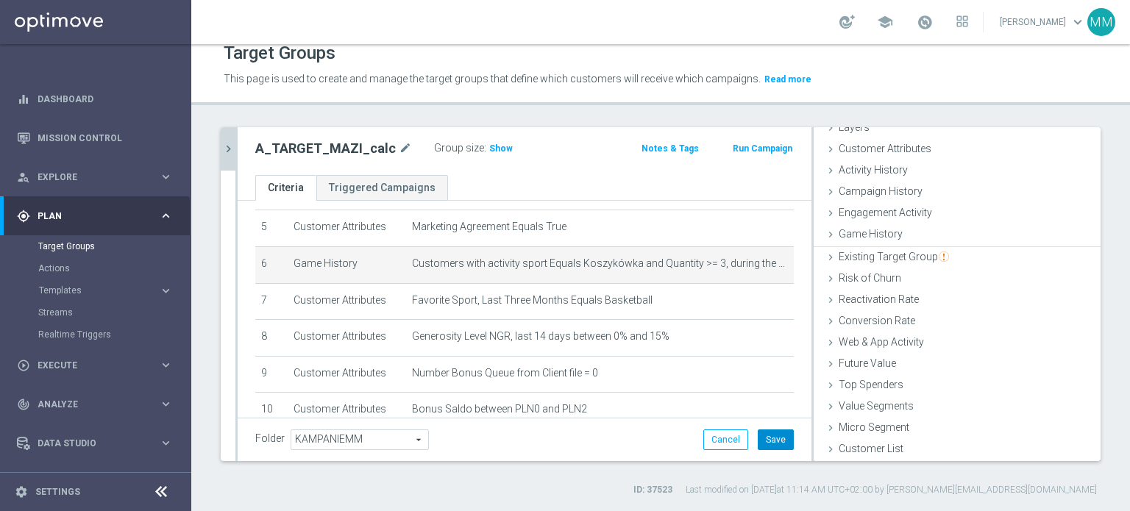
scroll to position [64, 0]
click at [758, 441] on button "Save" at bounding box center [776, 440] width 36 height 21
